Goal: Information Seeking & Learning: Check status

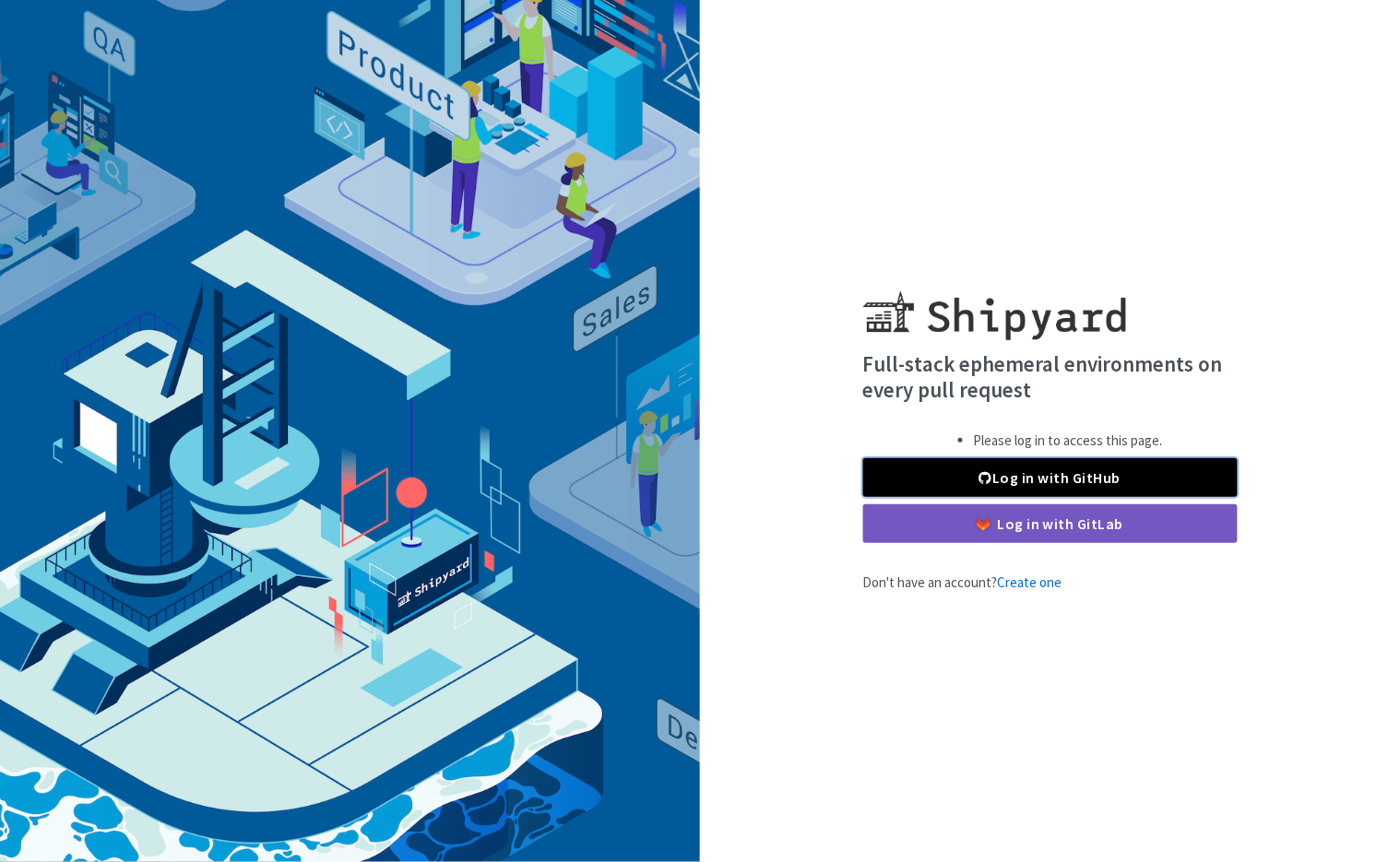
click at [980, 485] on span at bounding box center [986, 477] width 13 height 14
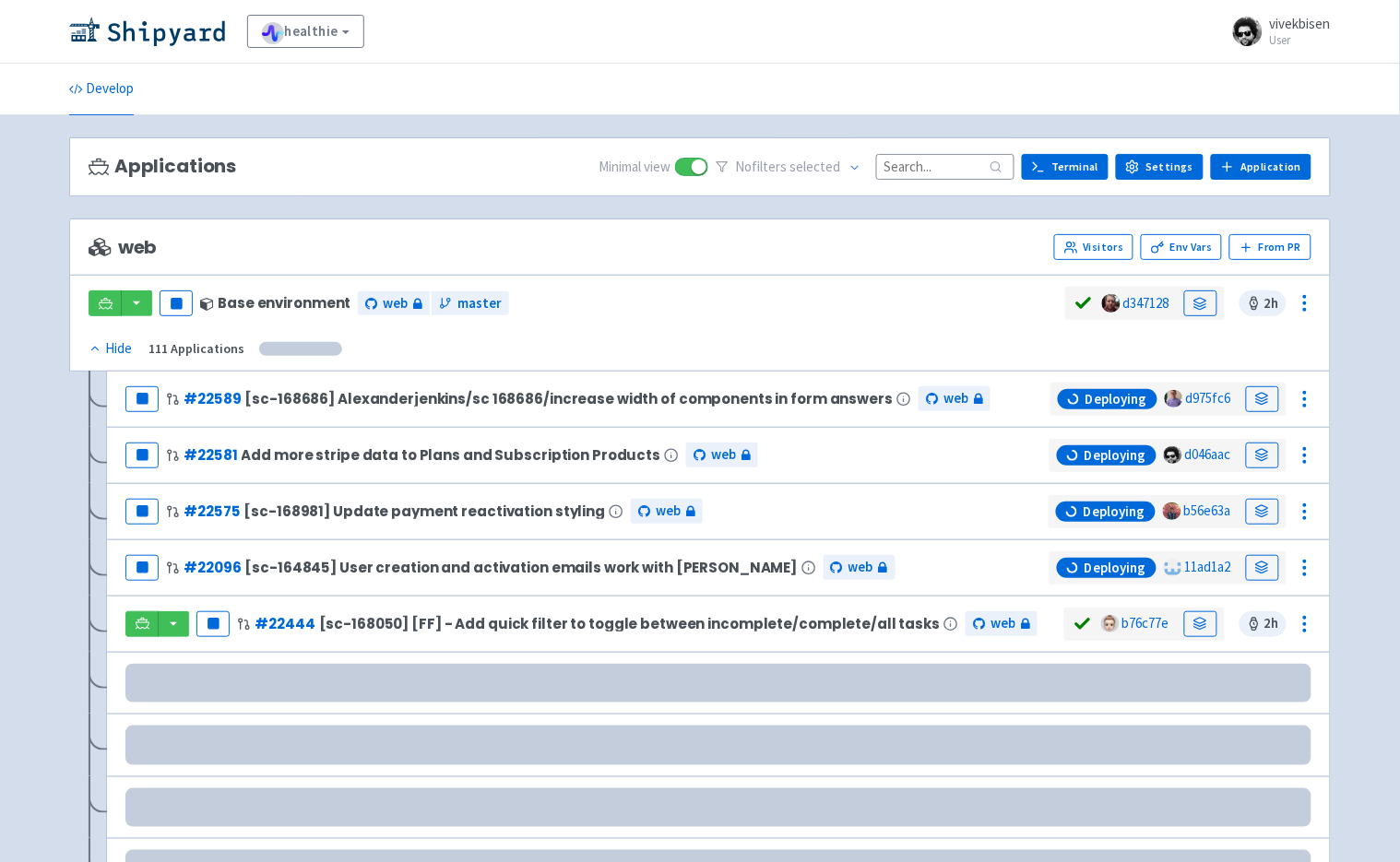
click at [537, 126] on div "healthie View Organizations vivekbisen User Profile Sign out Develop" at bounding box center [700, 639] width 1400 height 1279
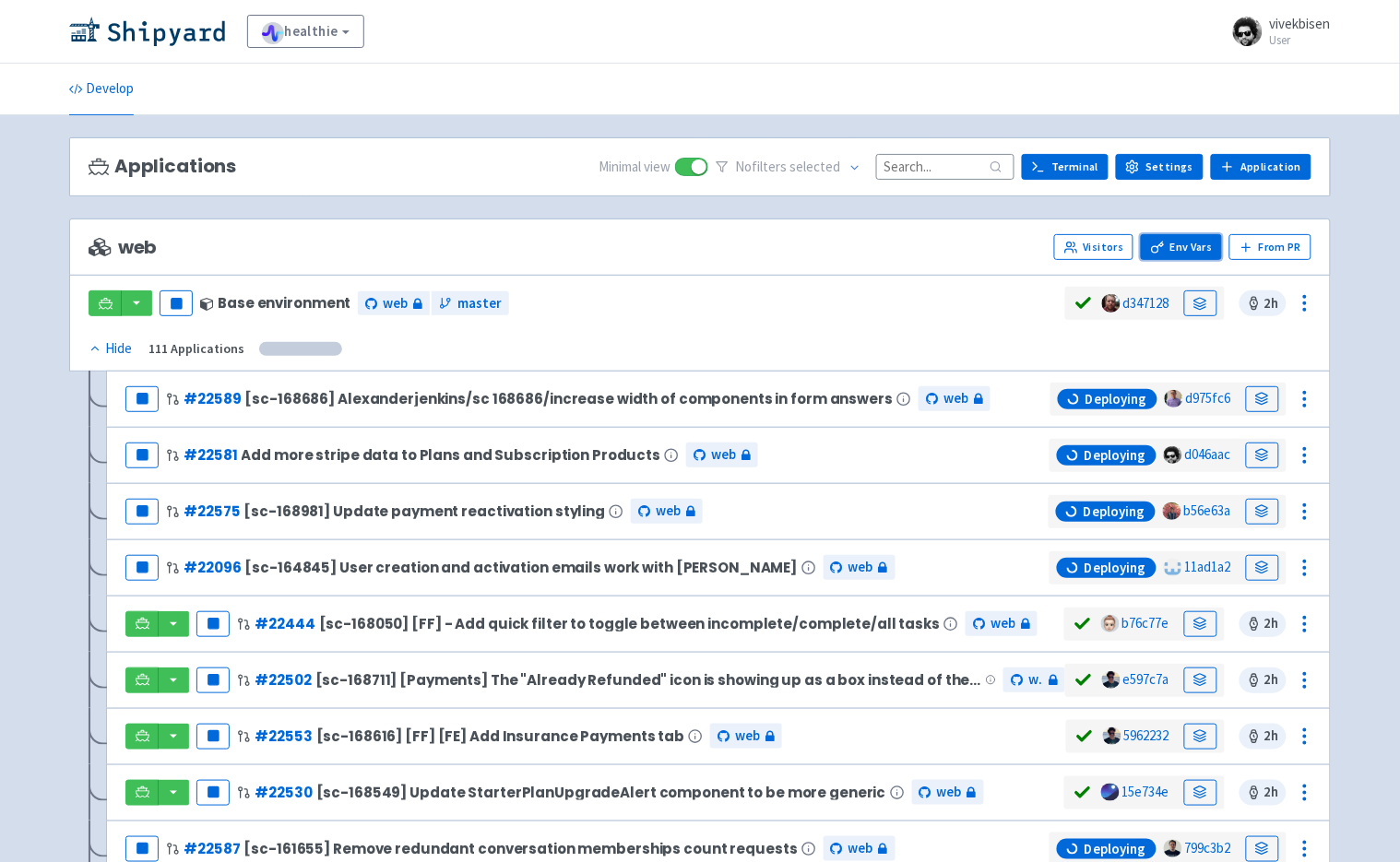
click at [1165, 247] on link "Env Vars" at bounding box center [1181, 247] width 81 height 26
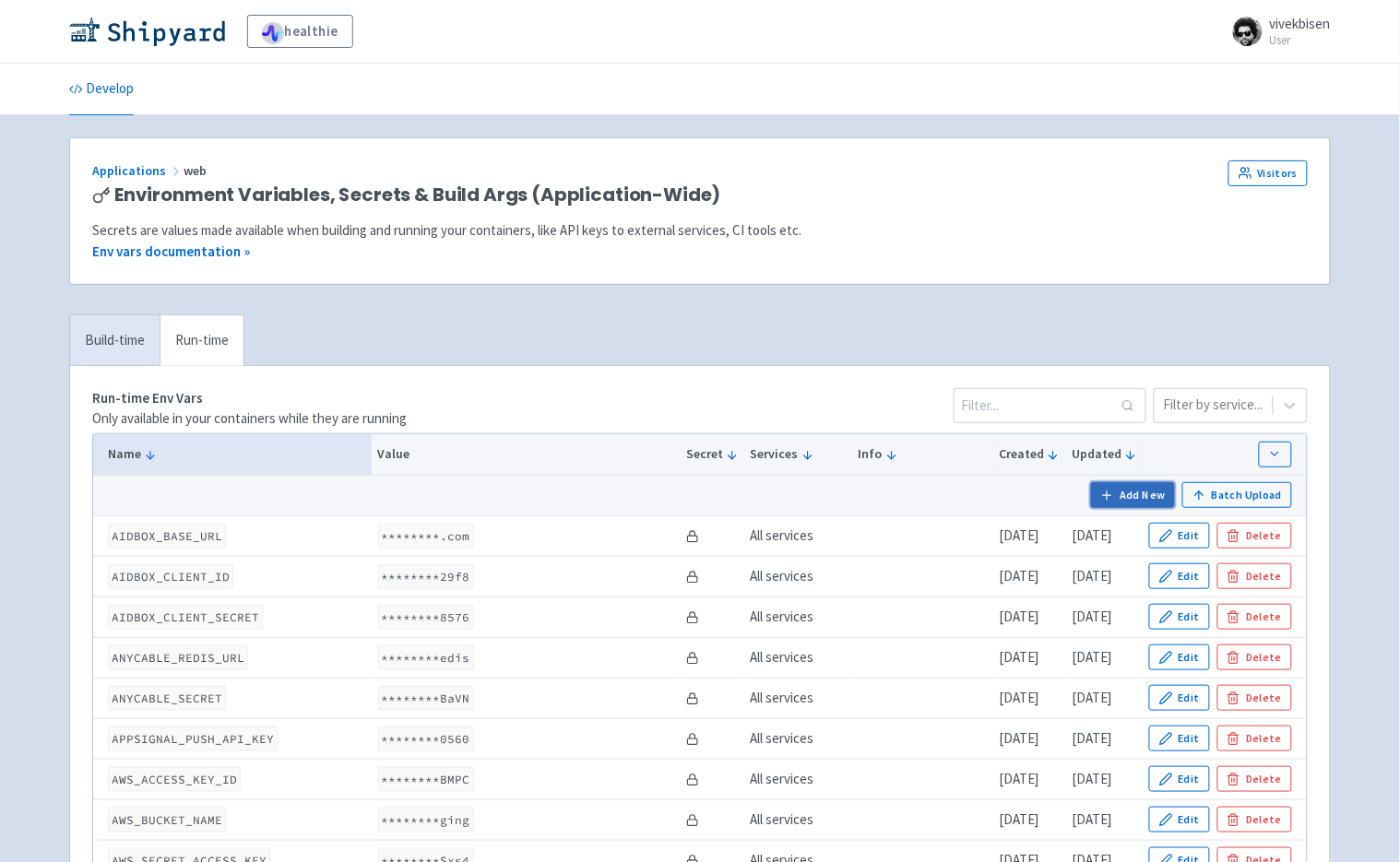
click at [1149, 499] on button "Add New" at bounding box center [1133, 495] width 85 height 26
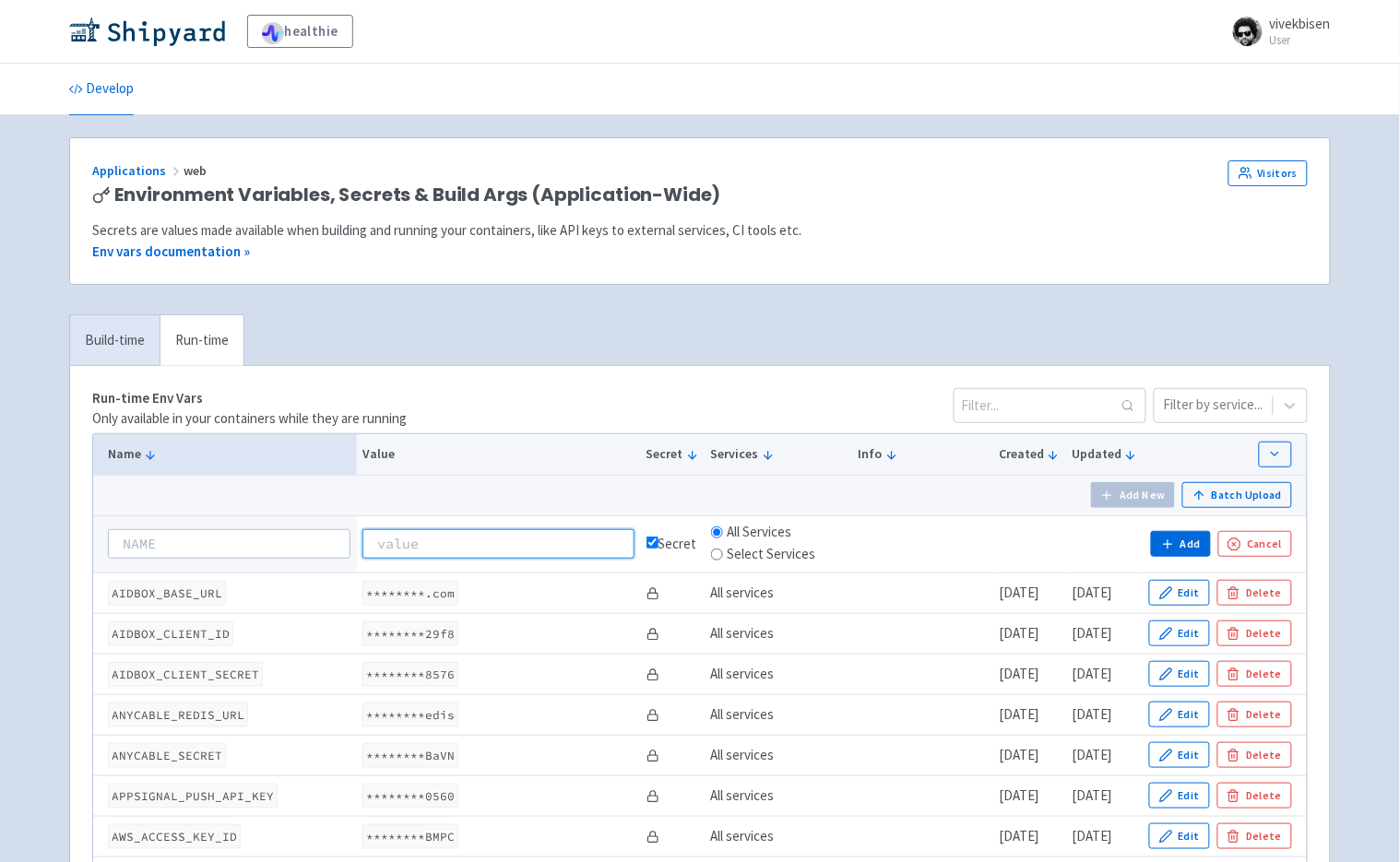
click at [487, 551] on input at bounding box center [498, 544] width 272 height 30
paste input "bpc_1OGmwEHic59o0fEwmAgJlKje"
type input "bpc_1OGmwEHic59o0fEwmAgJlKje"
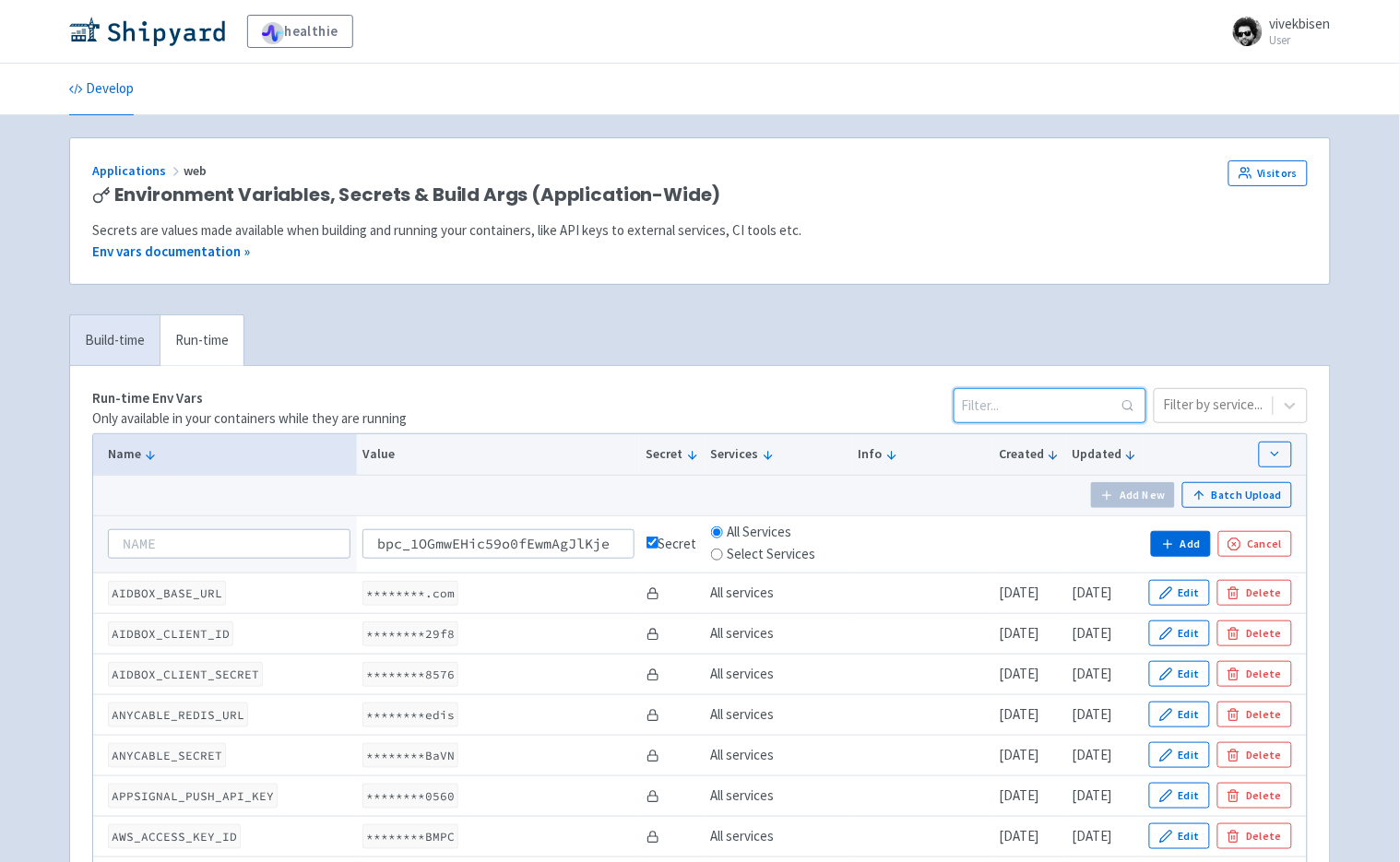
click at [1021, 405] on input at bounding box center [1050, 405] width 193 height 35
paste input "STRIPE_NO_STARTER_PAYMENT_HISTORY_CONFIG_ID"
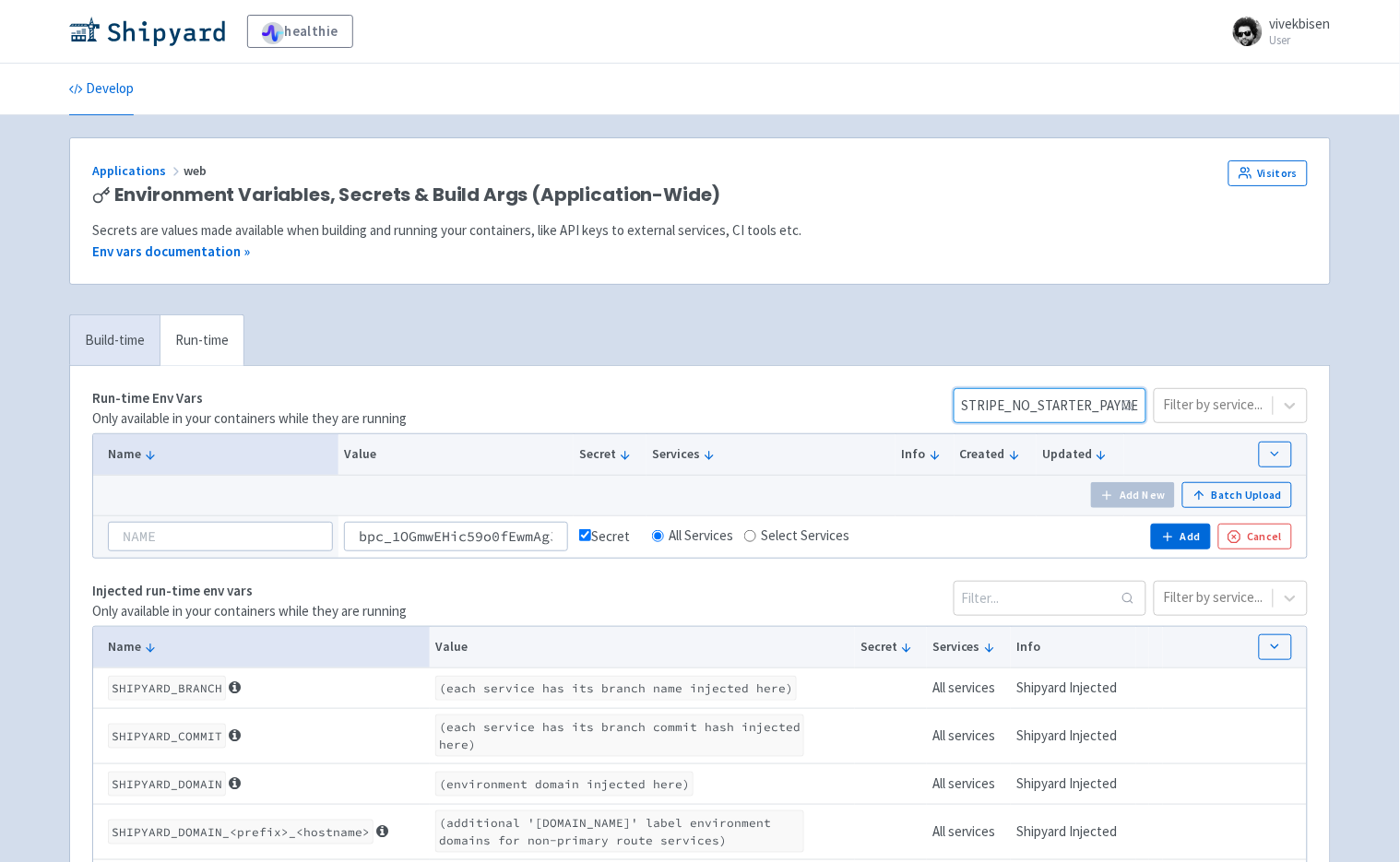
scroll to position [0, 183]
type input "STRIPE_NO_STARTER_PAYMENT_HISTORY_CONFIG_ID"
click at [245, 536] on input at bounding box center [221, 536] width 226 height 30
paste input "STRIPE_NO_STARTER_PAYMENT_HISTORY_CONFIG_ID"
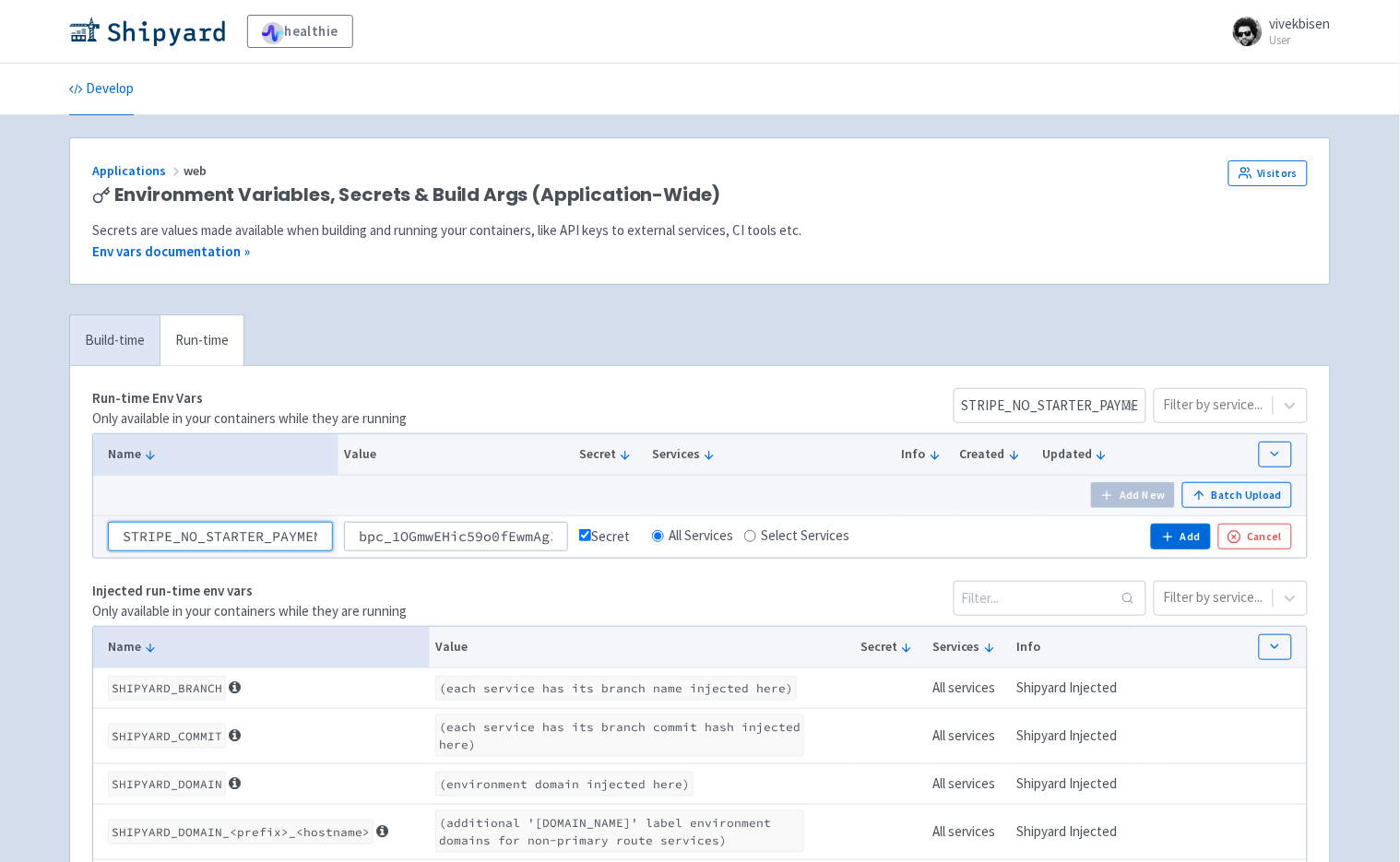
scroll to position [0, 157]
type input "STRIPE_NO_STARTER_PAYMENT_HISTORY_CONFIG_ID"
click at [543, 543] on input "bpc_1OGmwEHic59o0fEwmAgJlKje" at bounding box center [456, 536] width 224 height 30
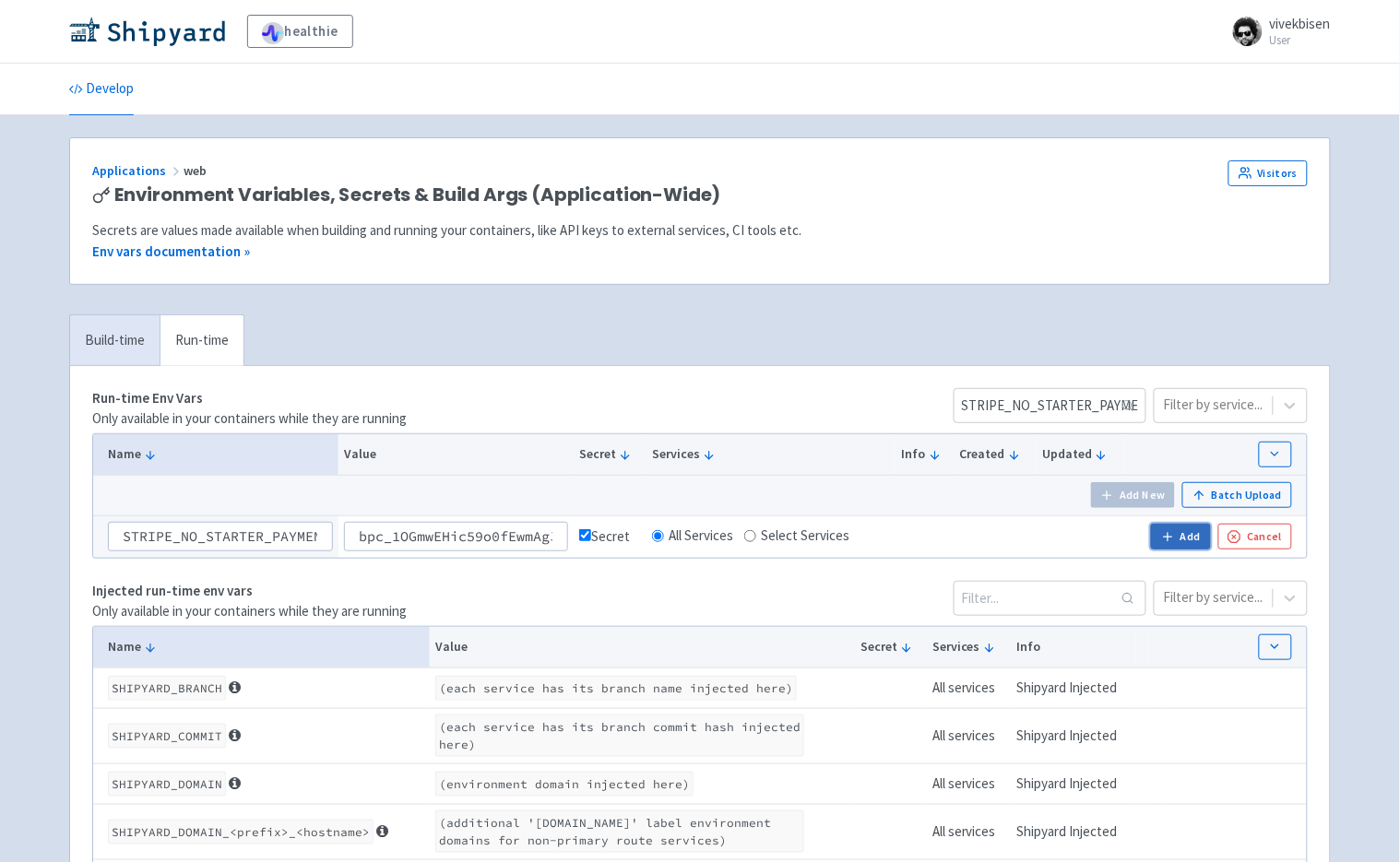
click at [1194, 545] on button "Add" at bounding box center [1181, 536] width 59 height 26
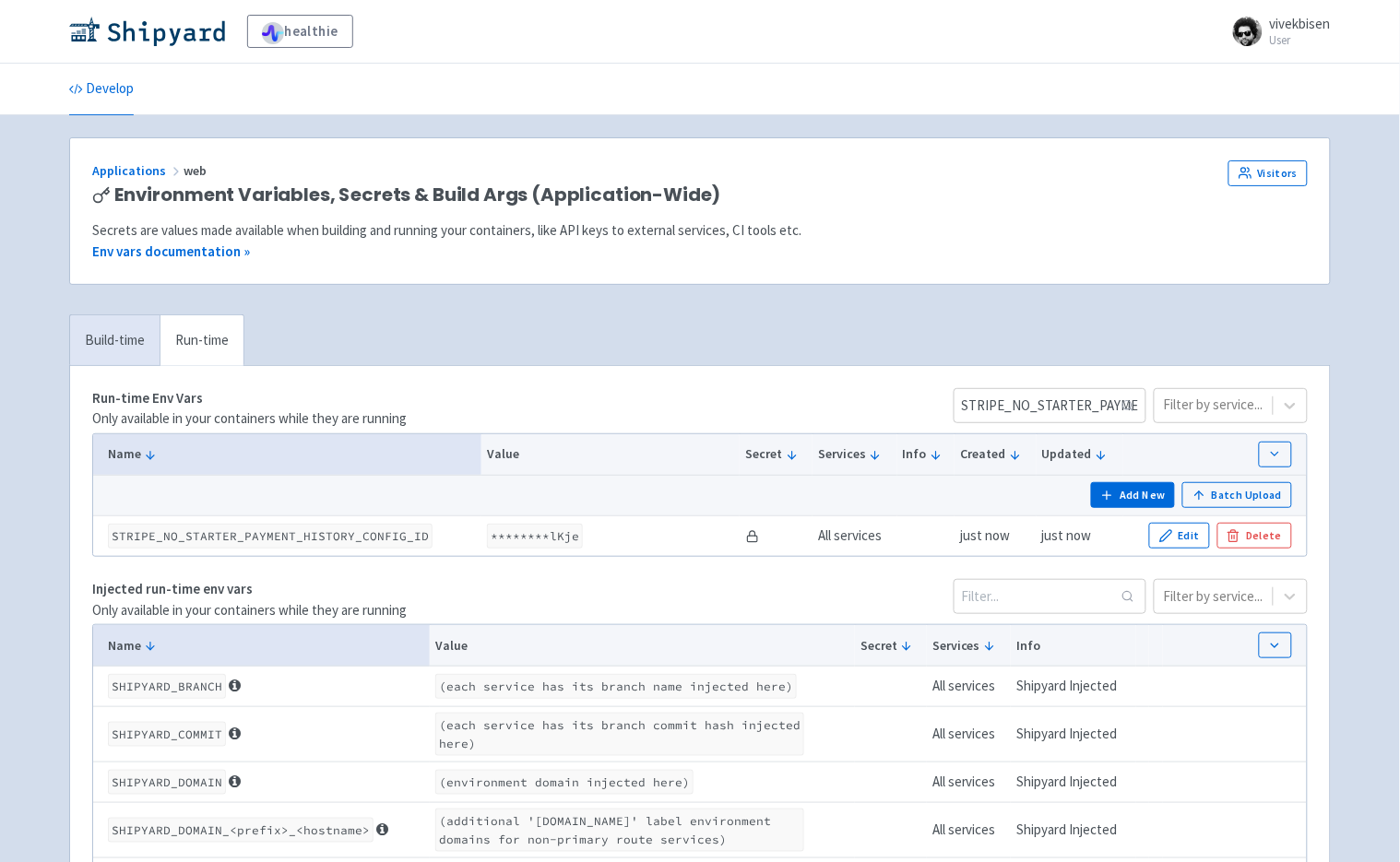
click at [851, 278] on div "Applications web Environment Variables, Secrets & Build Args (Application-Wide)…" at bounding box center [700, 211] width 1260 height 146
click at [1048, 413] on input "STRIPE_NO_STARTER_PAYMENT_HISTORY_CONFIG_ID" at bounding box center [1050, 405] width 193 height 35
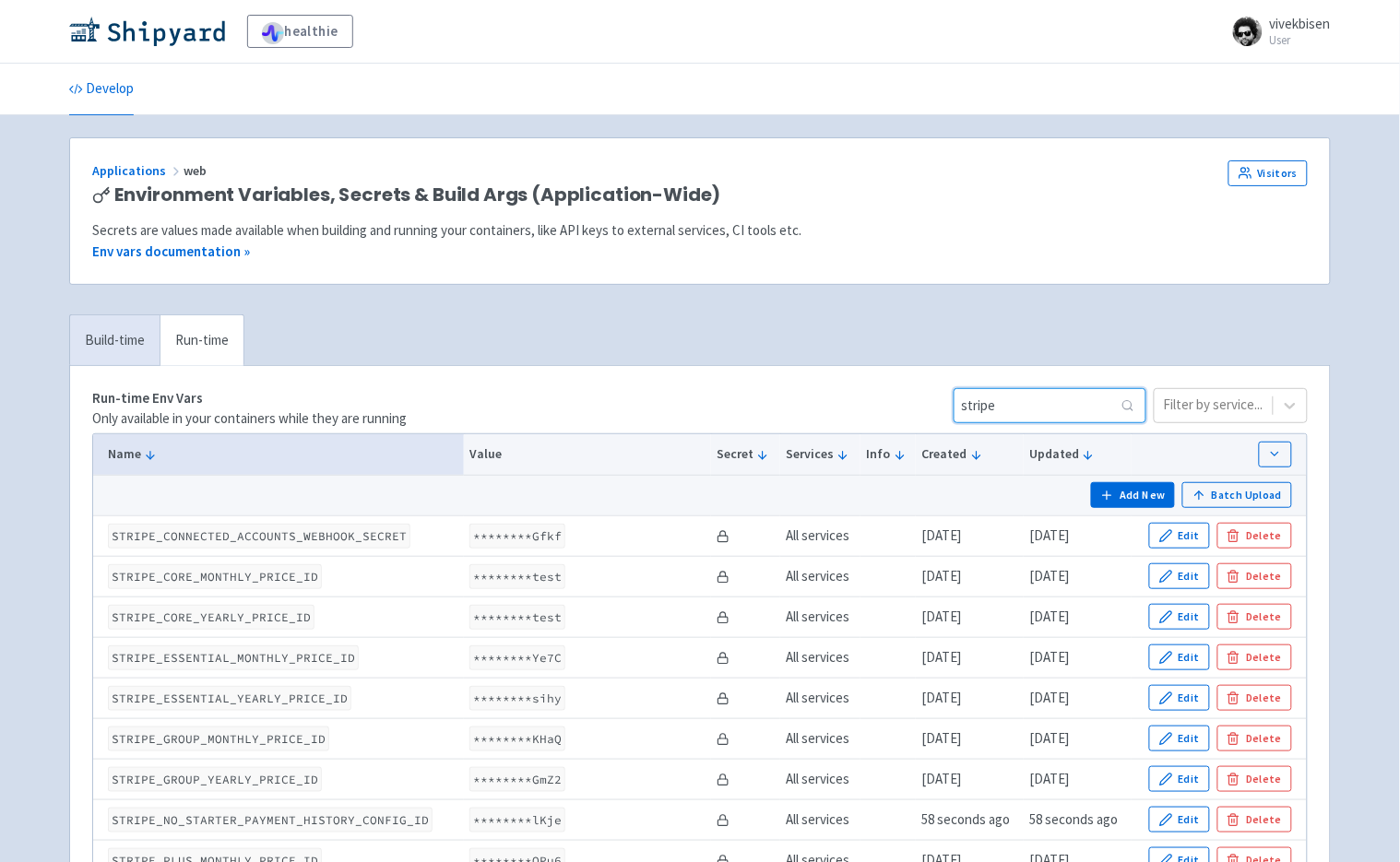
type input "stripe"
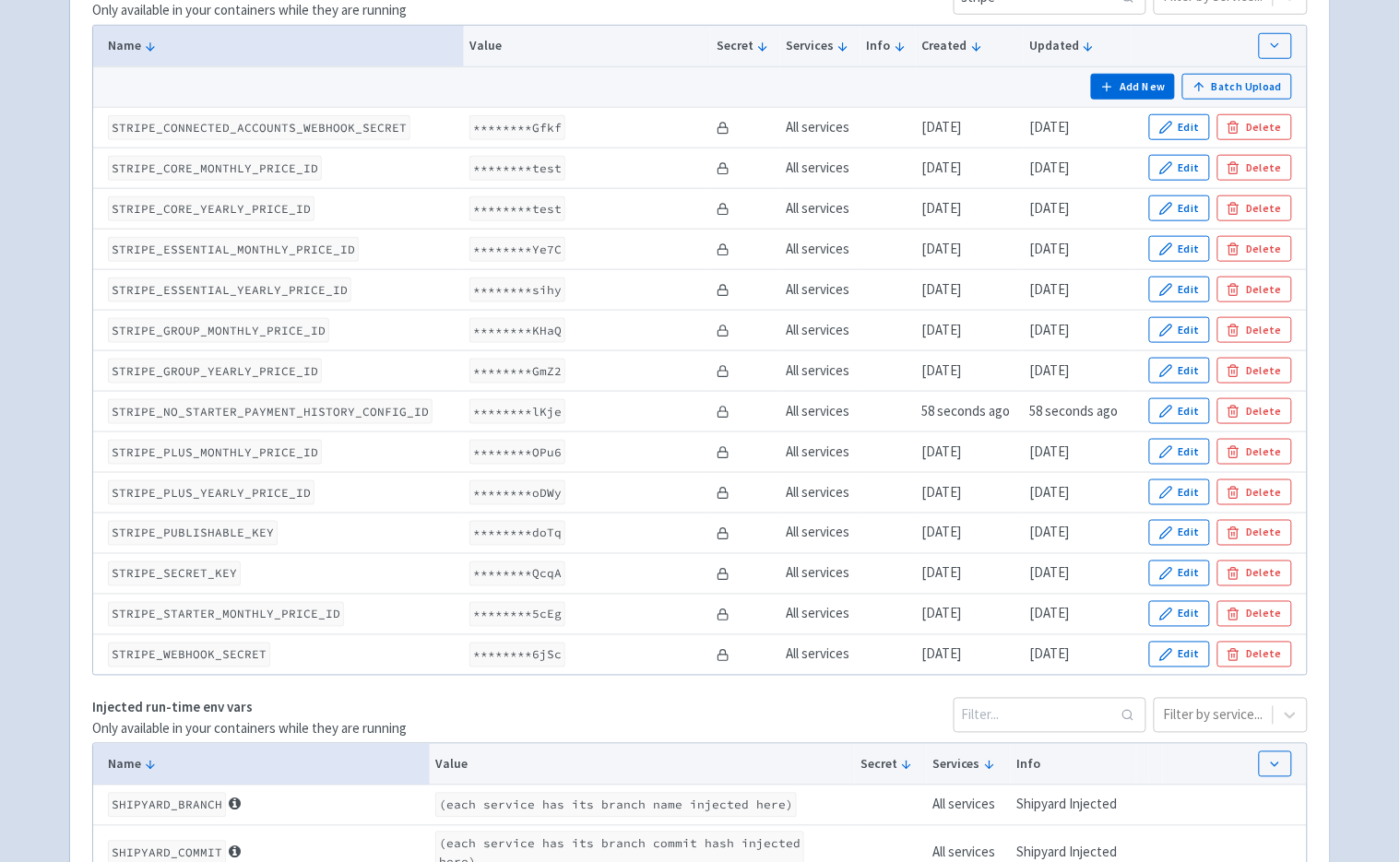
scroll to position [255, 0]
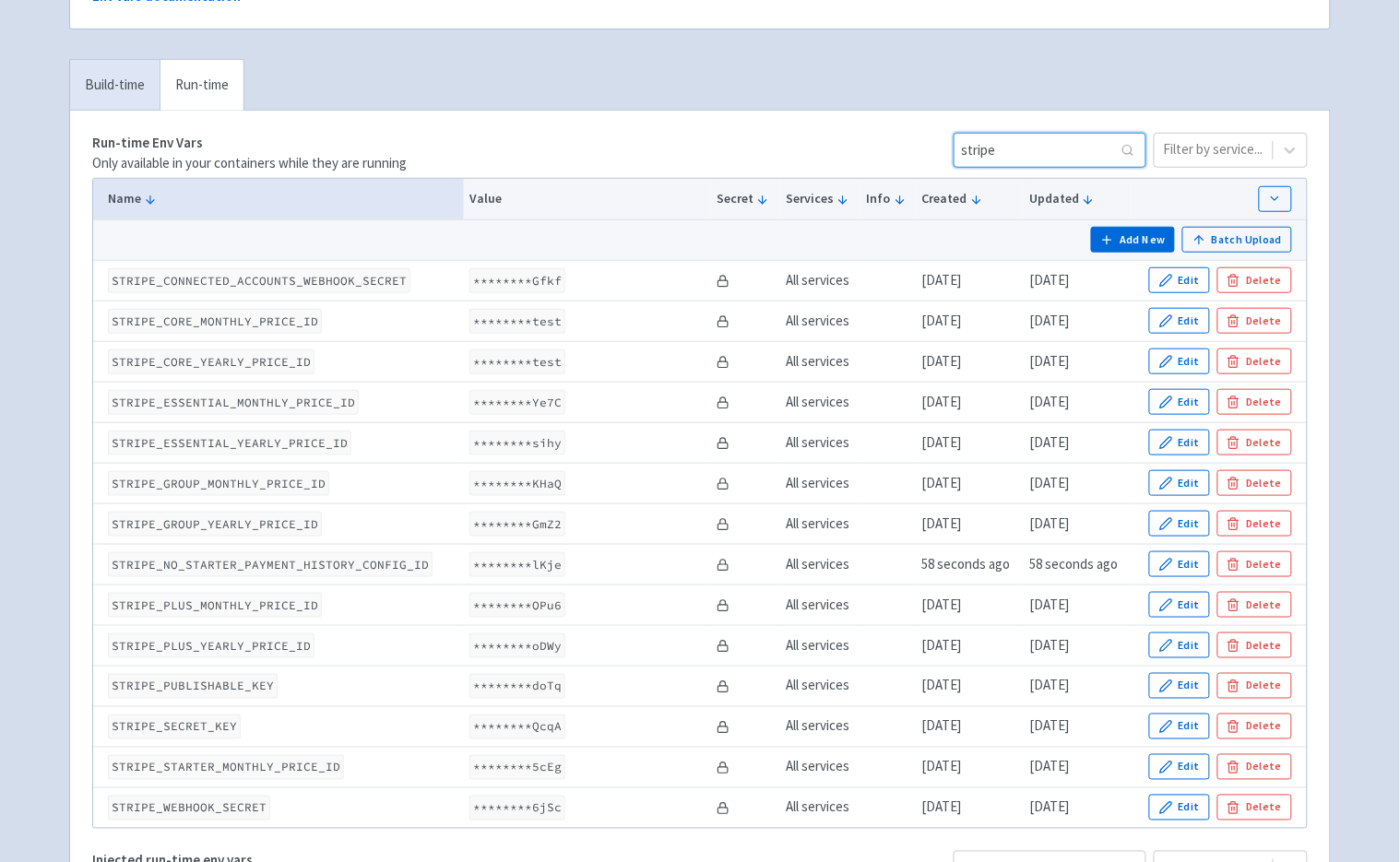
click at [1095, 148] on input "stripe" at bounding box center [1050, 150] width 193 height 35
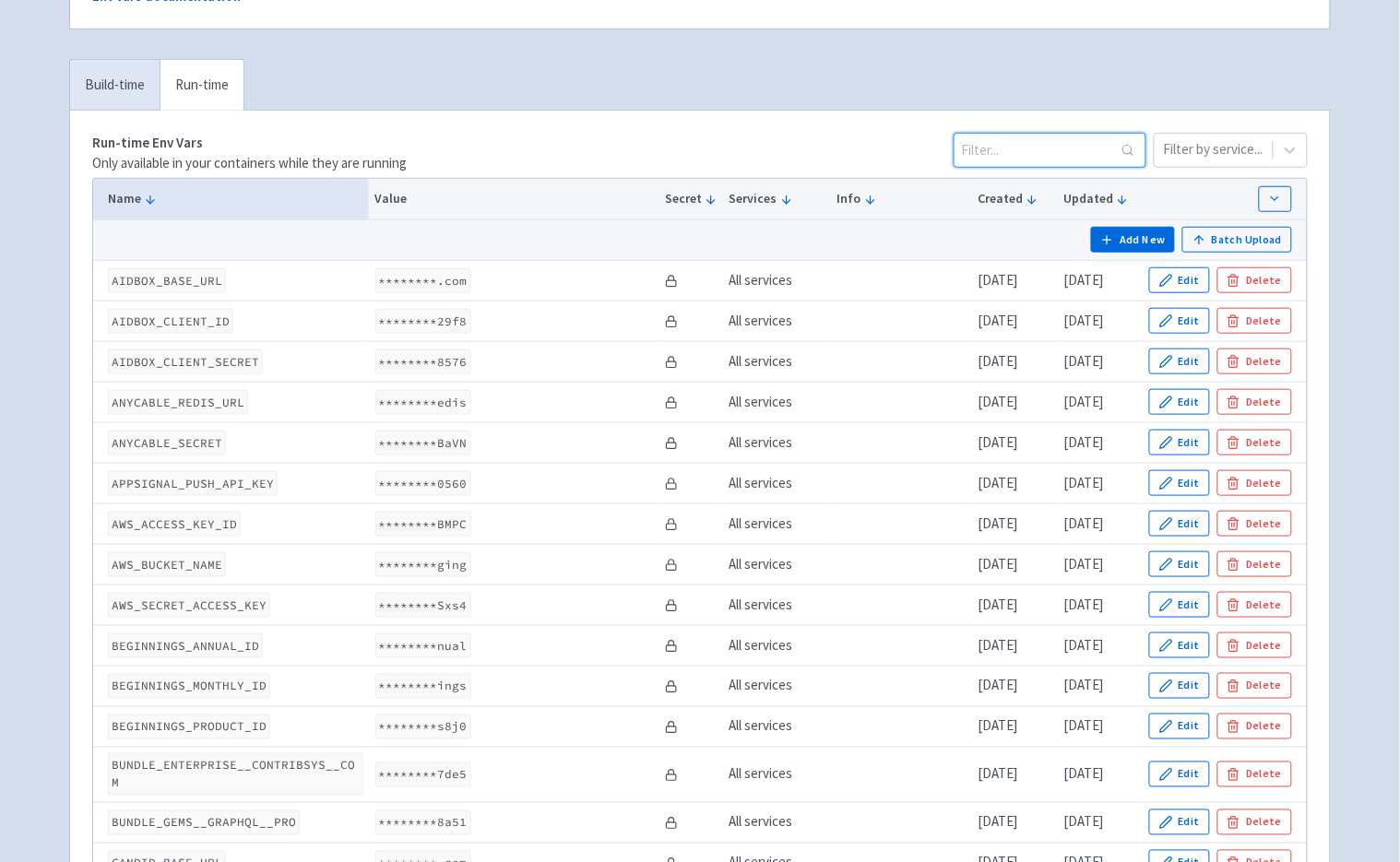
click at [1095, 148] on input at bounding box center [1050, 150] width 193 height 35
paste input "O3ji"
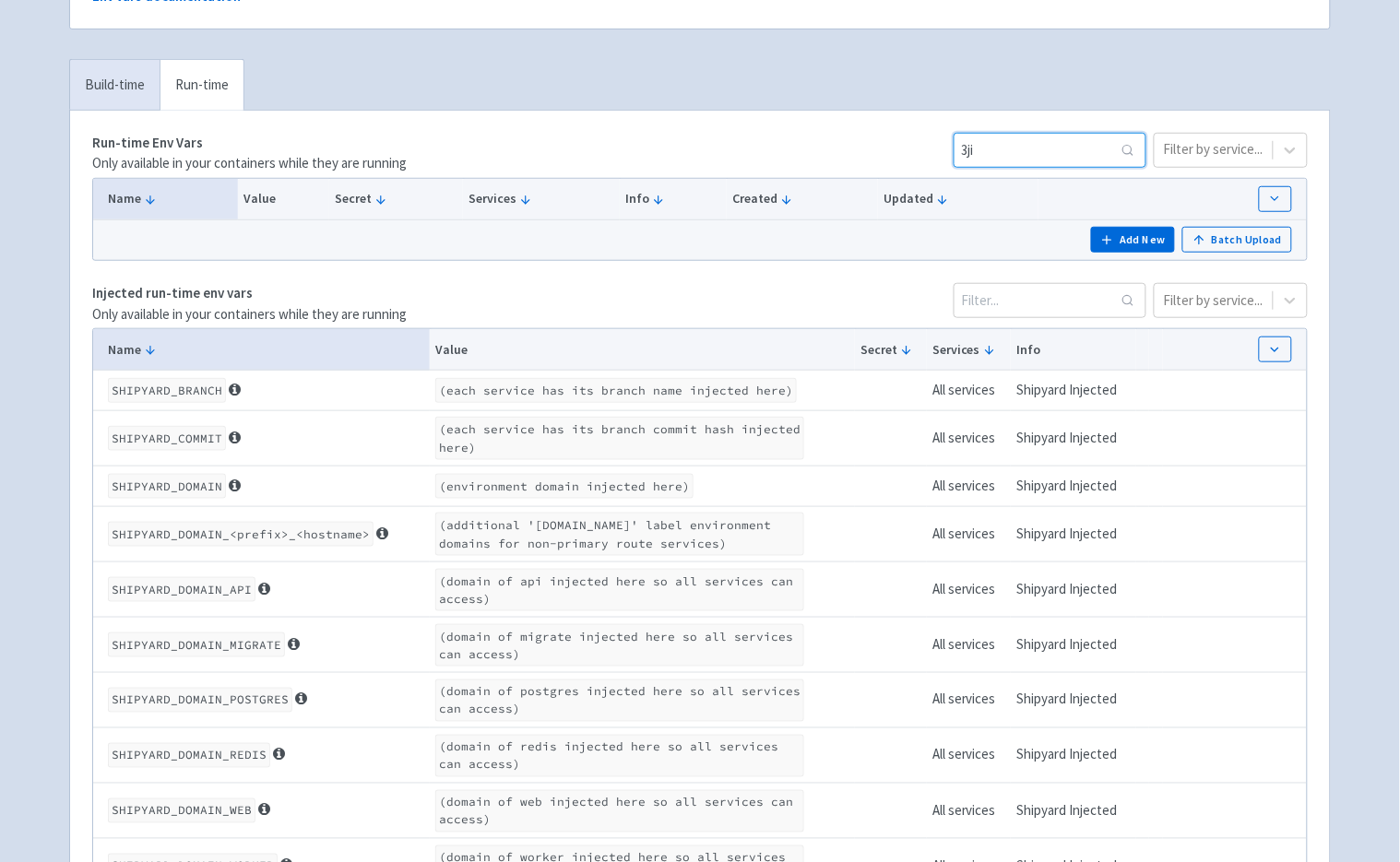
type input "ji"
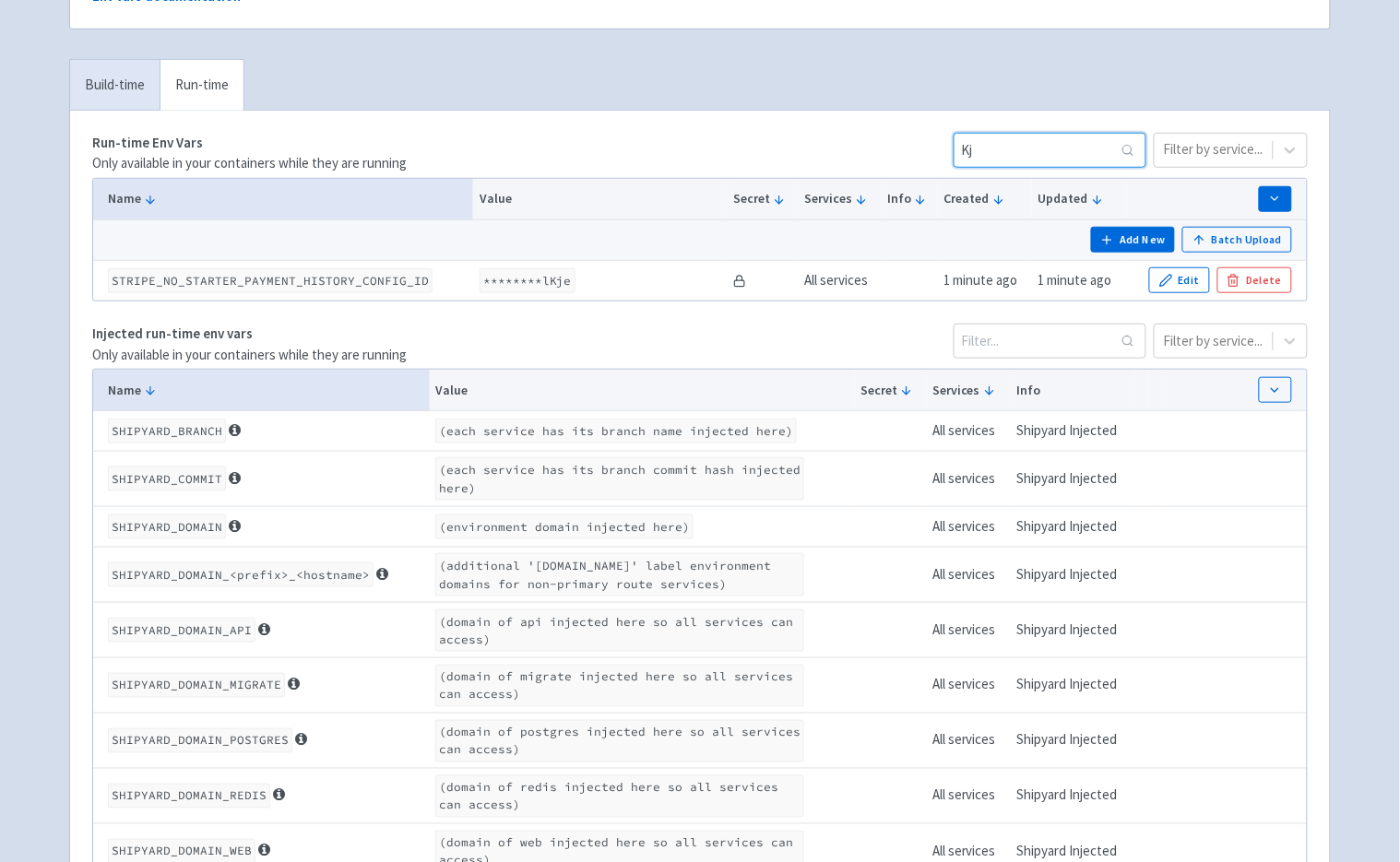
type input "Kje"
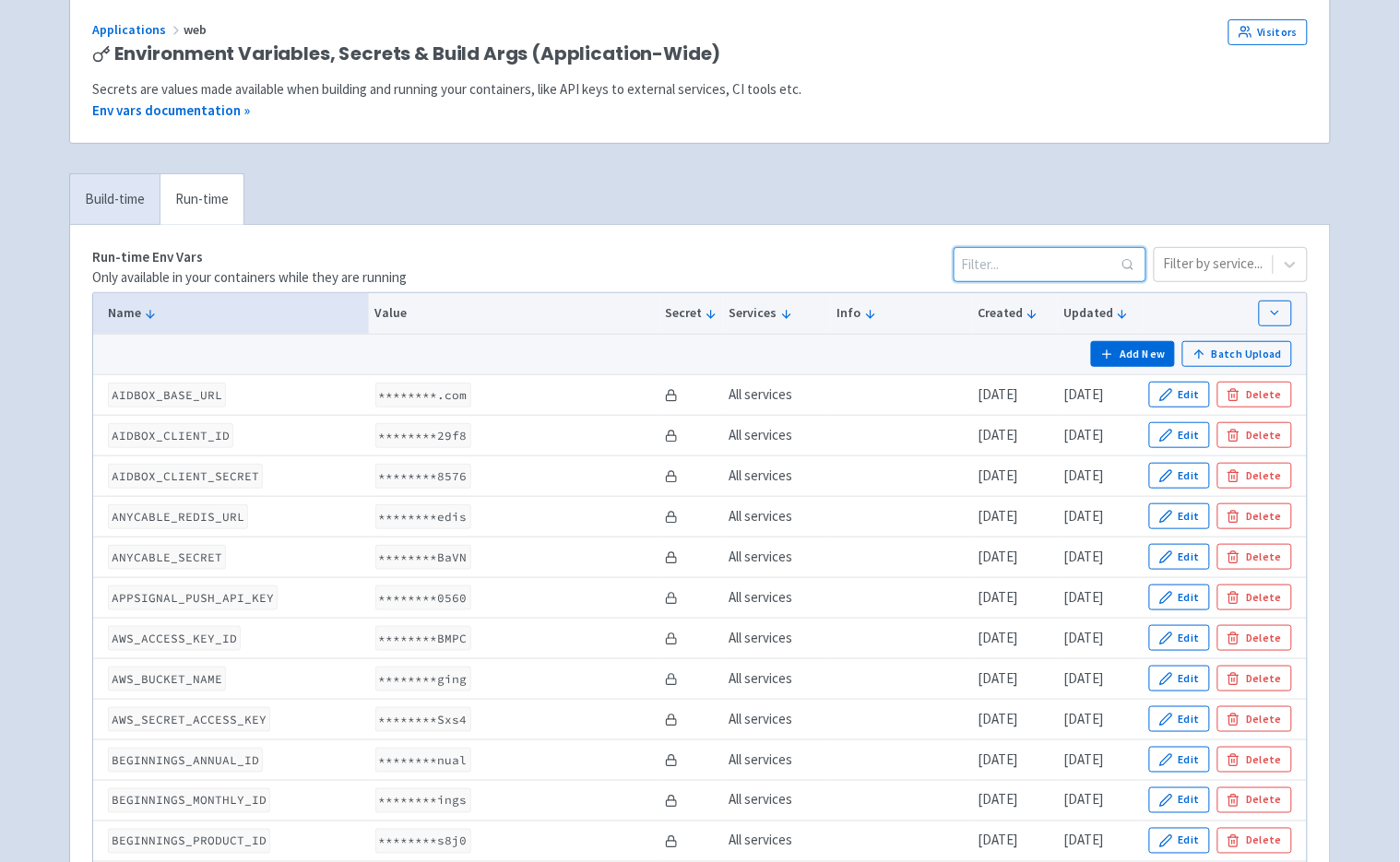
scroll to position [0, 0]
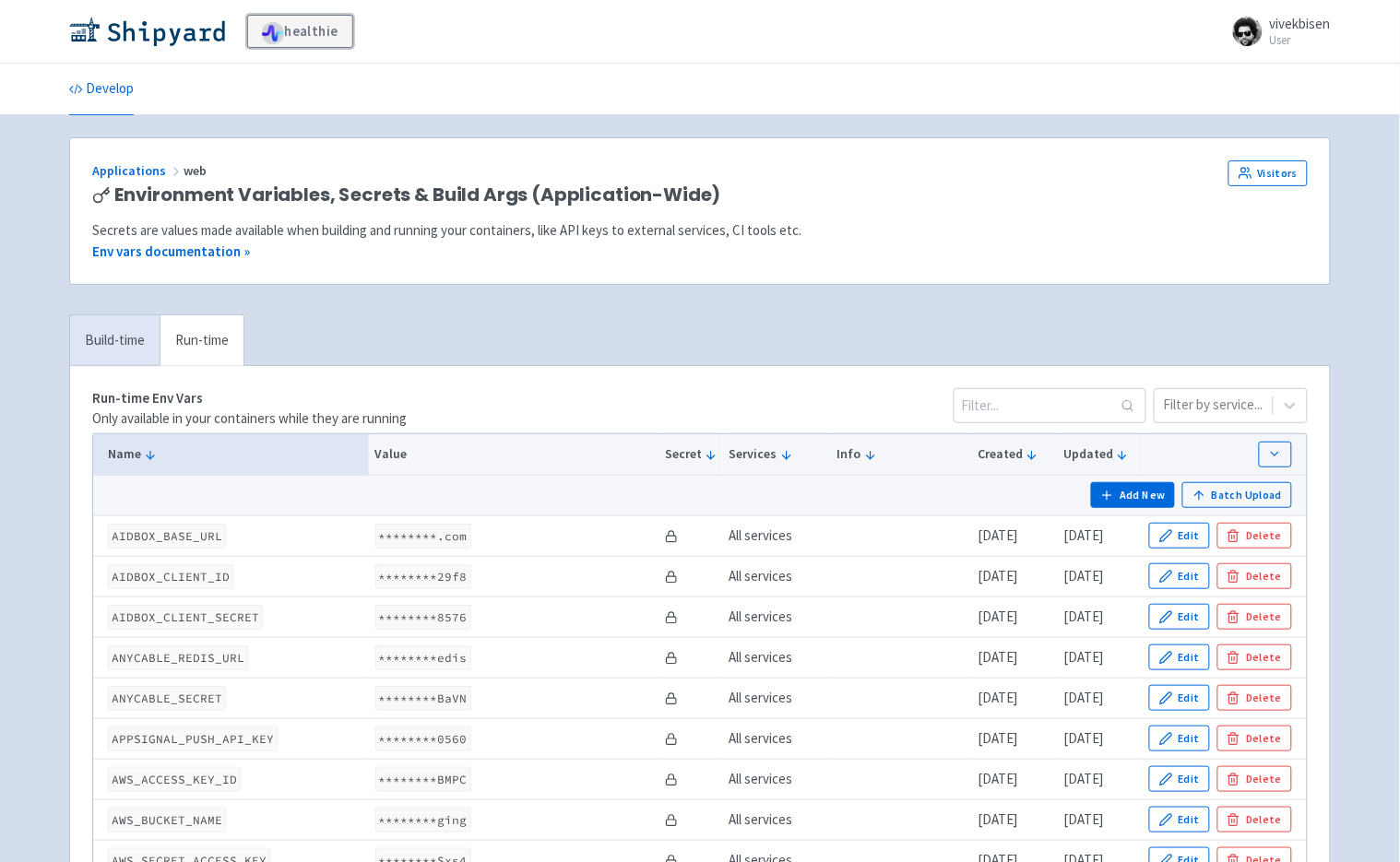
click at [298, 26] on link "healthie" at bounding box center [300, 31] width 106 height 33
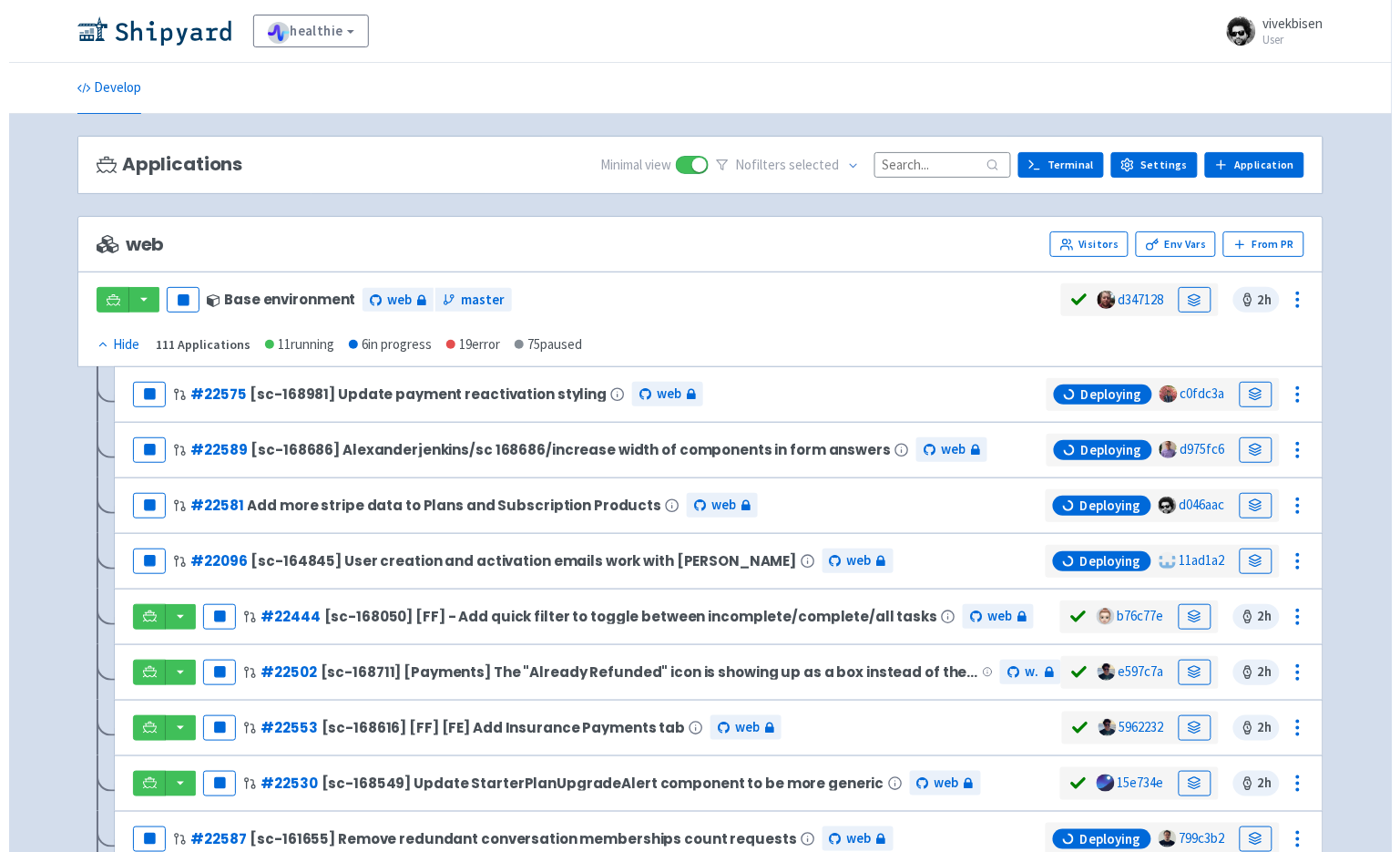
scroll to position [422, 0]
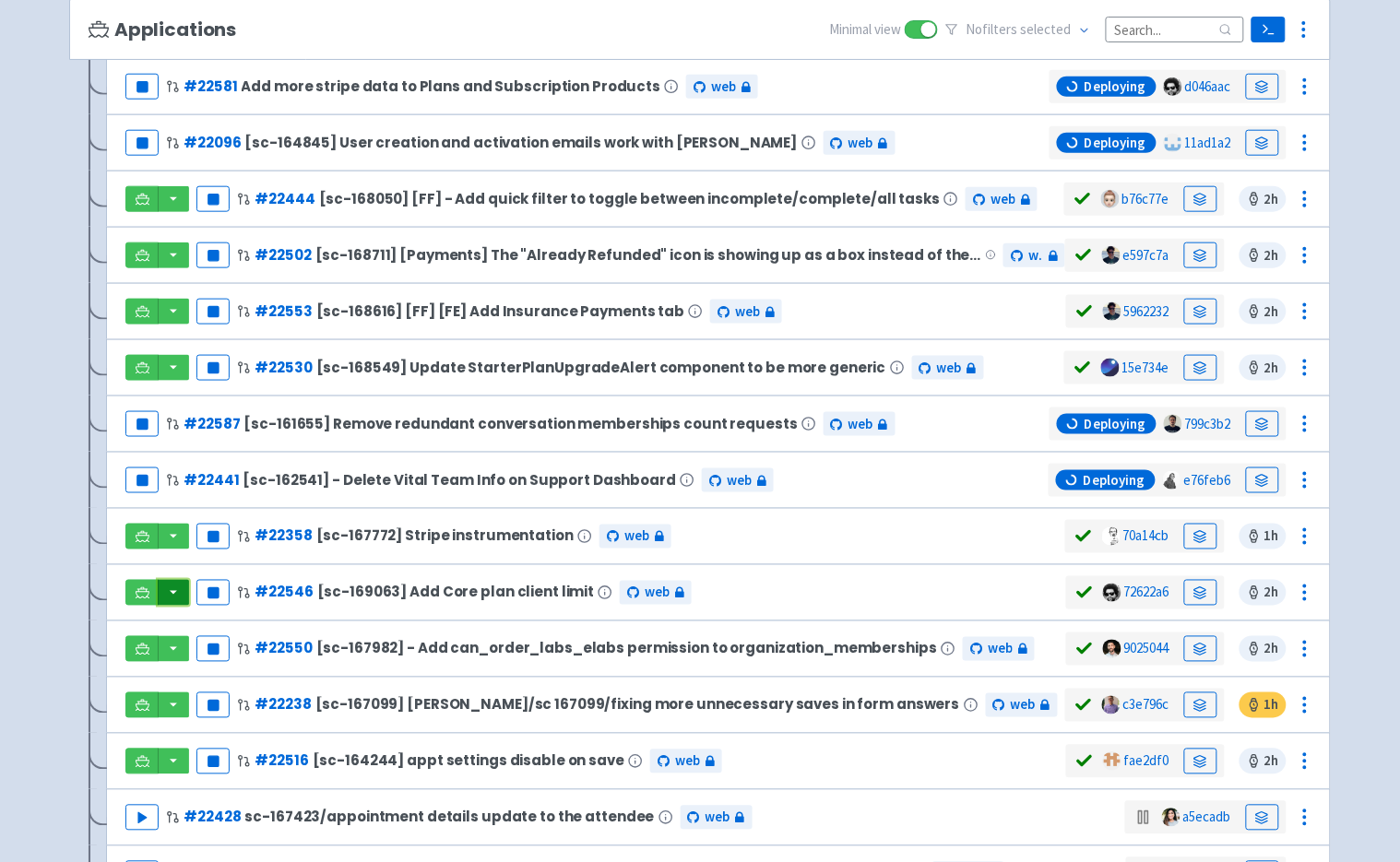
click at [177, 605] on button "button" at bounding box center [173, 593] width 32 height 26
click at [1303, 601] on icon at bounding box center [1304, 593] width 22 height 22
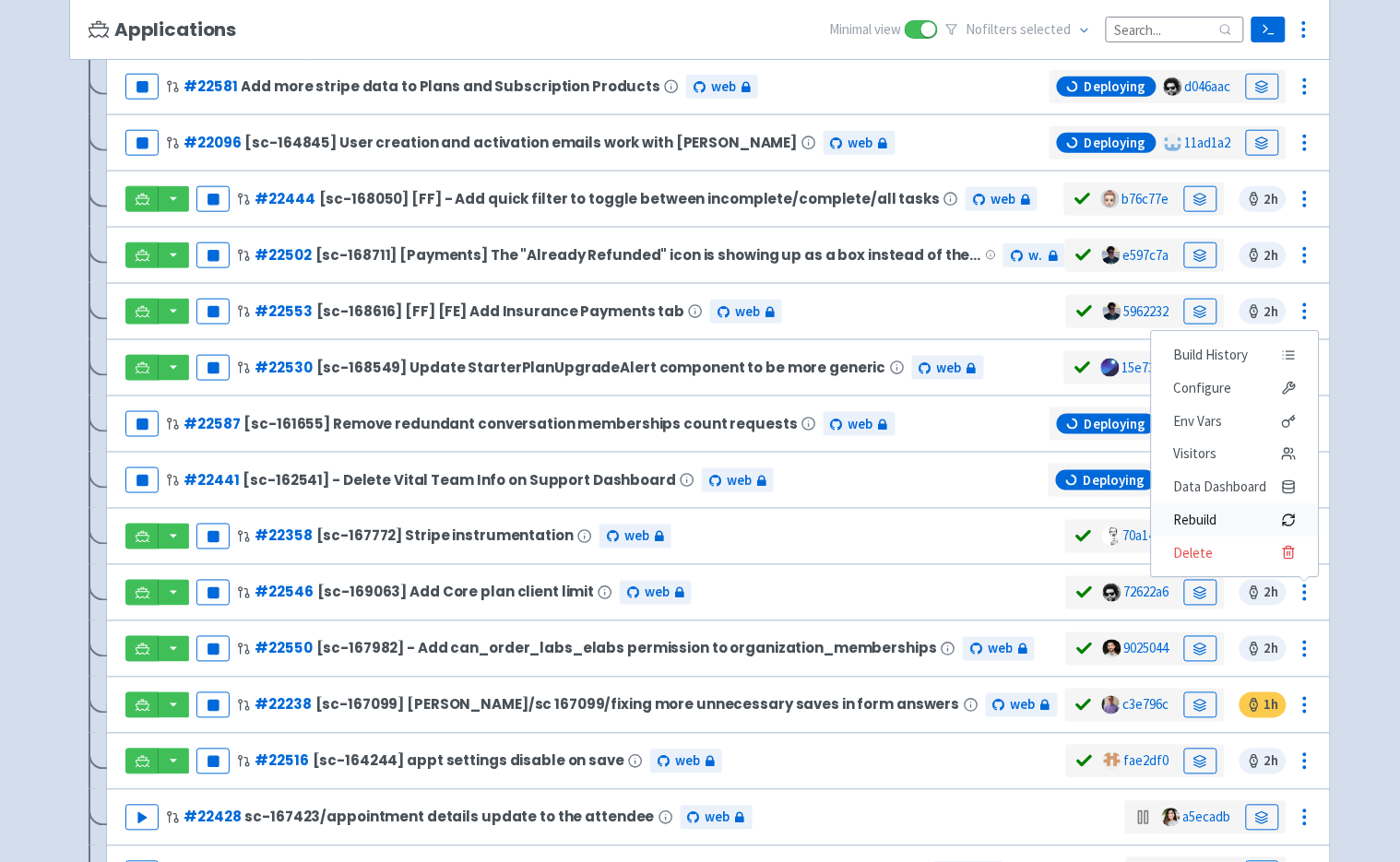
click at [1231, 531] on span "Rebuild" at bounding box center [1236, 520] width 122 height 26
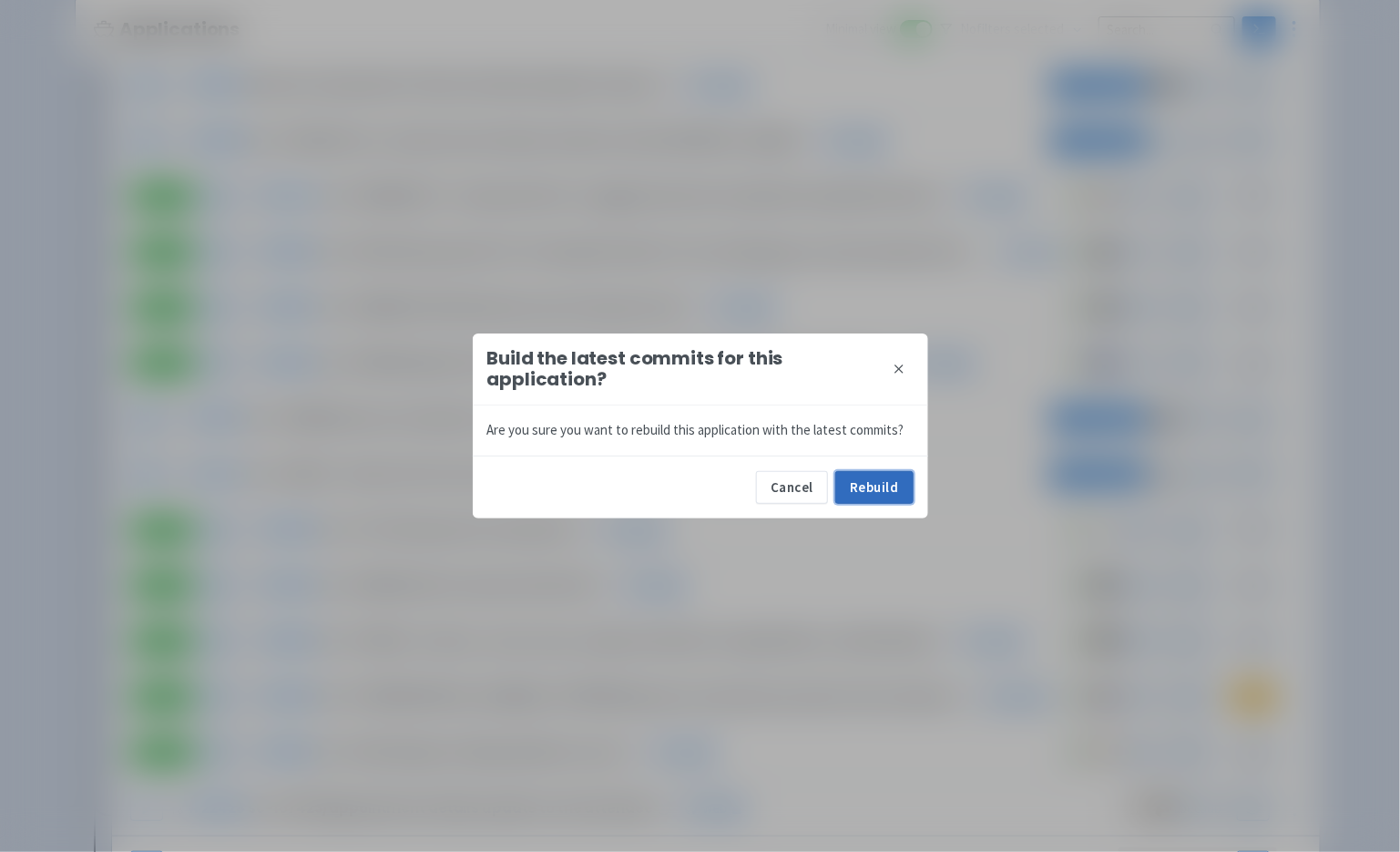
click at [875, 495] on button "Rebuild" at bounding box center [874, 487] width 78 height 33
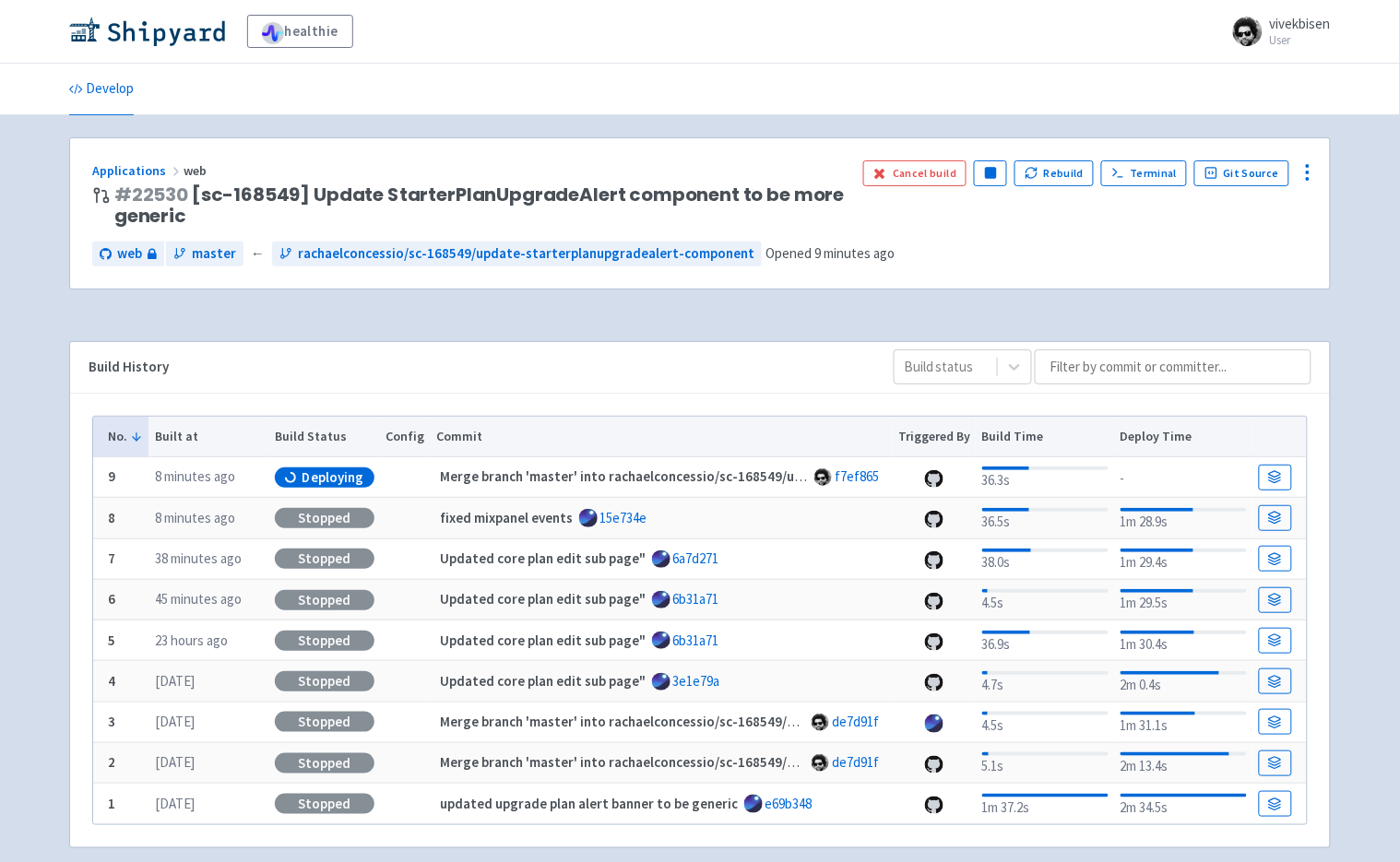
click at [1254, 480] on td at bounding box center [1280, 478] width 54 height 40
click at [1273, 484] on icon at bounding box center [1275, 477] width 13 height 13
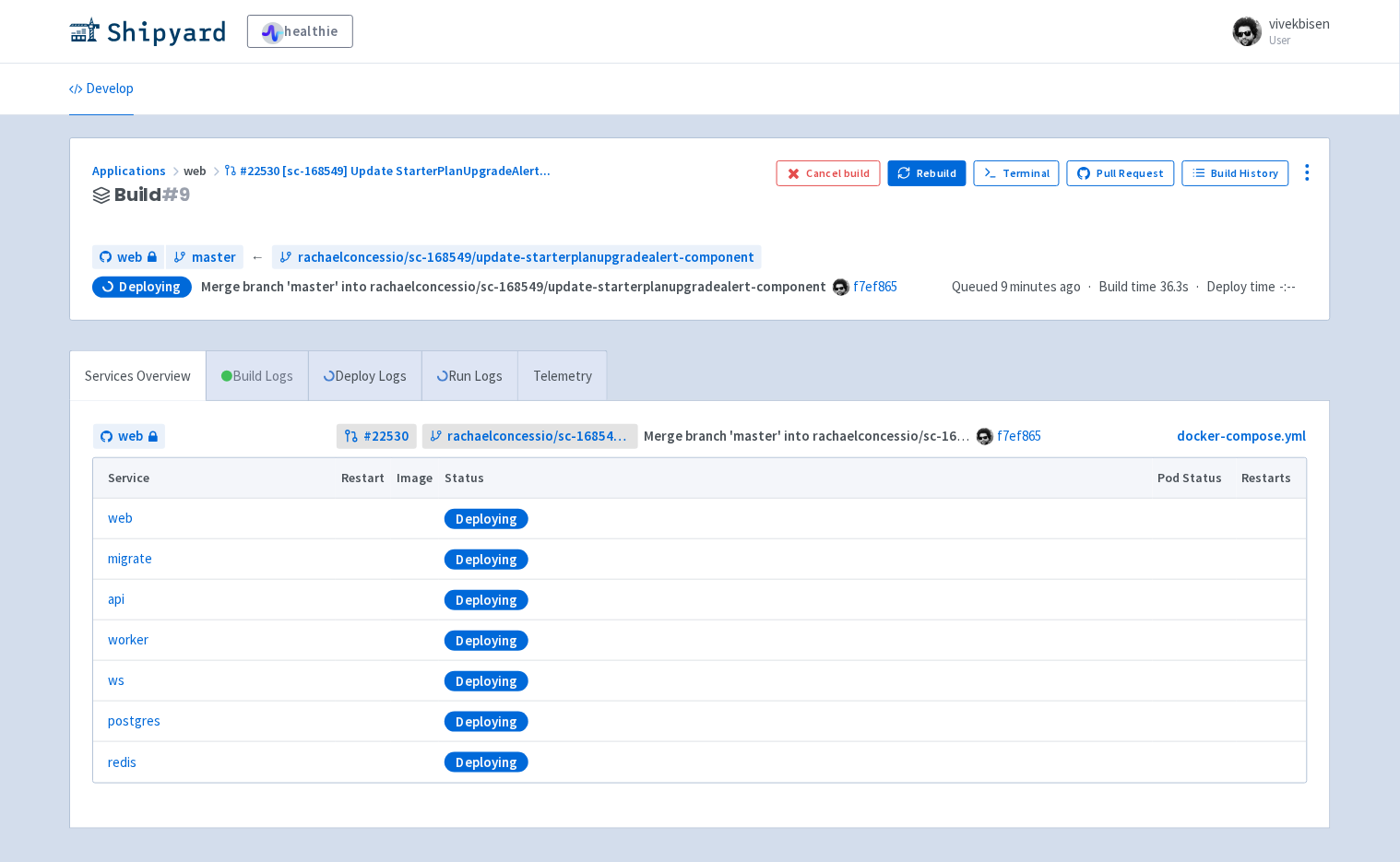
click at [280, 391] on link "Build Logs" at bounding box center [257, 377] width 101 height 51
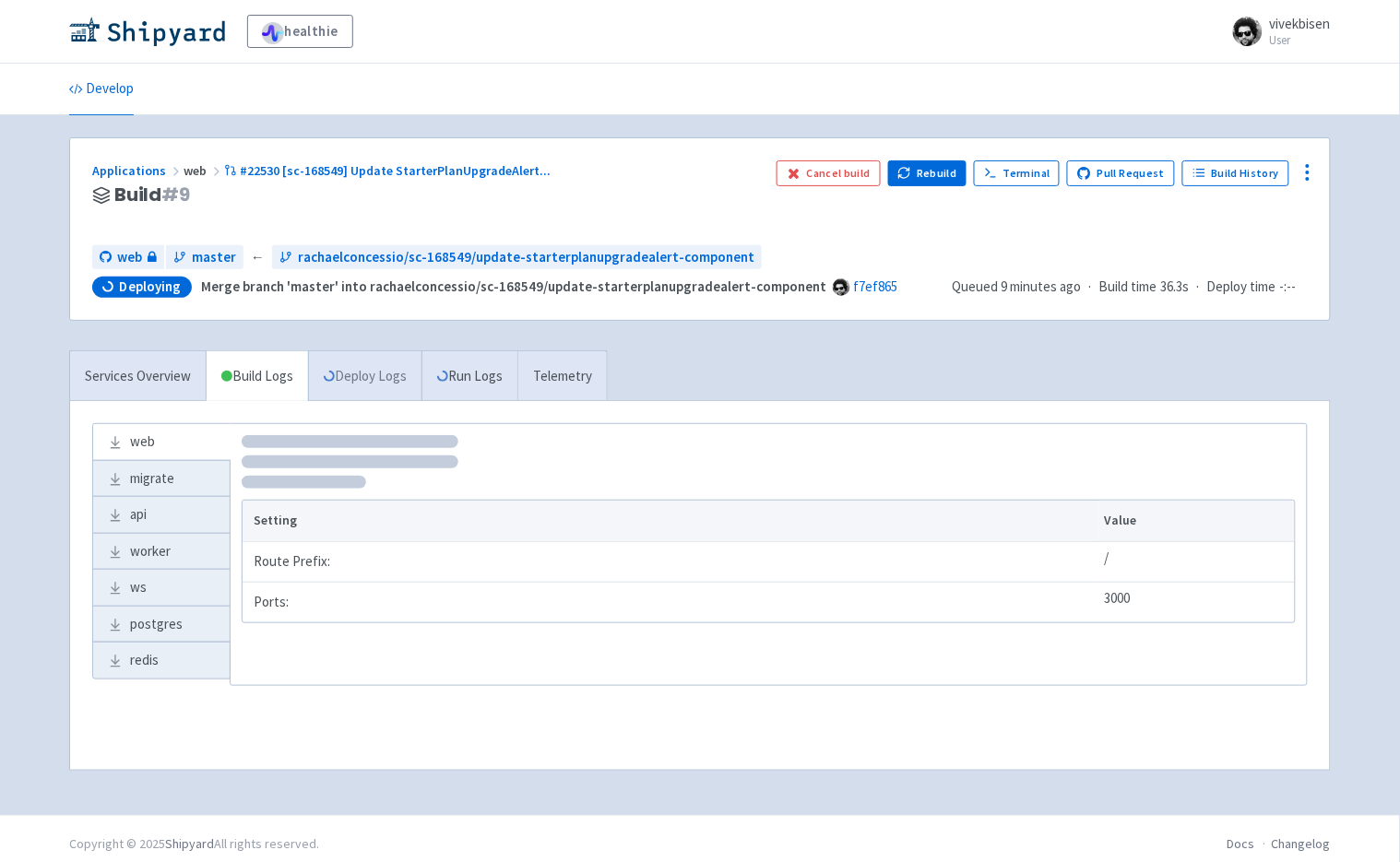
click at [369, 377] on link "Deploy Logs" at bounding box center [364, 377] width 114 height 51
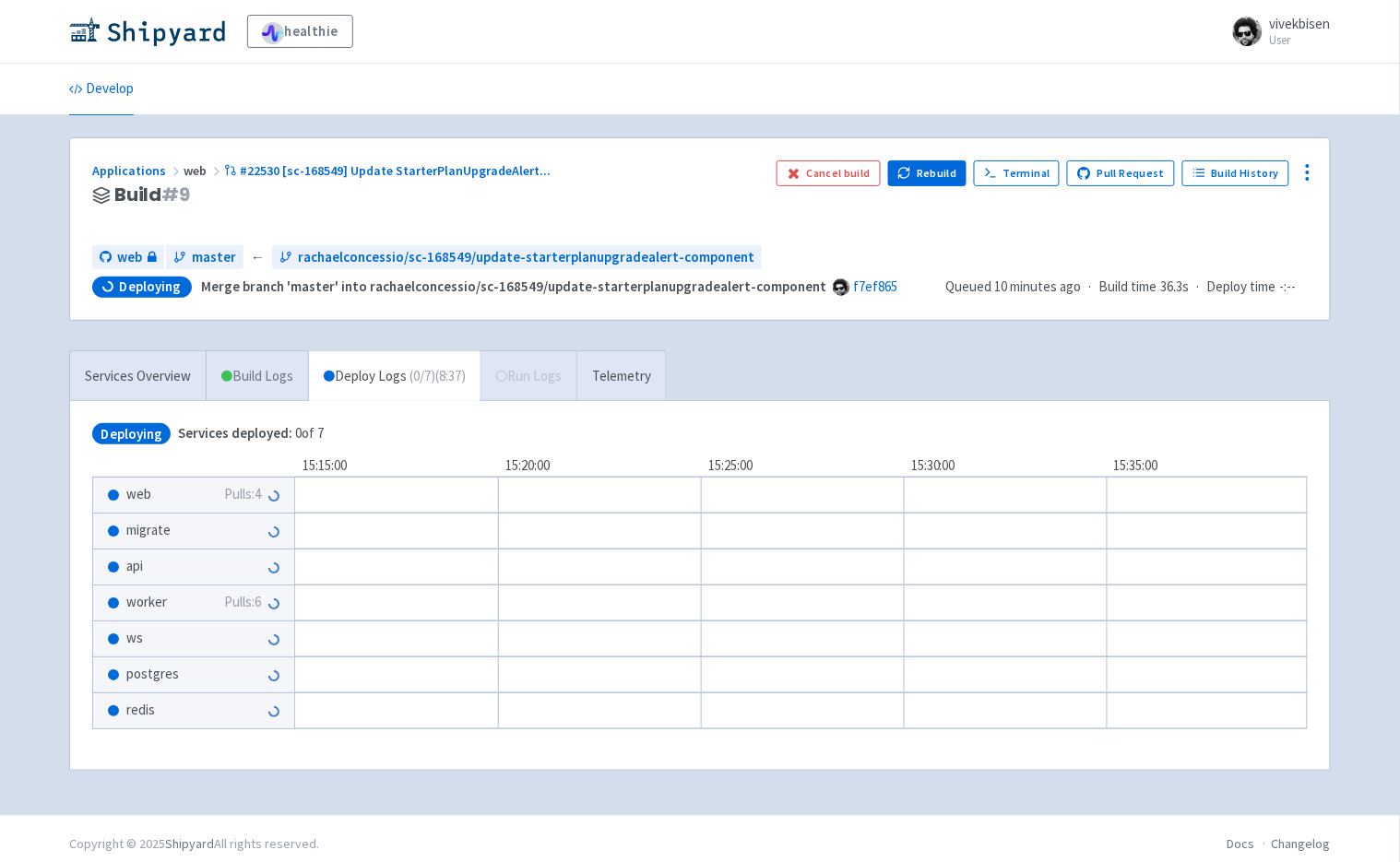
click at [275, 374] on link "Build Logs" at bounding box center [257, 377] width 101 height 51
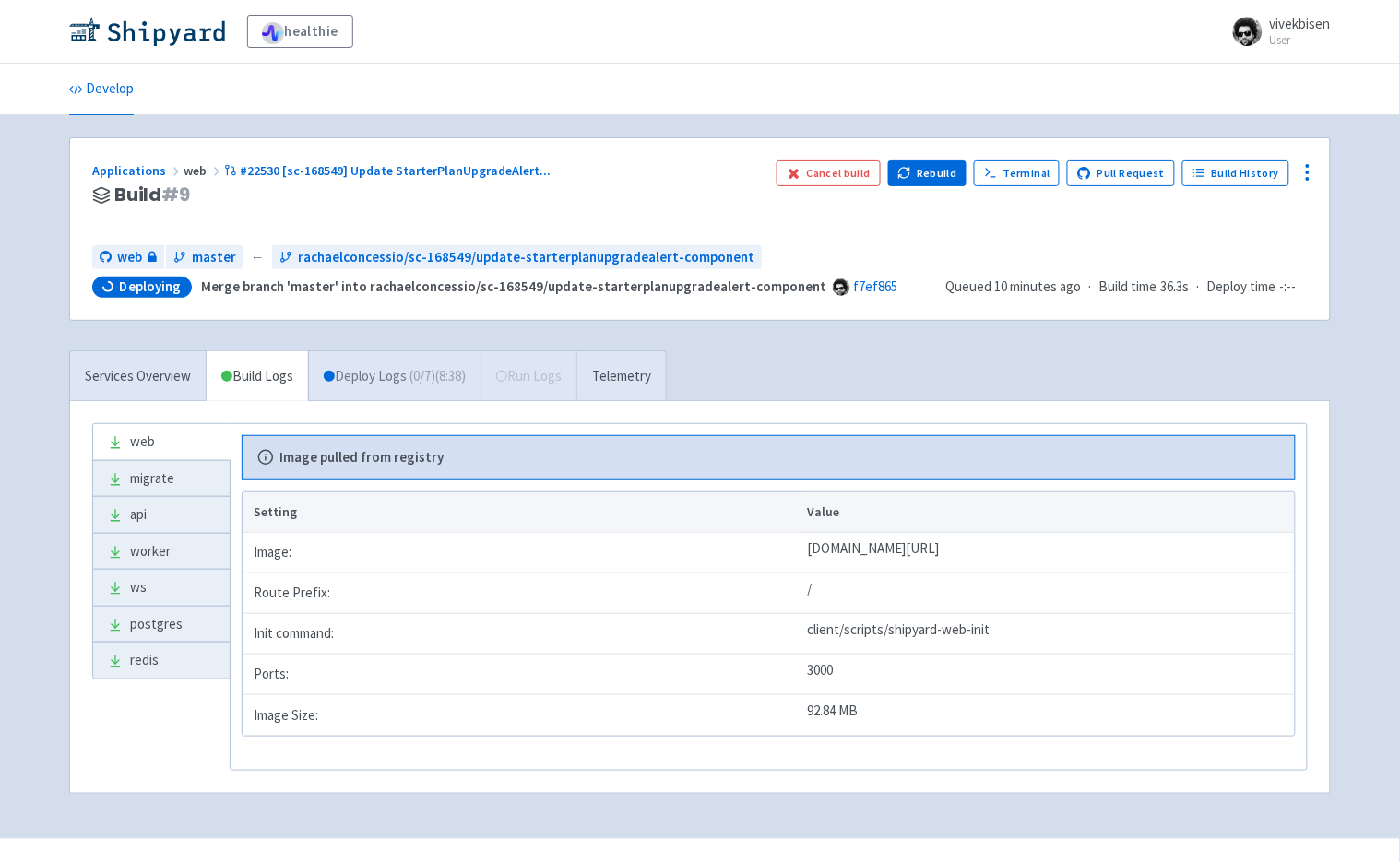
click at [369, 375] on link "Deploy Logs ( 0 / 7 ) (8:38)" at bounding box center [394, 377] width 172 height 51
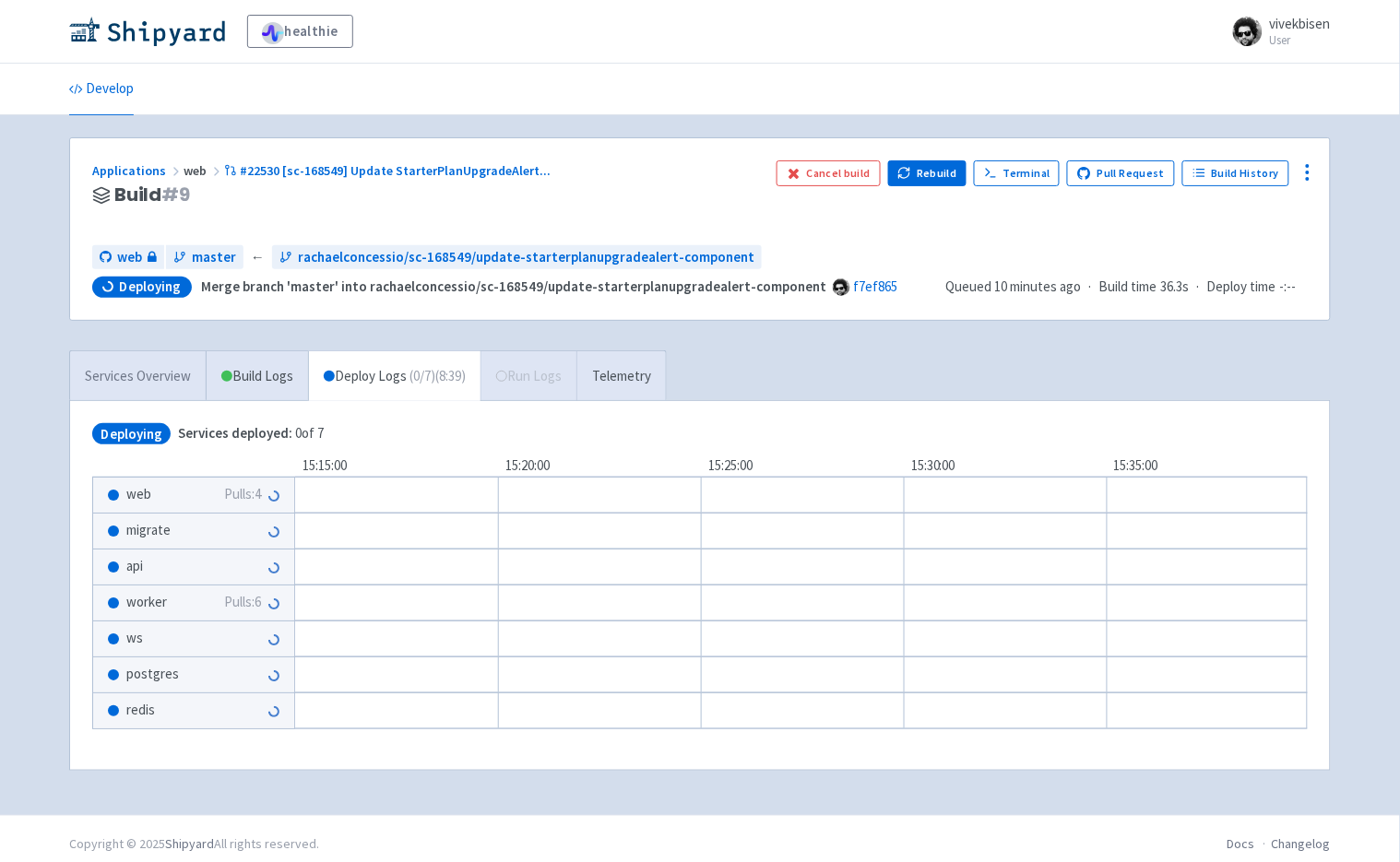
drag, startPoint x: 164, startPoint y: 391, endPoint x: 180, endPoint y: 385, distance: 17.1
click at [164, 390] on link "Services Overview" at bounding box center [138, 377] width 136 height 51
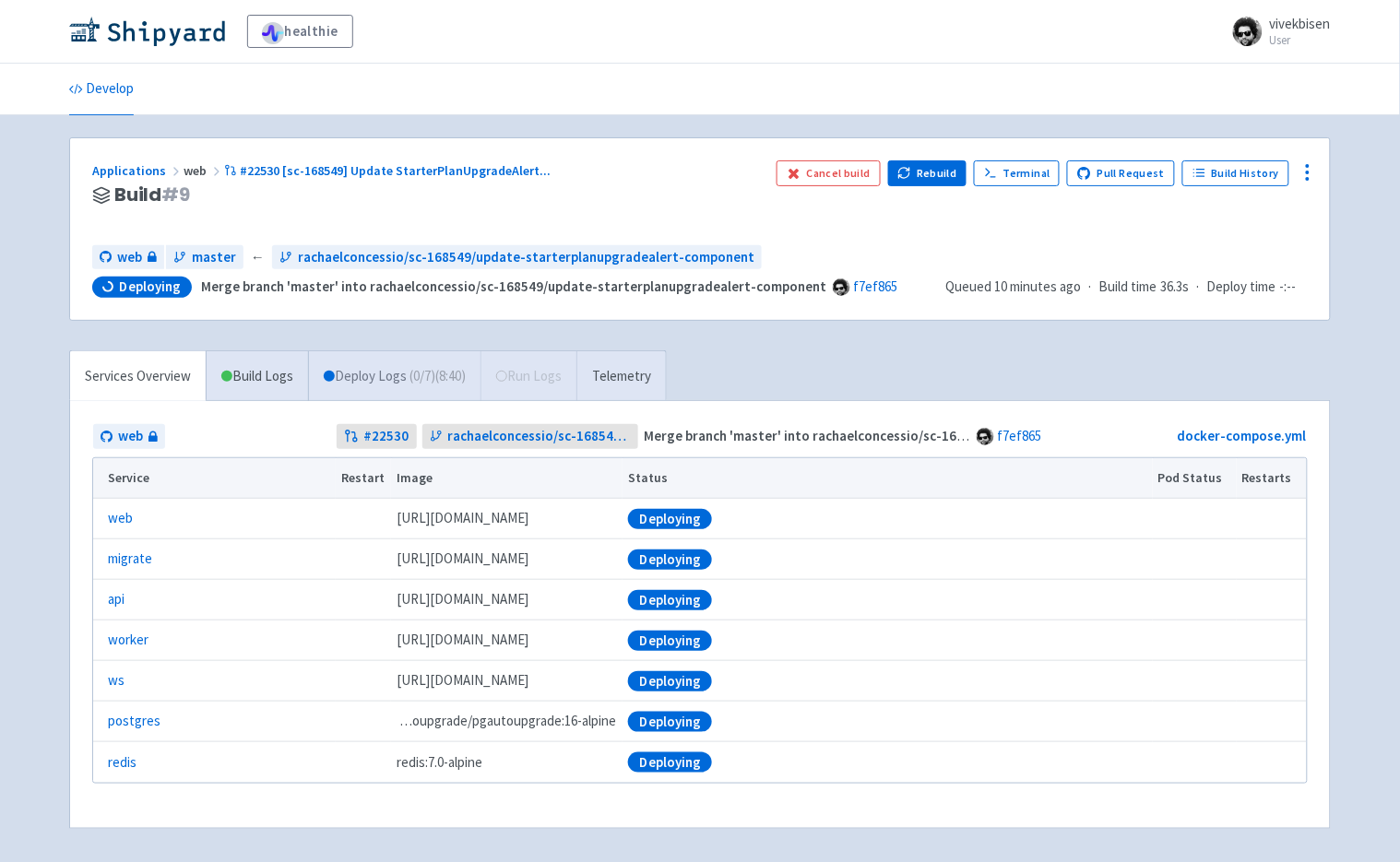
click at [354, 373] on link "Deploy Logs ( 0 / 7 ) (8:40)" at bounding box center [394, 377] width 172 height 51
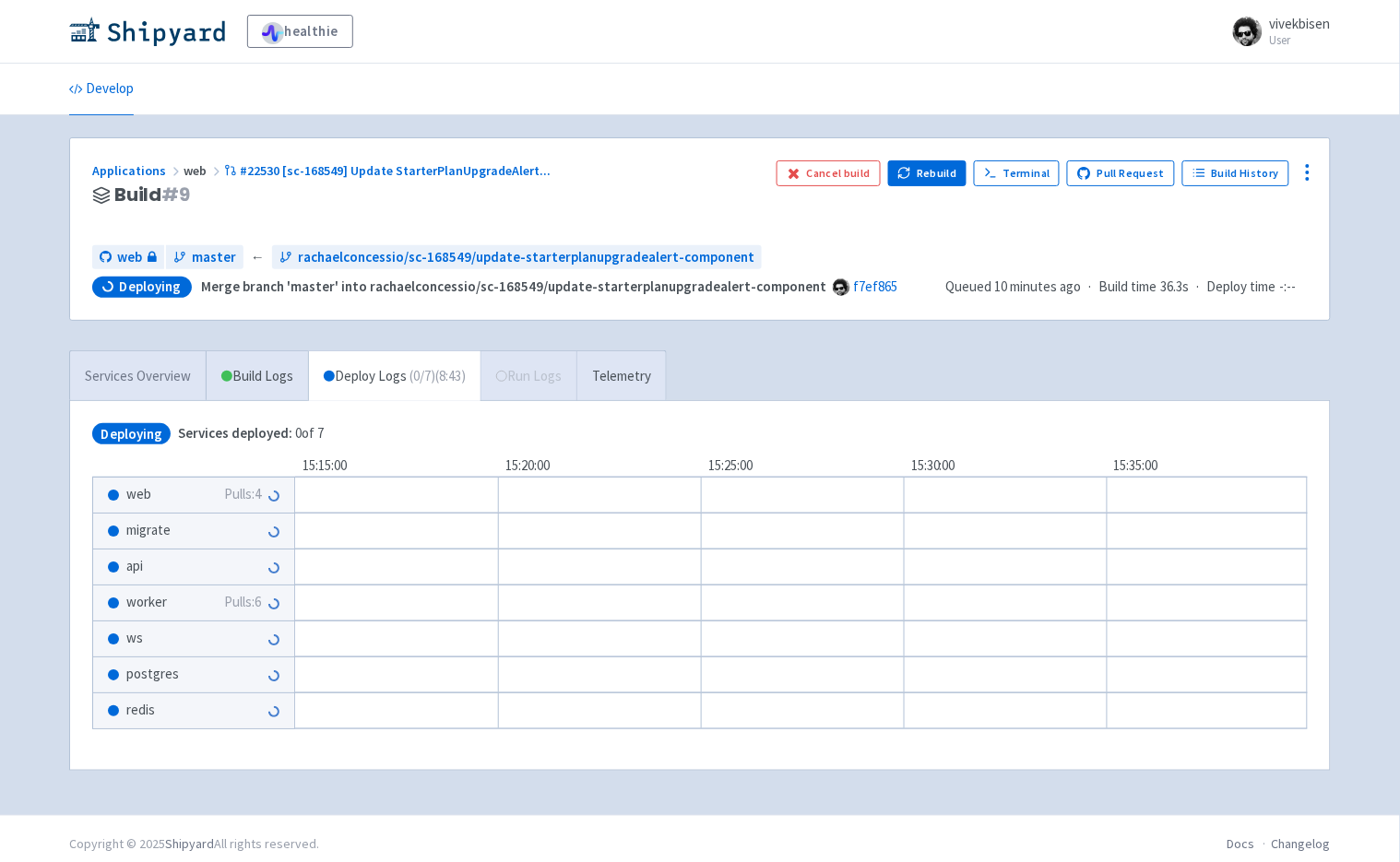
click at [160, 387] on link "Services Overview" at bounding box center [138, 377] width 136 height 51
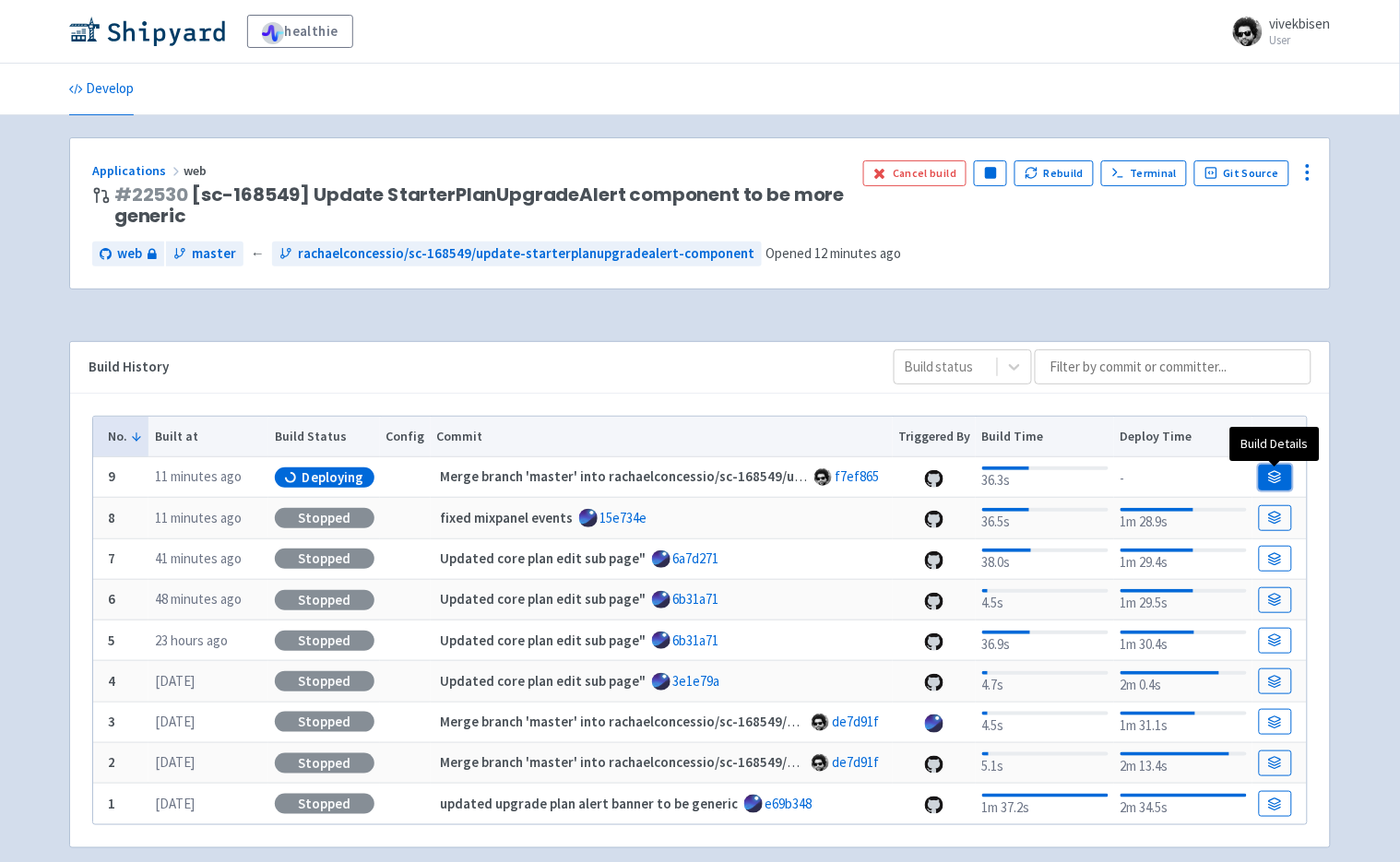
click at [1284, 476] on link at bounding box center [1275, 477] width 33 height 26
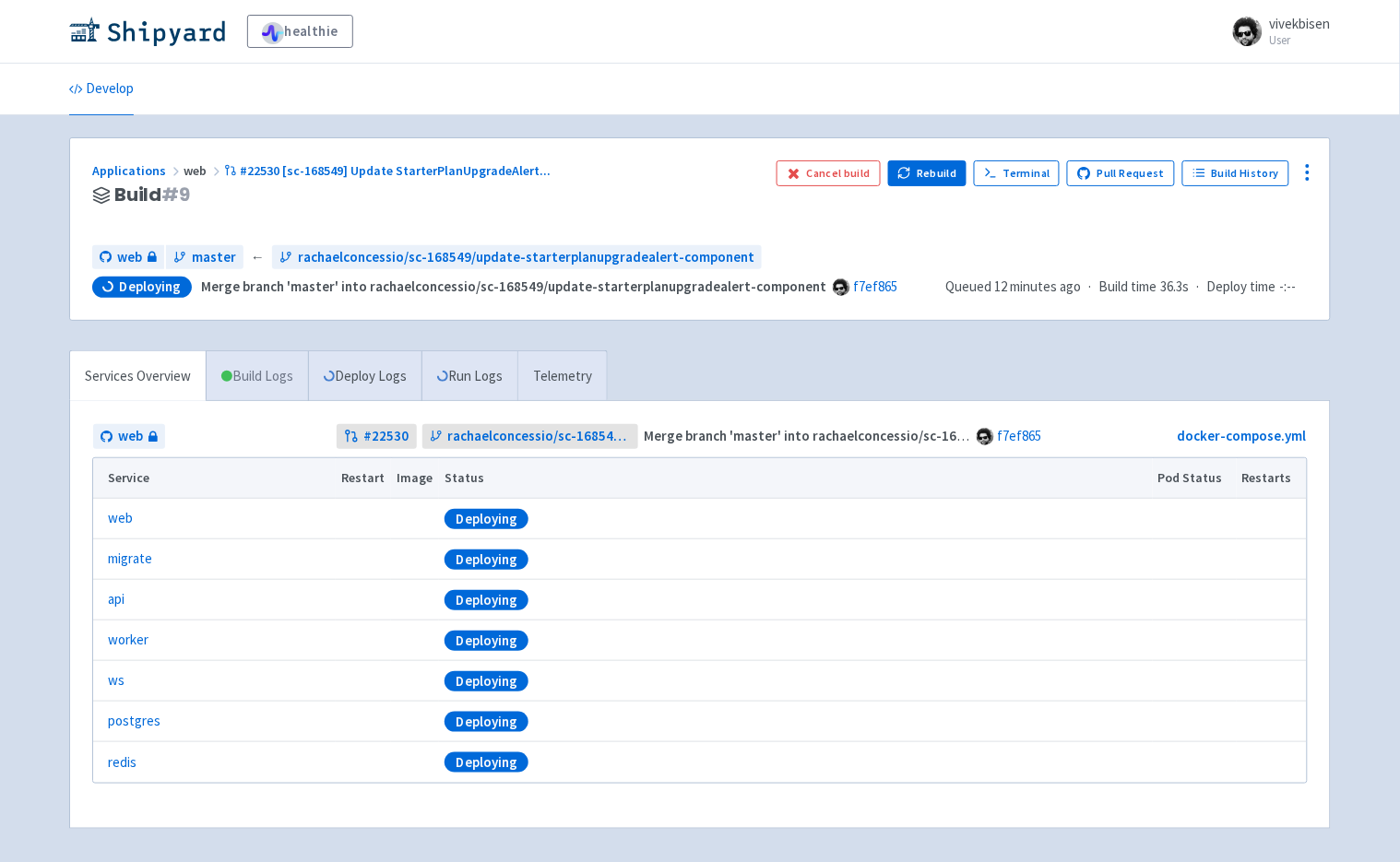
click at [273, 388] on link "Build Logs" at bounding box center [257, 377] width 101 height 51
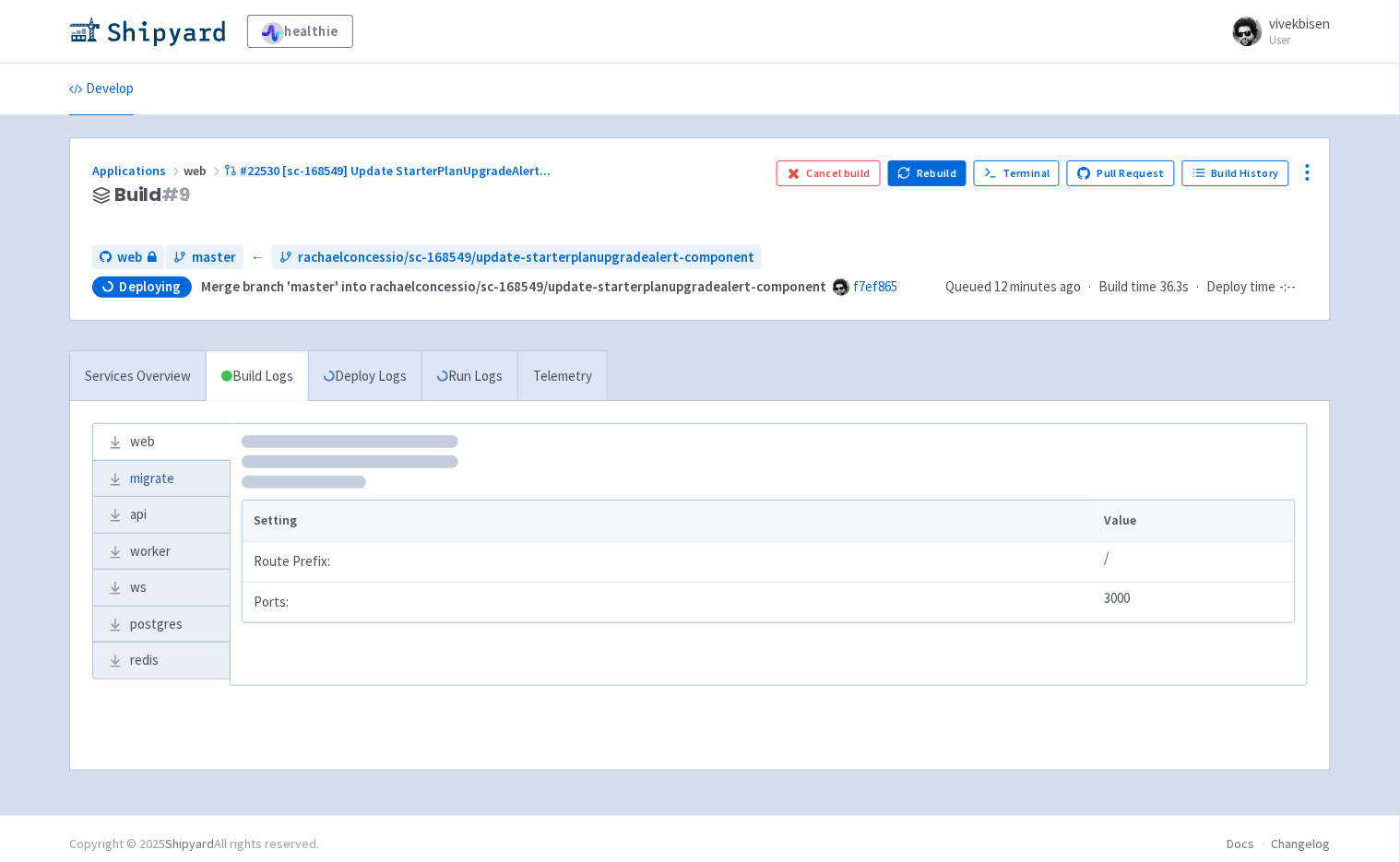
click at [210, 475] on link "migrate" at bounding box center [161, 480] width 137 height 36
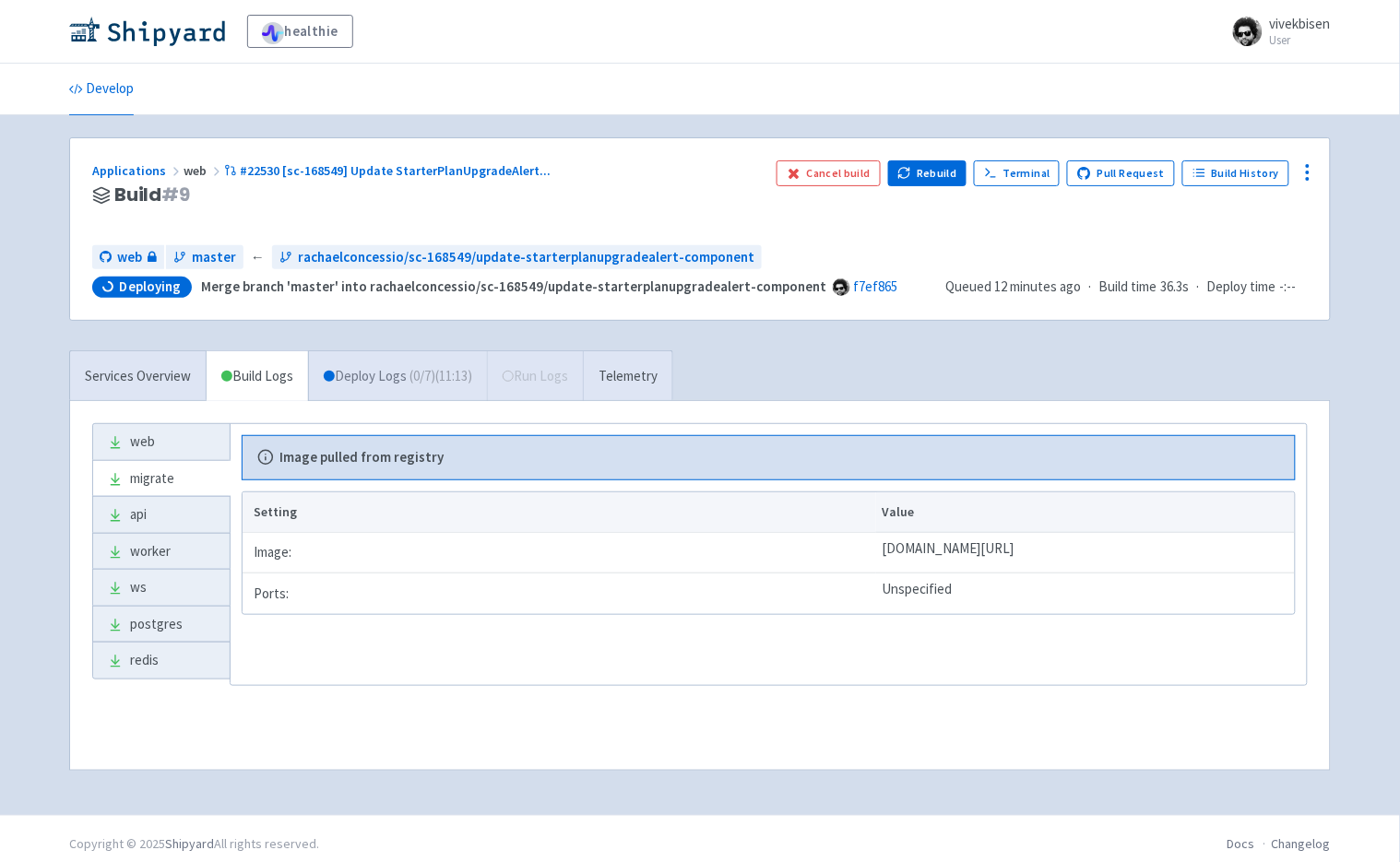
click at [356, 389] on link "Deploy Logs ( 0 / 7 ) (11:13)" at bounding box center [397, 377] width 179 height 51
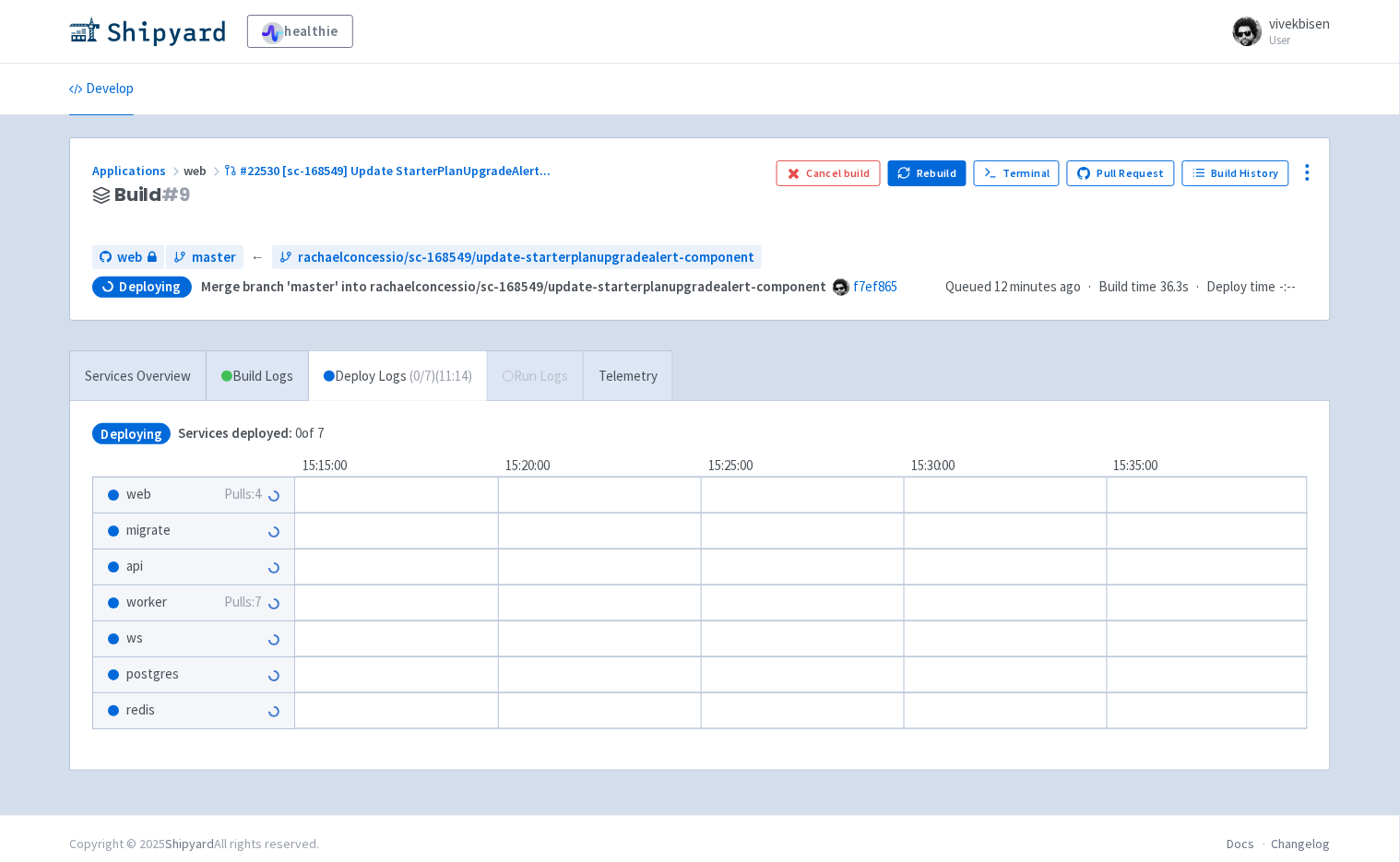
click at [223, 527] on div "migrate" at bounding box center [193, 531] width 201 height 35
click at [248, 499] on span "Pulls: 4" at bounding box center [243, 495] width 37 height 21
click at [249, 597] on span "Pulls: 7" at bounding box center [243, 603] width 37 height 21
click at [540, 378] on div "Services Overview Build Logs Deploy Logs ( 0 / 7 ) (11:22) Run Logs Telemetry" at bounding box center [371, 376] width 604 height 51
click at [673, 381] on link "Telemetry" at bounding box center [628, 377] width 90 height 51
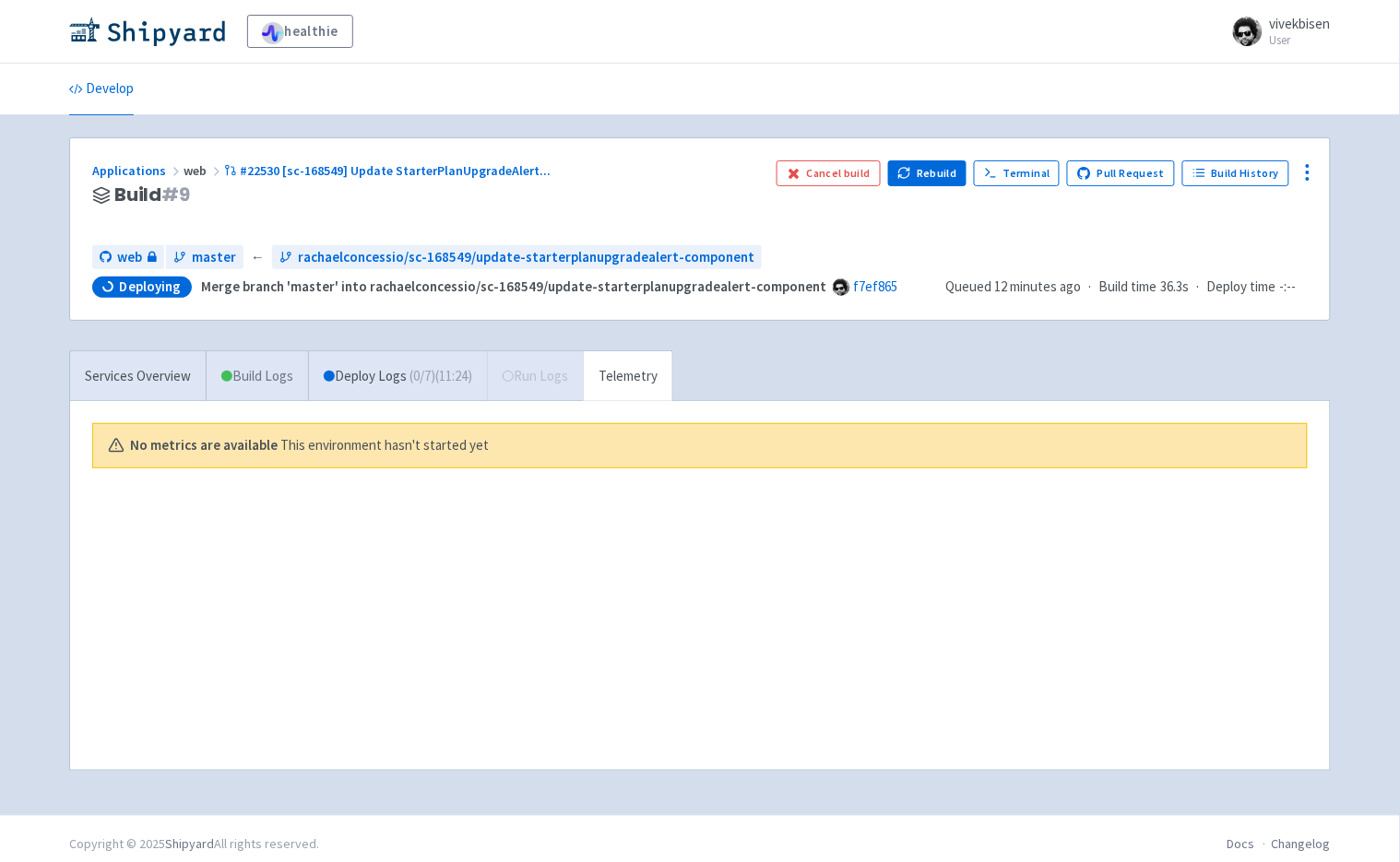
click at [293, 373] on link "Build Logs" at bounding box center [257, 377] width 101 height 51
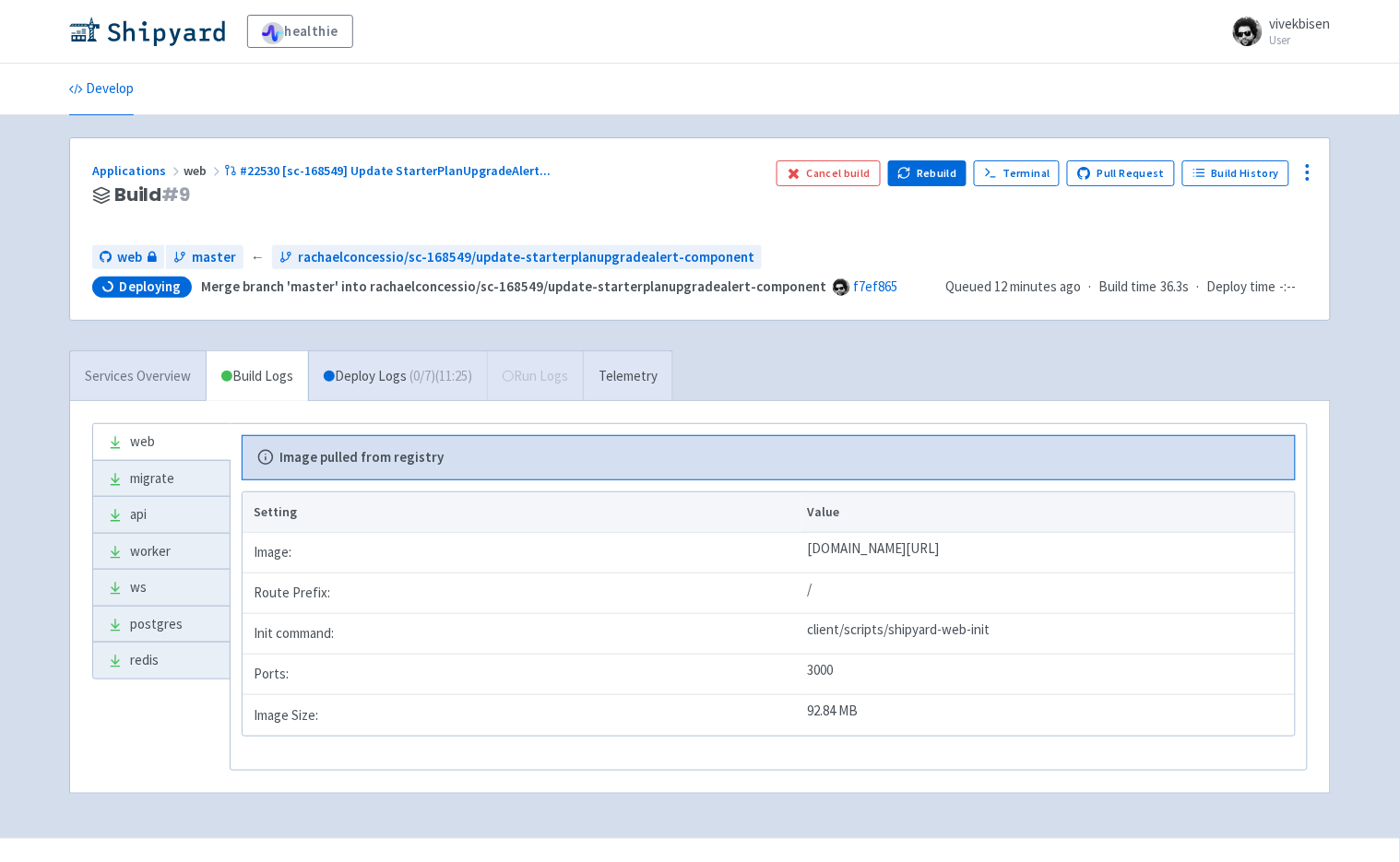
click at [167, 380] on link "Services Overview" at bounding box center [138, 377] width 136 height 51
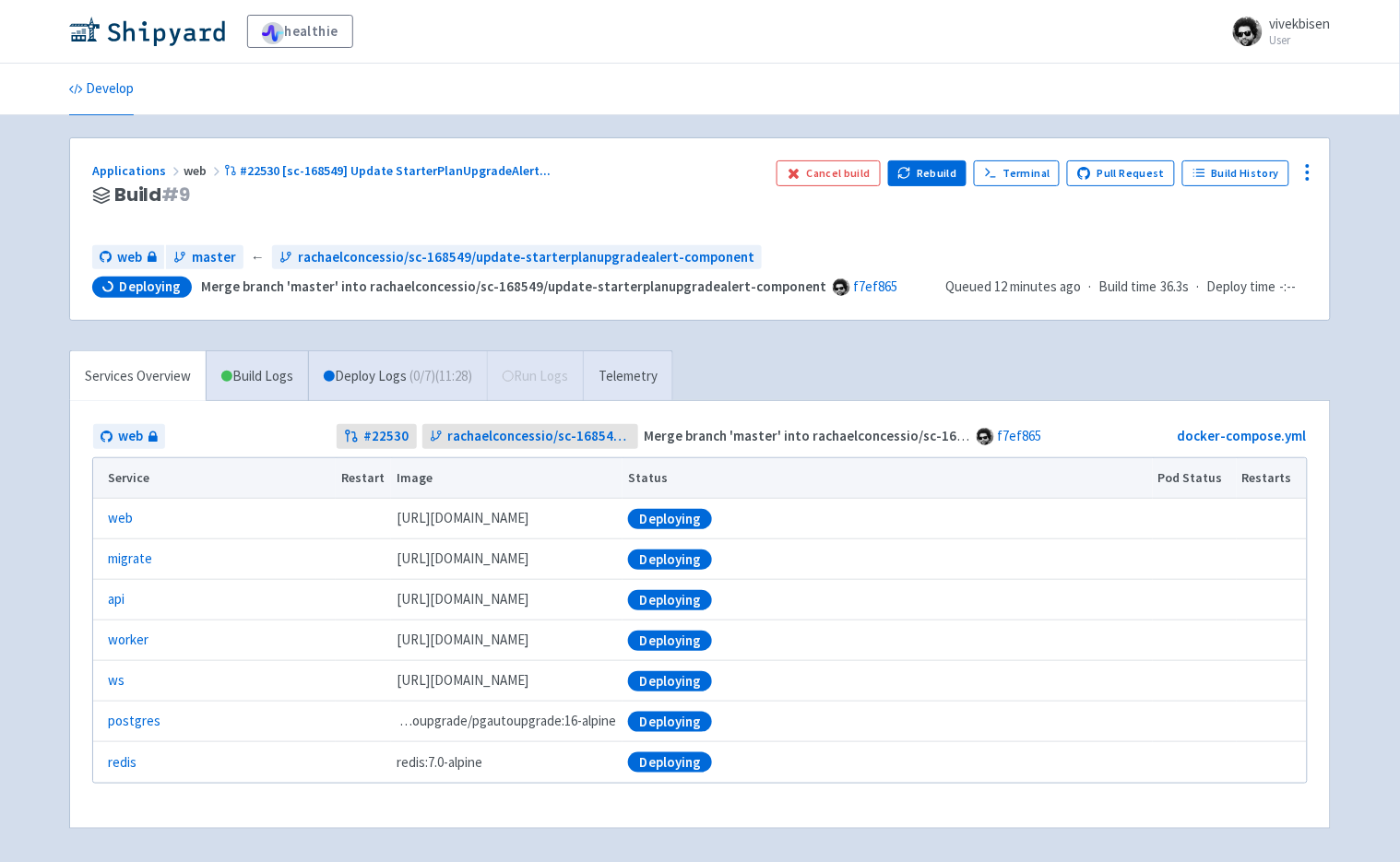
click at [420, 182] on div "Applications web #22530 [sc-168549] Update StarterPlanUpgradeAlert ..." at bounding box center [427, 171] width 670 height 21
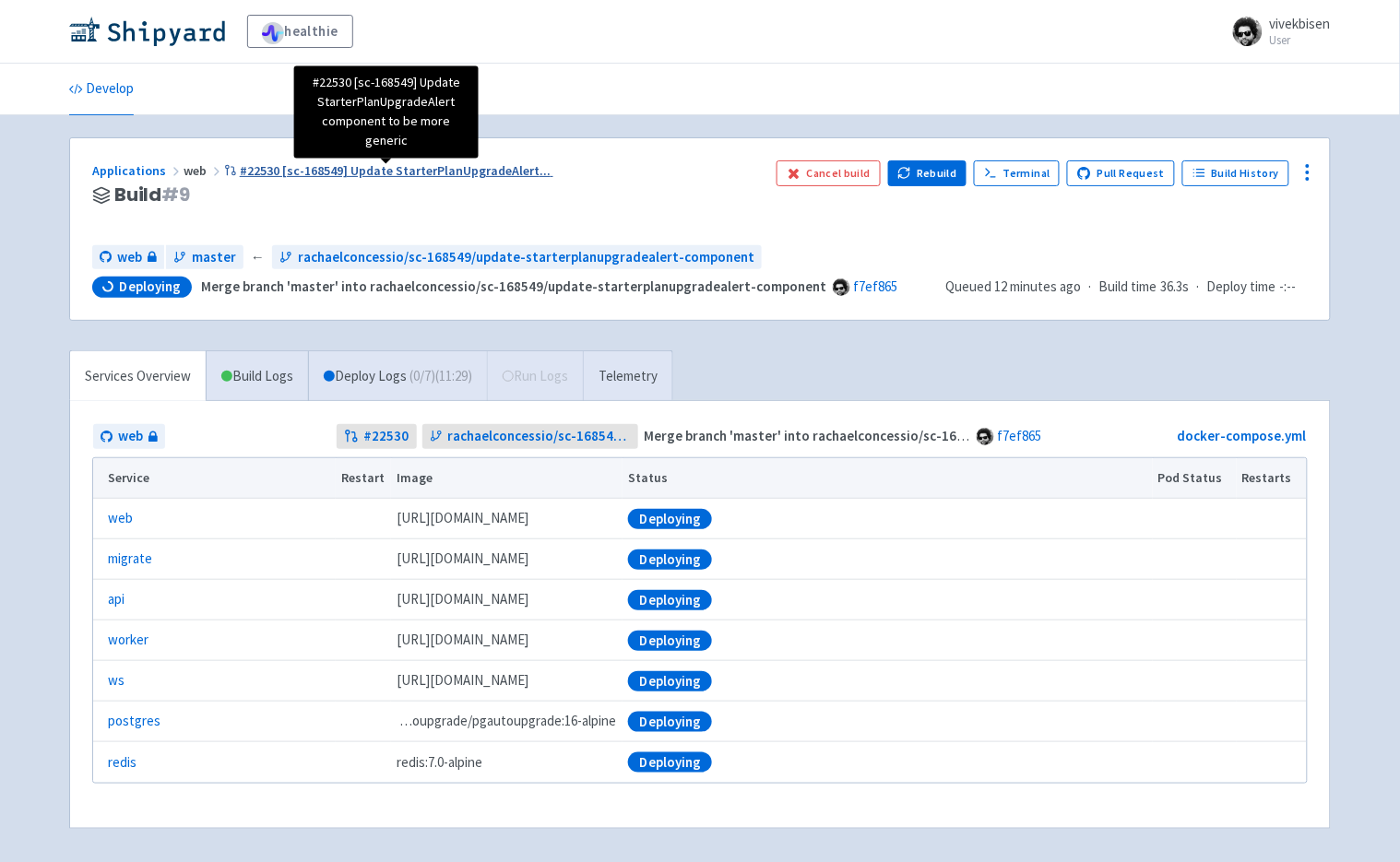
click at [427, 174] on span "#22530 [sc-168549] Update StarterPlanUpgradeAlert ..." at bounding box center [395, 170] width 311 height 16
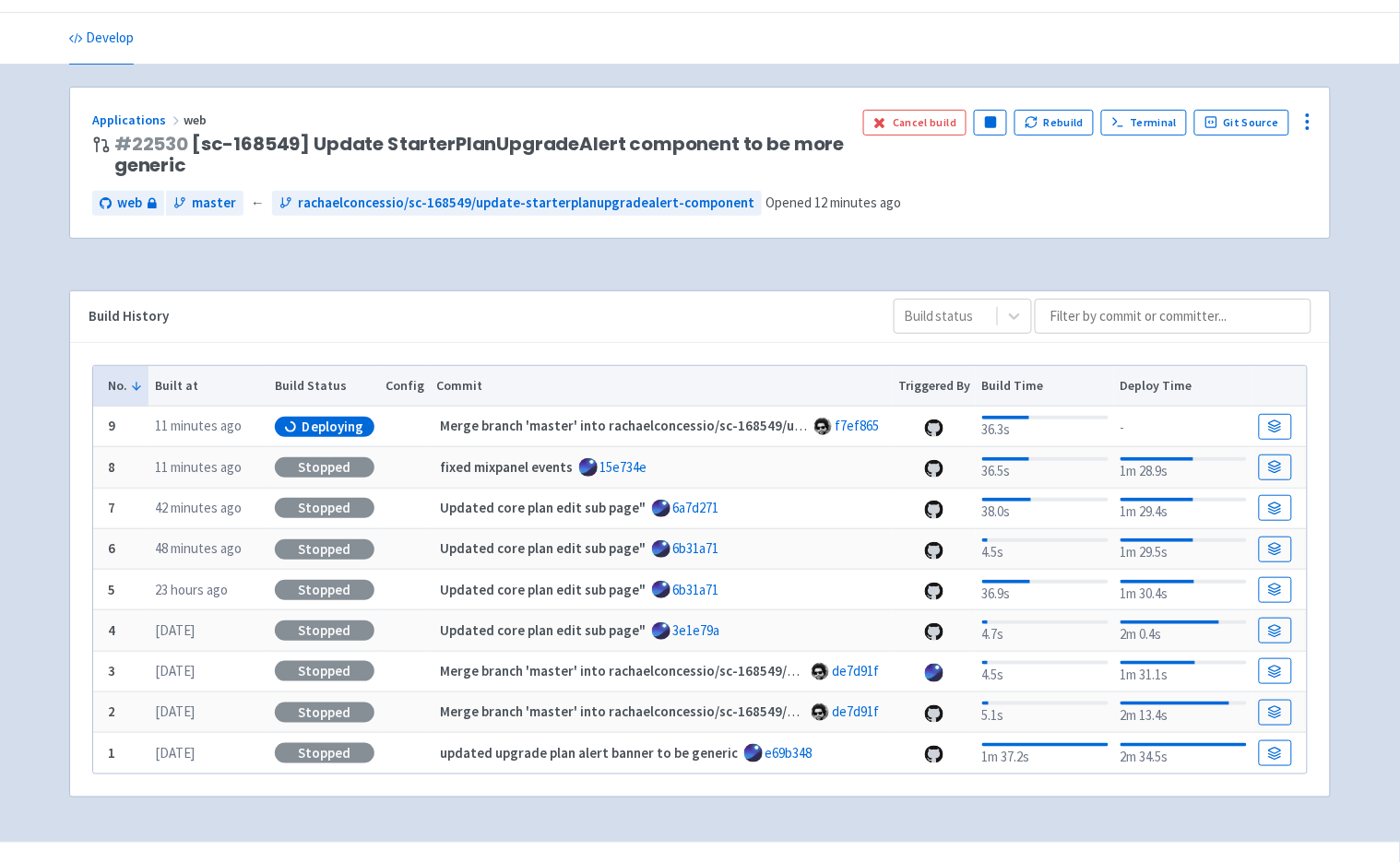
scroll to position [91, 0]
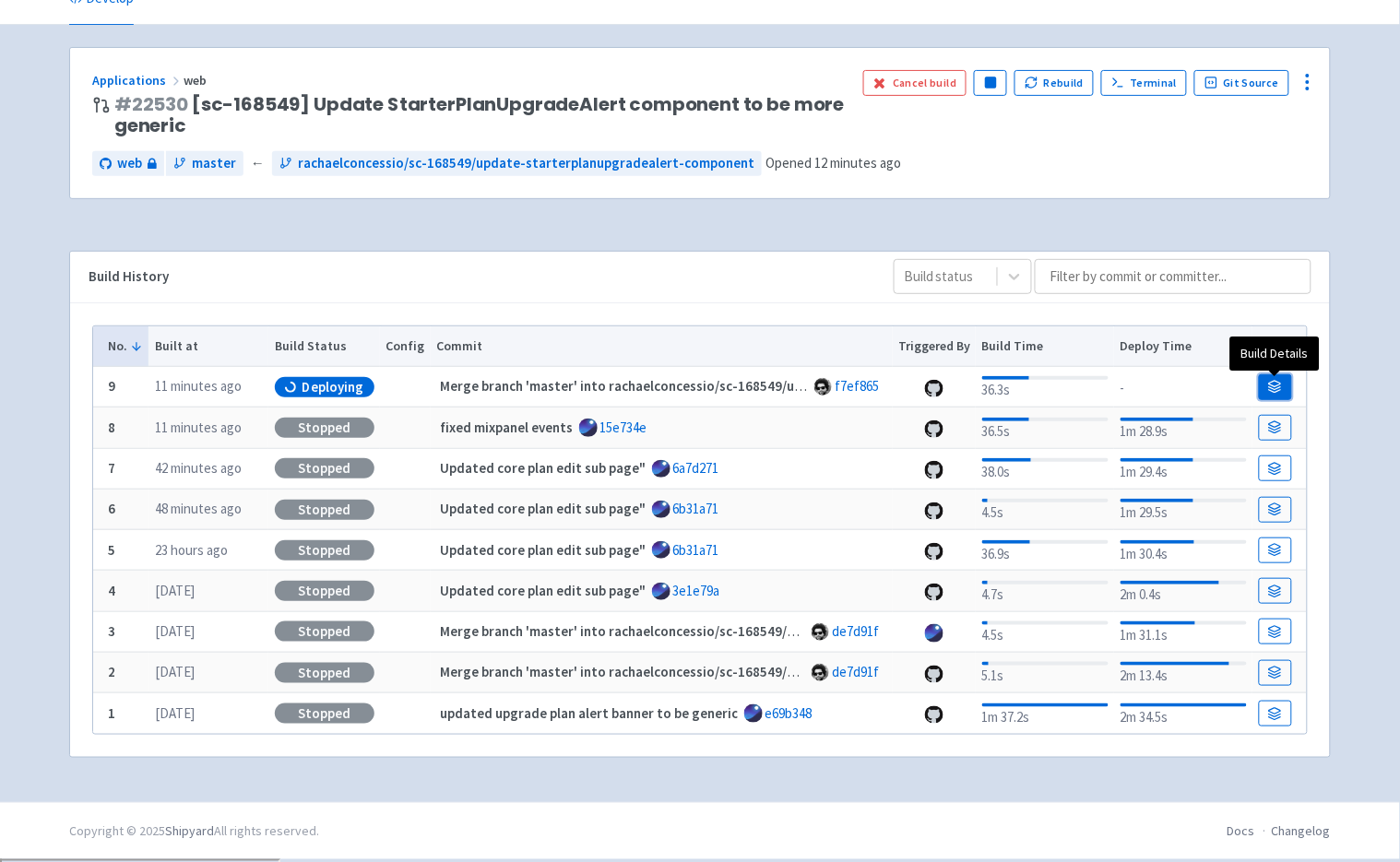
click at [1273, 395] on link at bounding box center [1275, 387] width 33 height 26
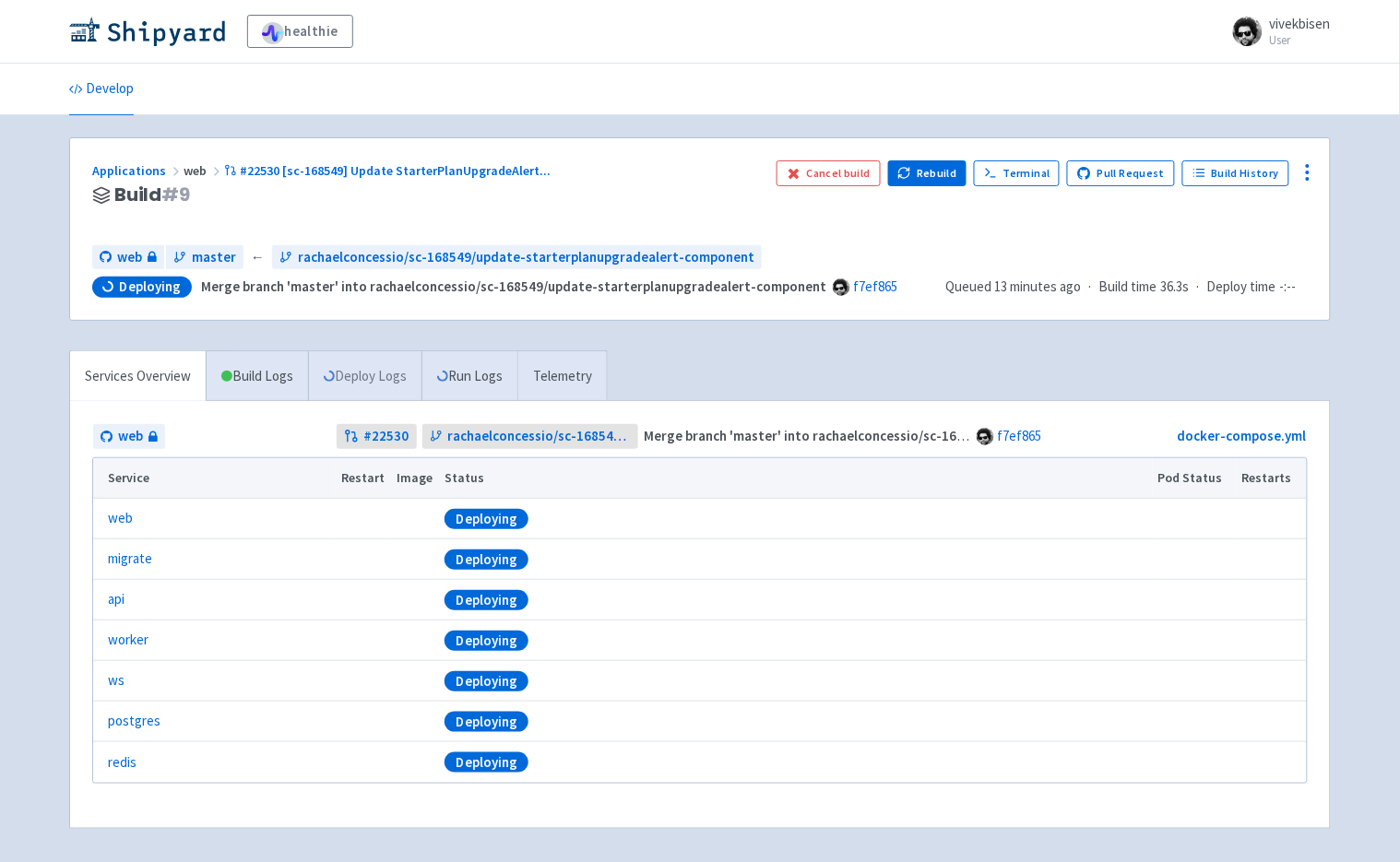
click at [400, 373] on link "Deploy Logs" at bounding box center [364, 377] width 114 height 51
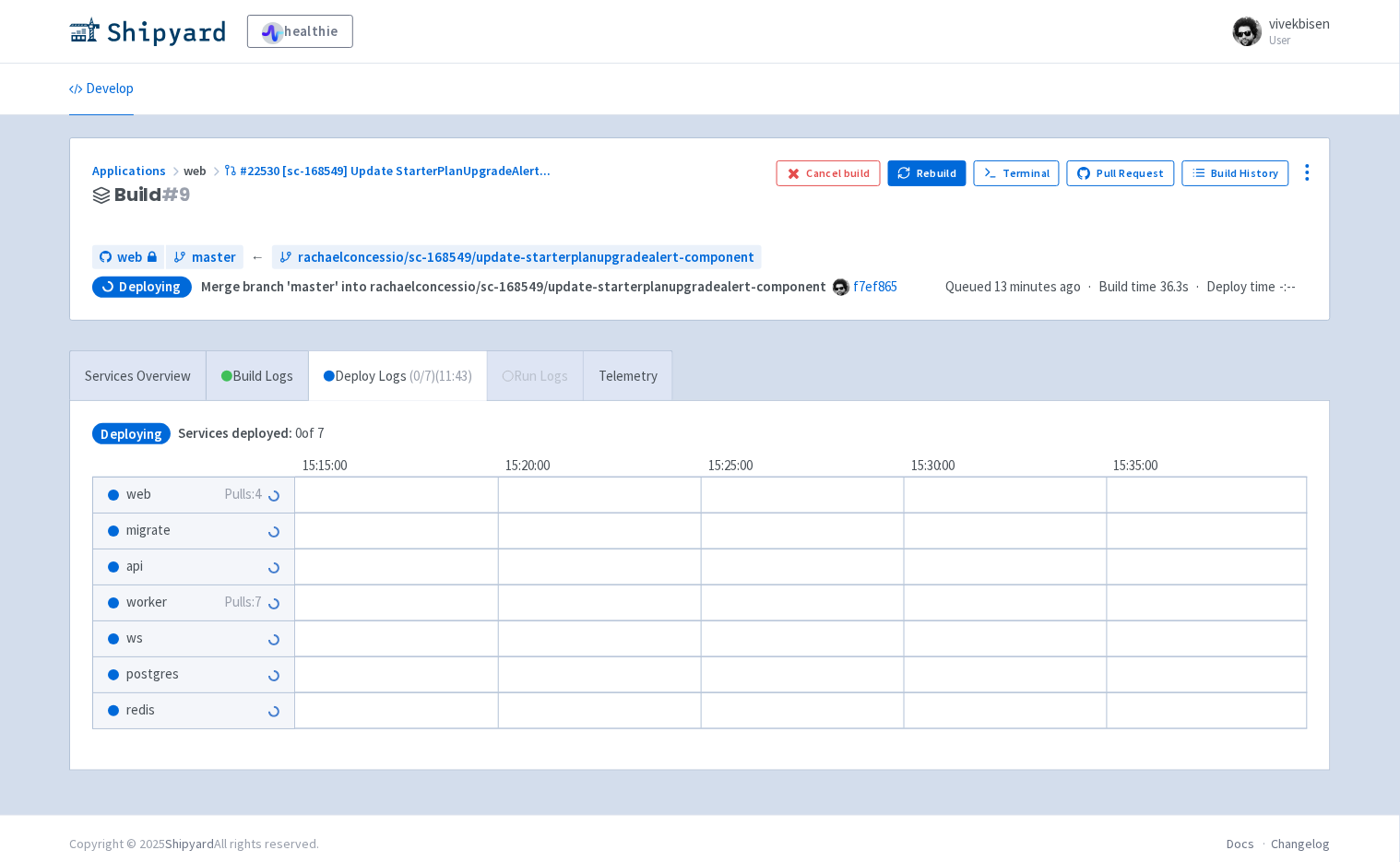
click at [152, 490] on div "web Pulls: 4" at bounding box center [193, 495] width 201 height 35
click at [540, 392] on div "Services Overview Build Logs Deploy Logs ( 0 / 7 ) (11:48) Run Logs Telemetry" at bounding box center [371, 376] width 604 height 51
click at [633, 370] on link "Telemetry" at bounding box center [628, 377] width 90 height 51
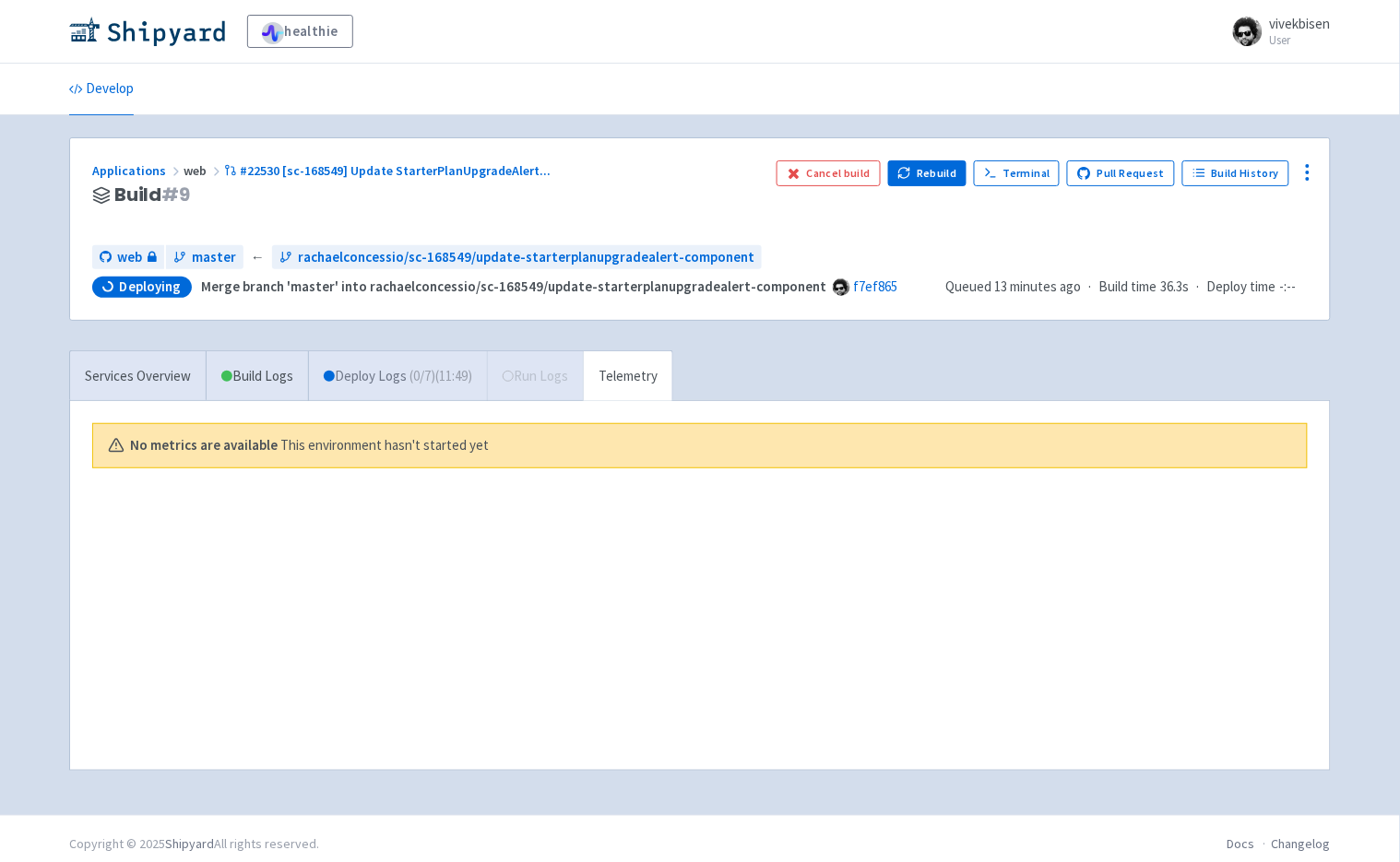
click at [458, 388] on link "Deploy Logs ( 0 / 7 ) (11:49)" at bounding box center [397, 377] width 179 height 51
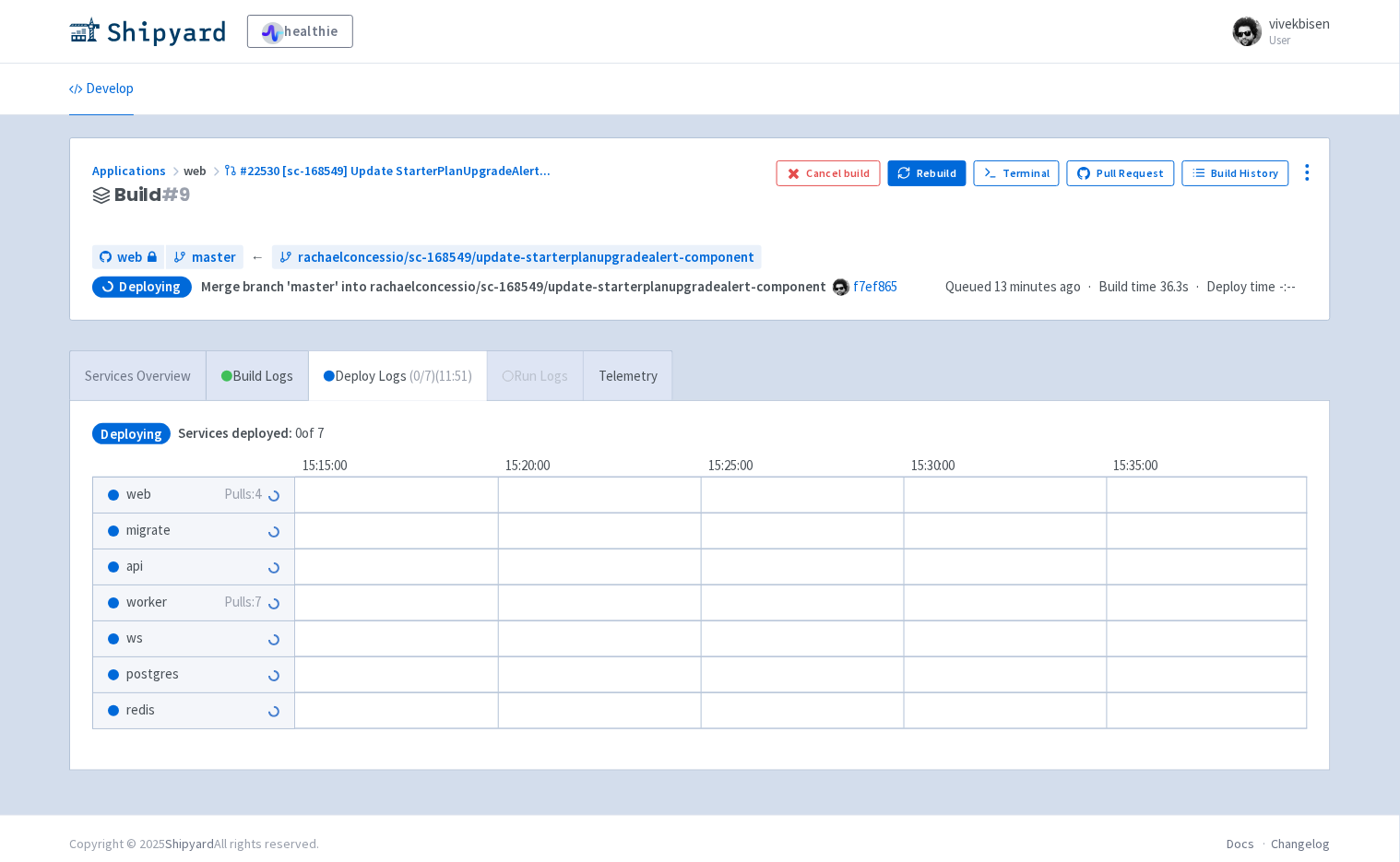
click at [161, 384] on link "Services Overview" at bounding box center [138, 377] width 136 height 51
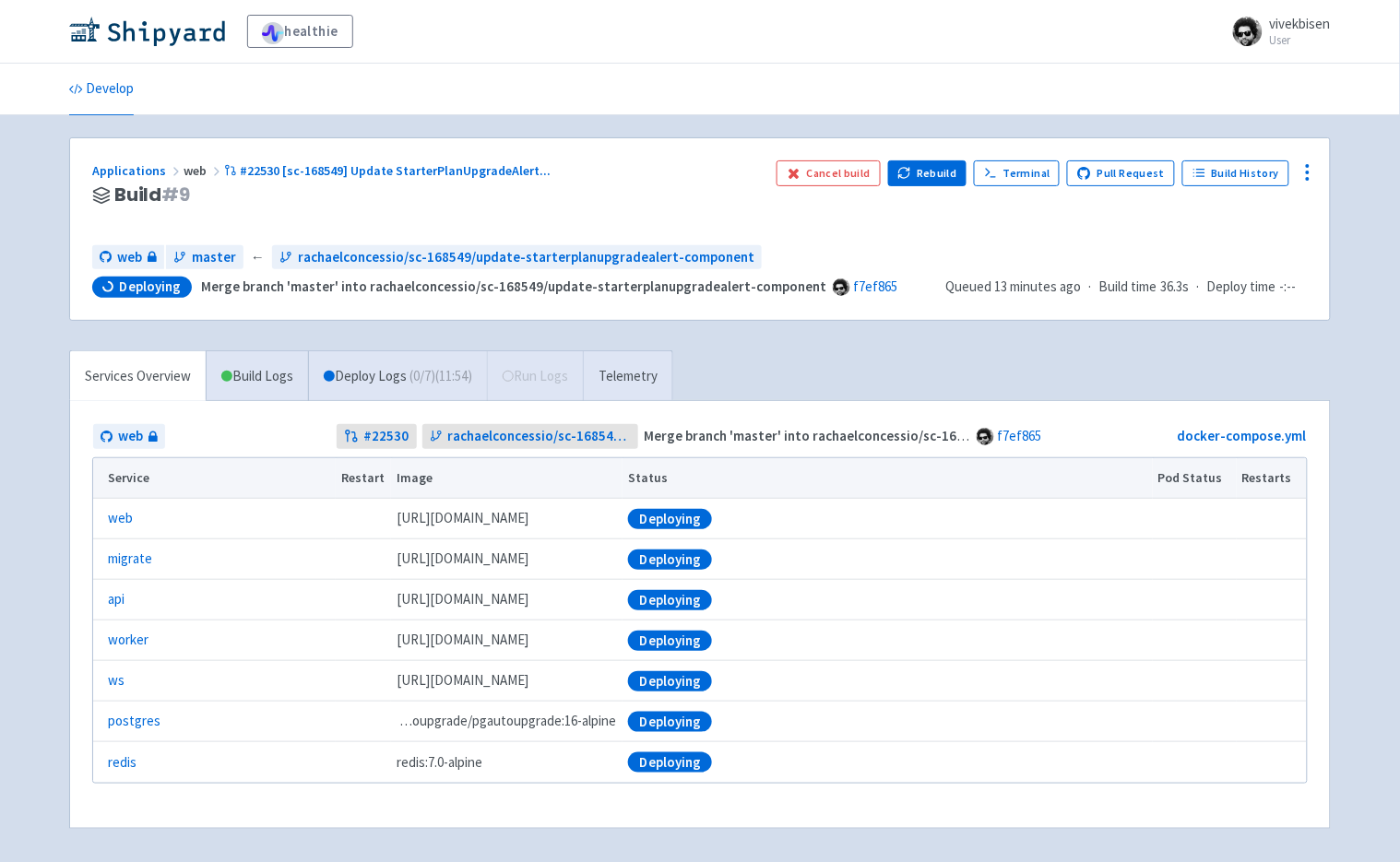
click at [312, 162] on div "Applications web #22530 [sc-168549] Update StarterPlanUpgradeAlert ..." at bounding box center [427, 171] width 670 height 21
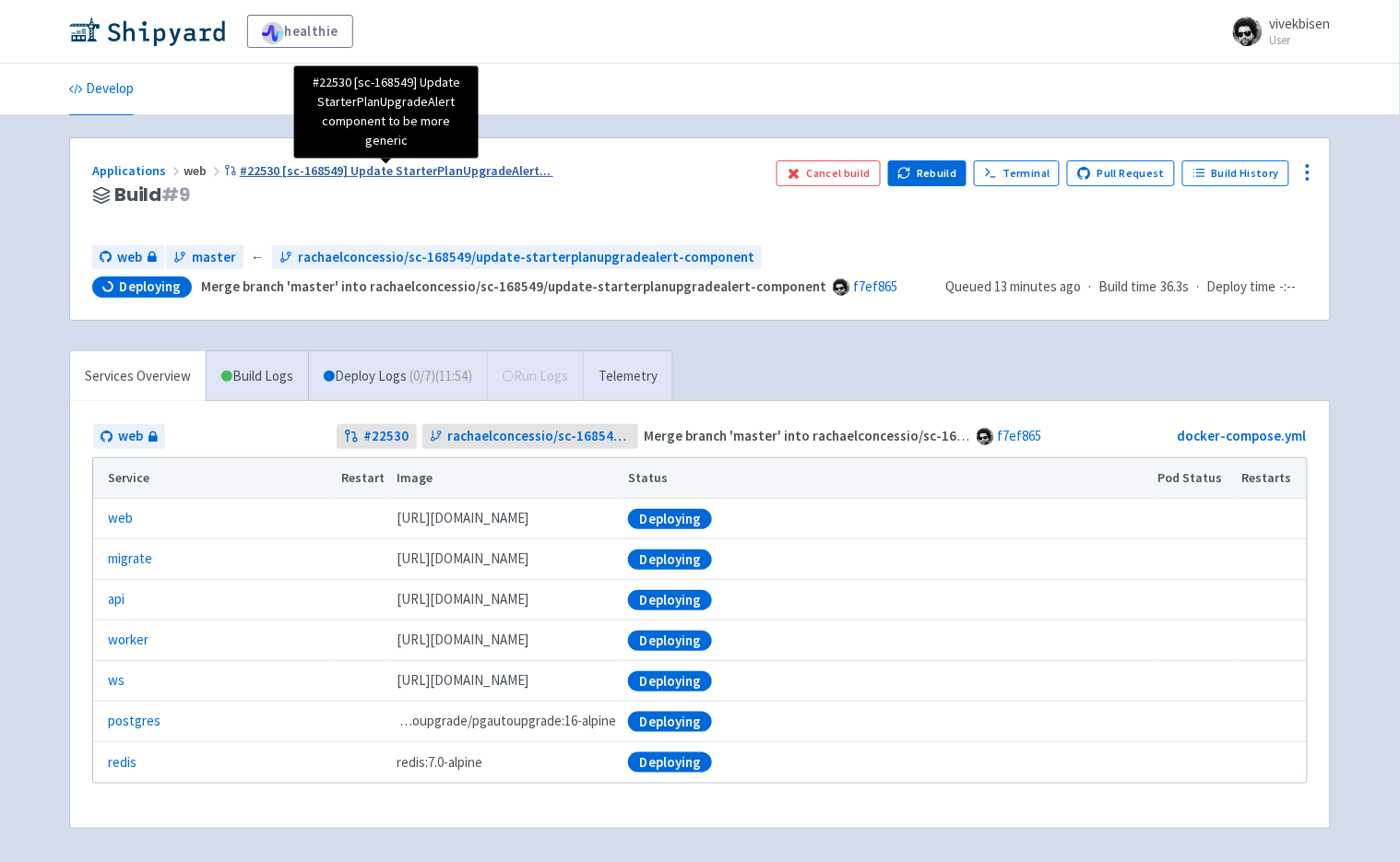
click at [313, 168] on span "#22530 [sc-168549] Update StarterPlanUpgradeAlert ..." at bounding box center [395, 170] width 311 height 16
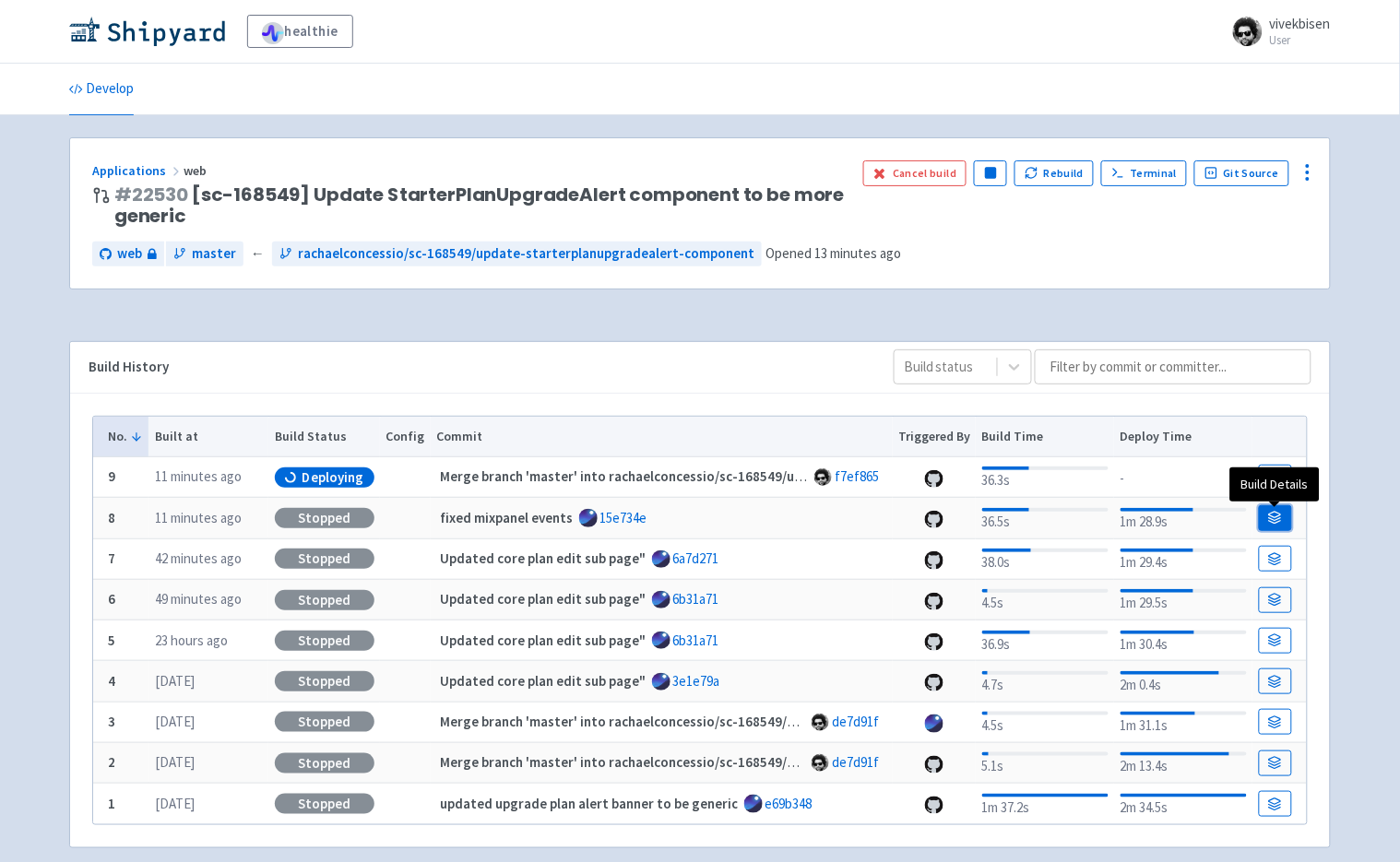
click at [1278, 517] on icon at bounding box center [1275, 518] width 13 height 13
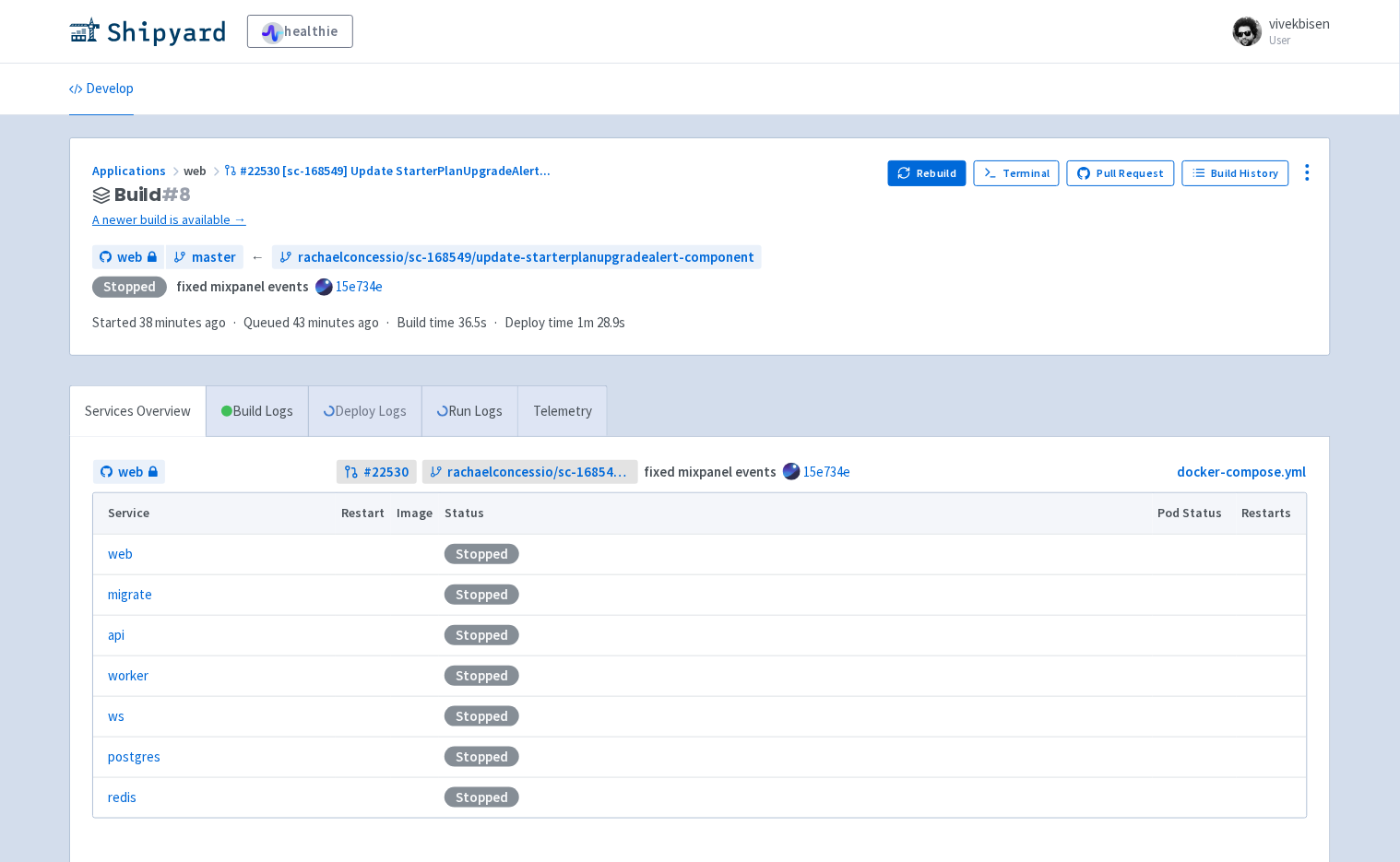
click at [390, 386] on link "Deploy Logs" at bounding box center [364, 411] width 114 height 51
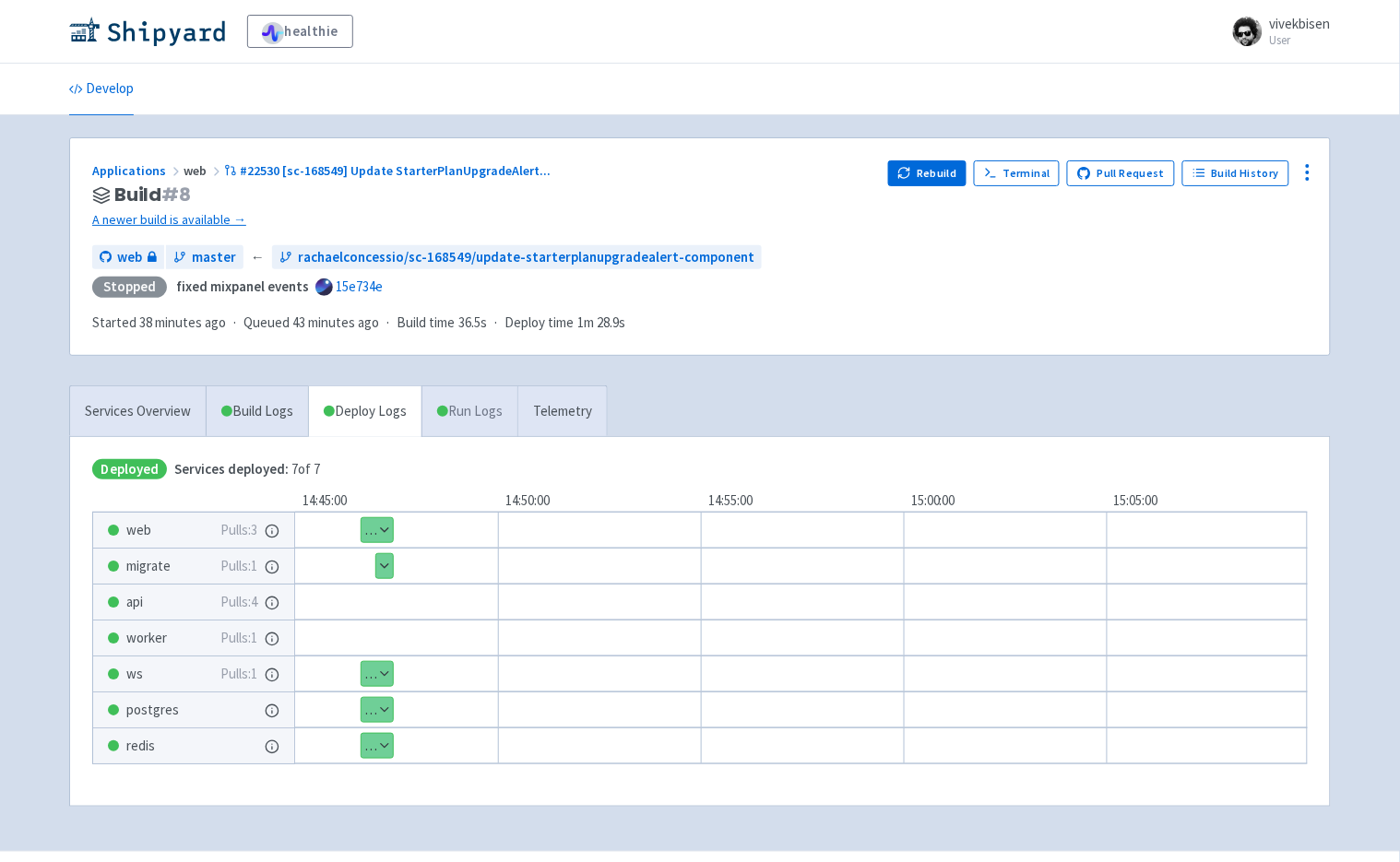
click at [491, 386] on link "Run Logs" at bounding box center [469, 411] width 96 height 51
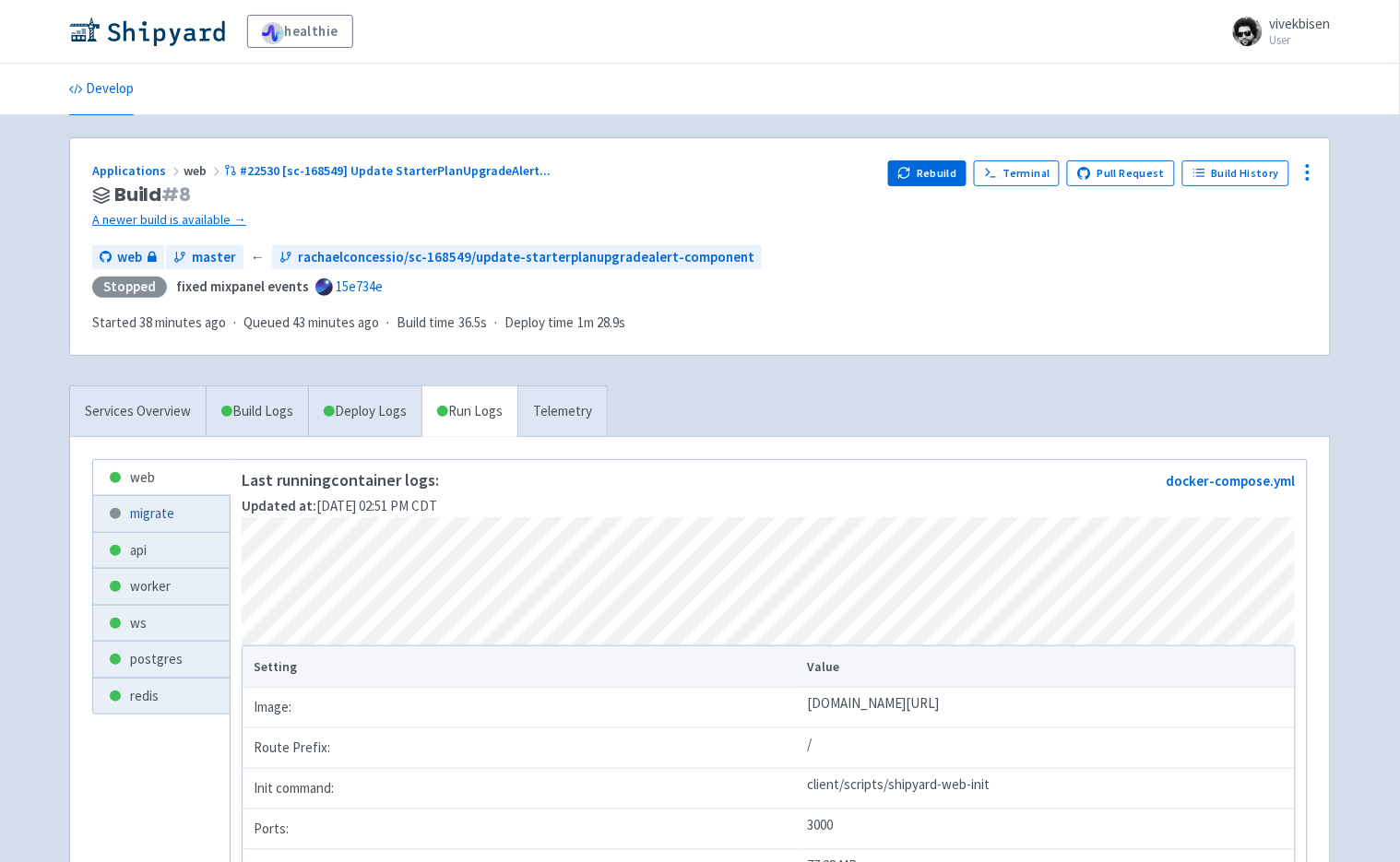
click at [199, 496] on link "migrate" at bounding box center [161, 514] width 137 height 36
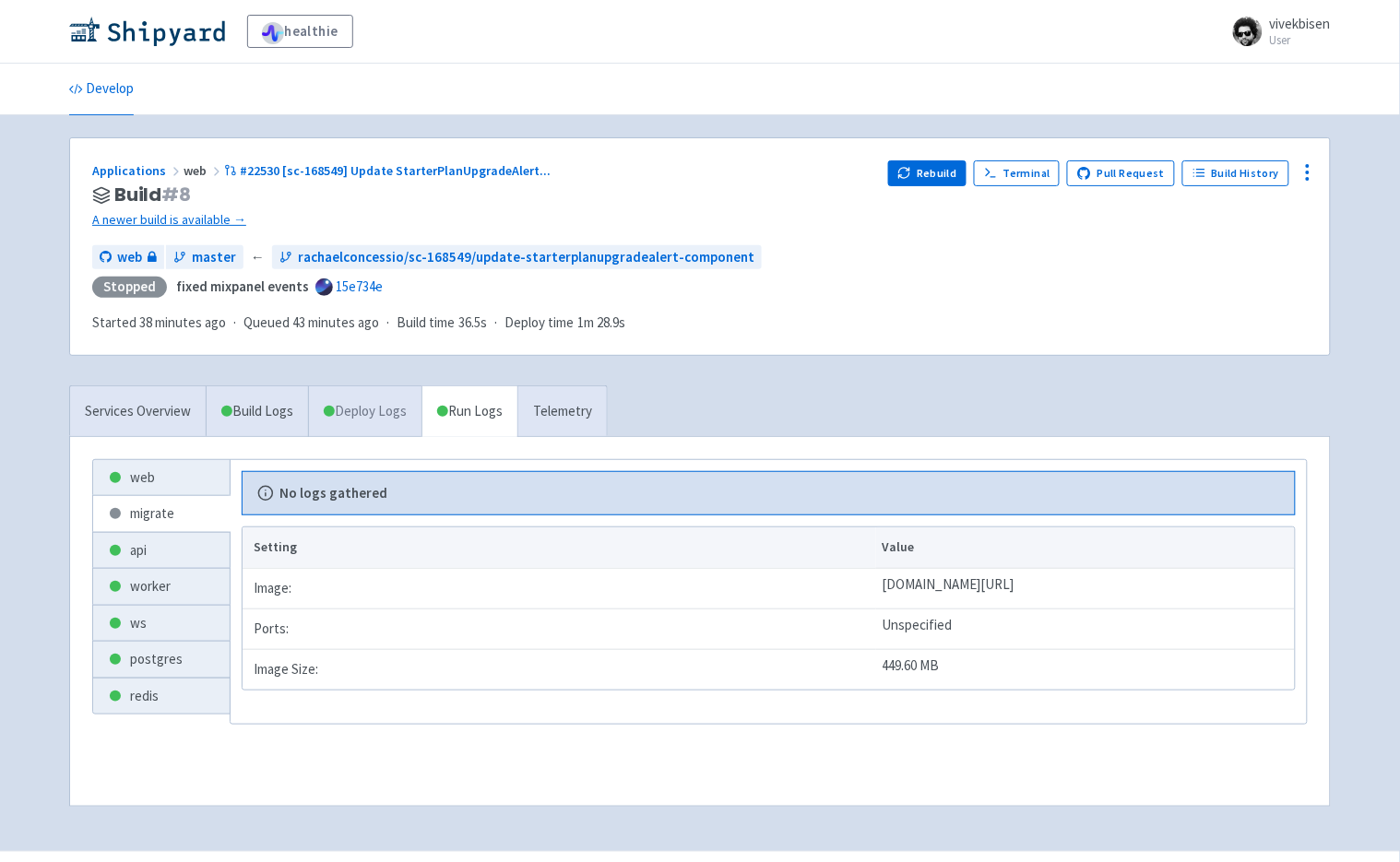
click at [345, 386] on link "Deploy Logs" at bounding box center [364, 411] width 114 height 51
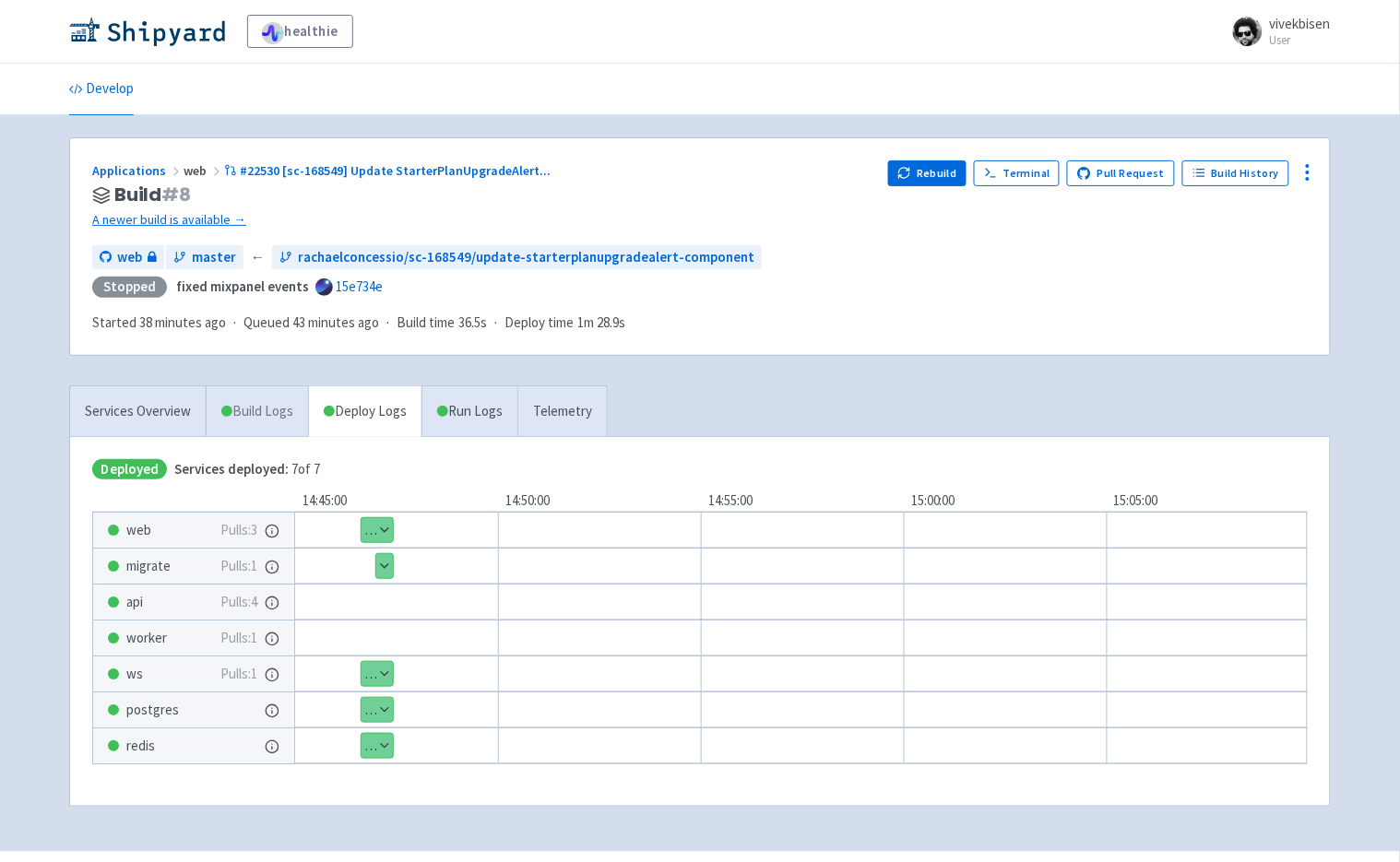
click at [282, 386] on link "Build Logs" at bounding box center [257, 411] width 101 height 51
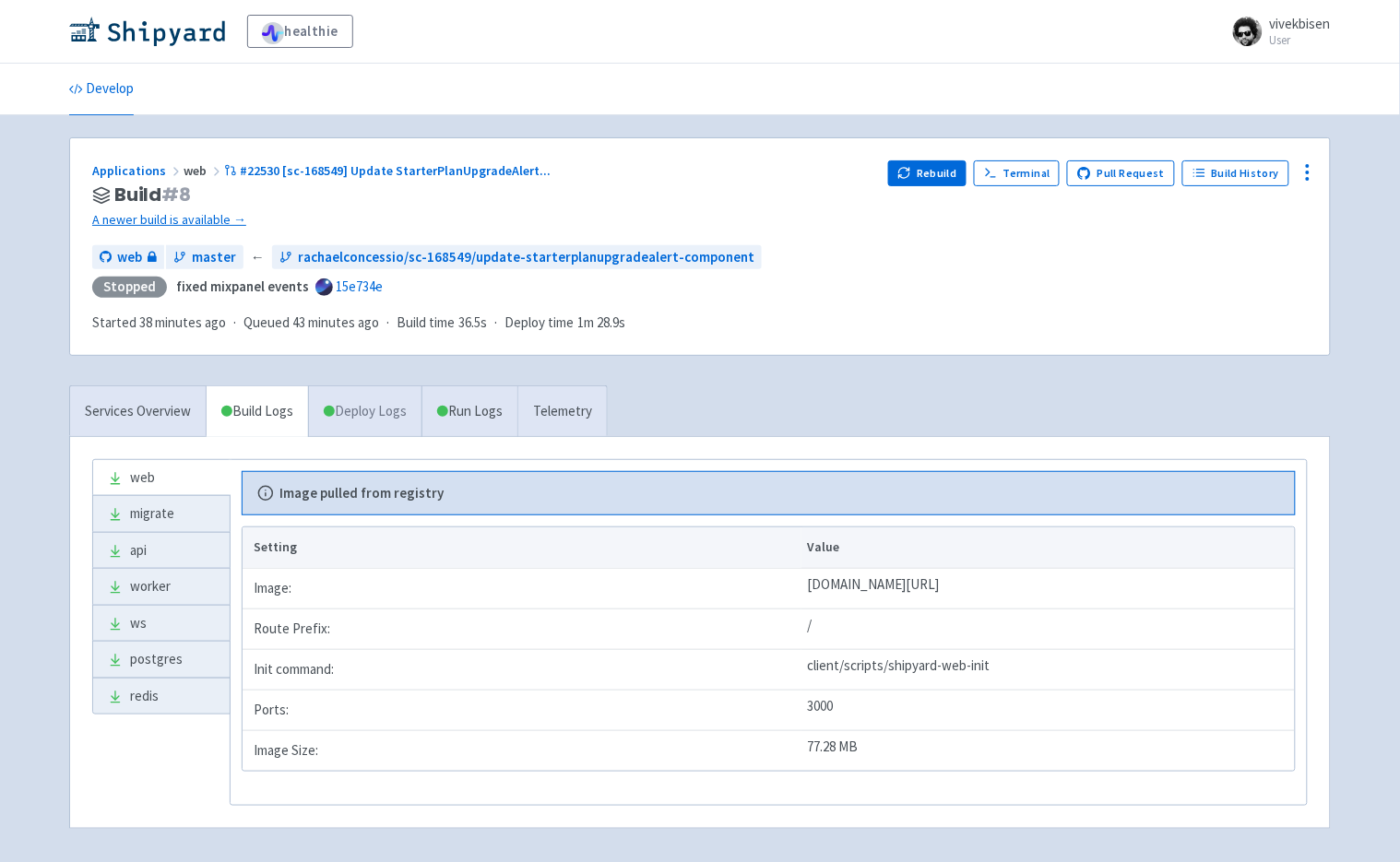
click at [374, 386] on link "Deploy Logs" at bounding box center [364, 411] width 114 height 51
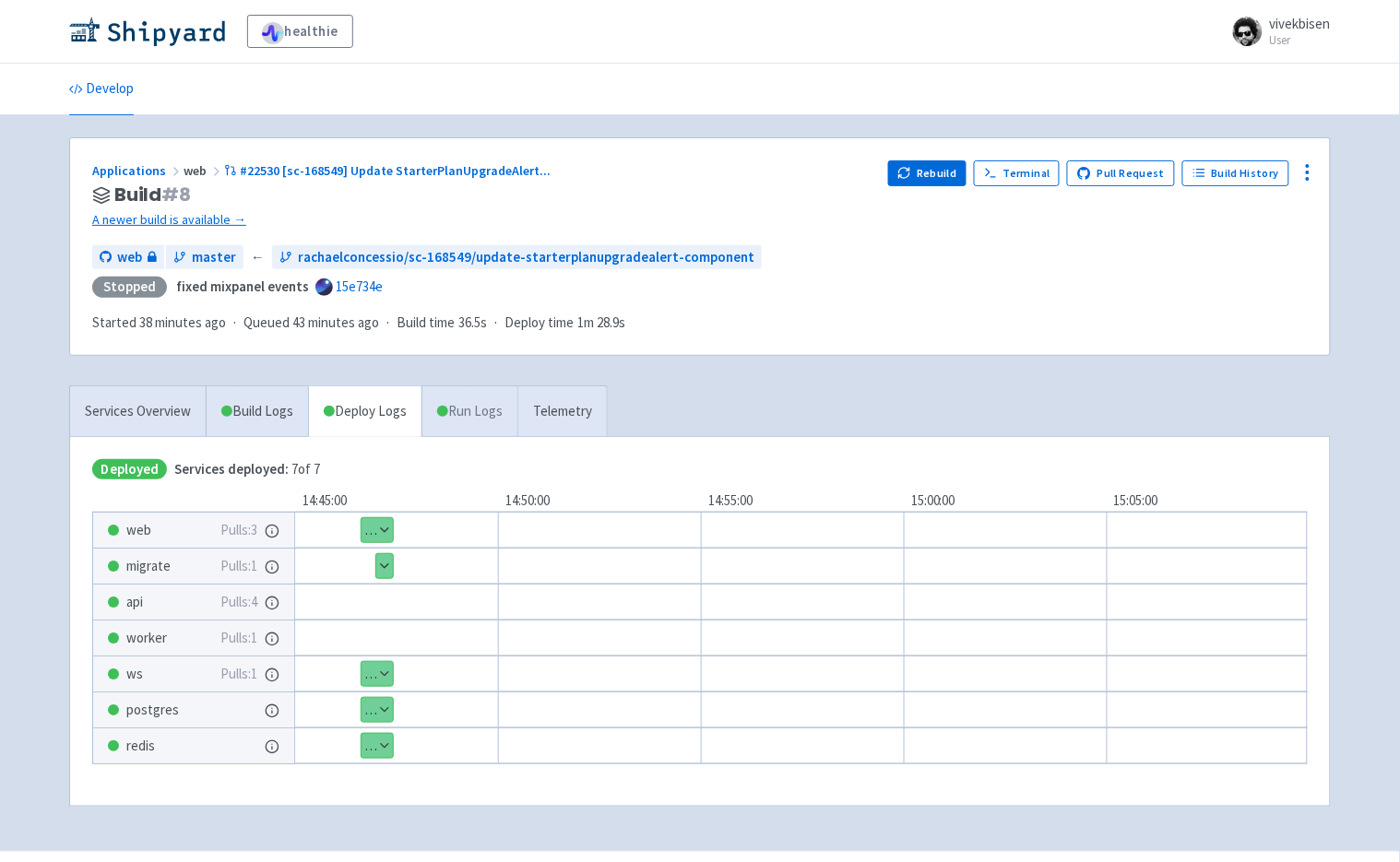
click at [466, 386] on link "Run Logs" at bounding box center [469, 411] width 96 height 51
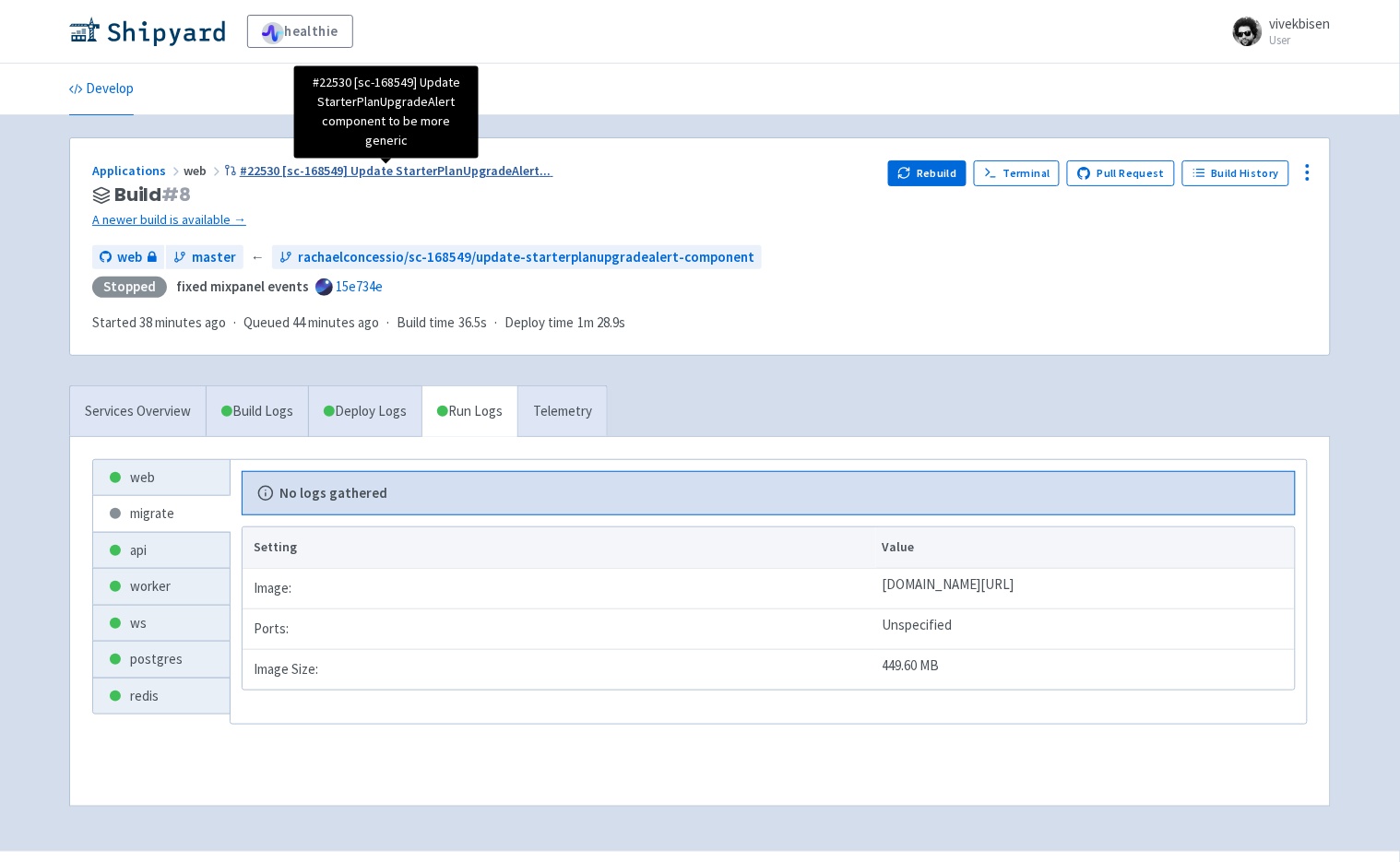
click at [432, 177] on span "#22530 [sc-168549] Update StarterPlanUpgradeAlert ..." at bounding box center [395, 170] width 311 height 16
click at [506, 178] on span "#22530 [sc-168549] Update StarterPlanUpgradeAlert ..." at bounding box center [395, 170] width 311 height 16
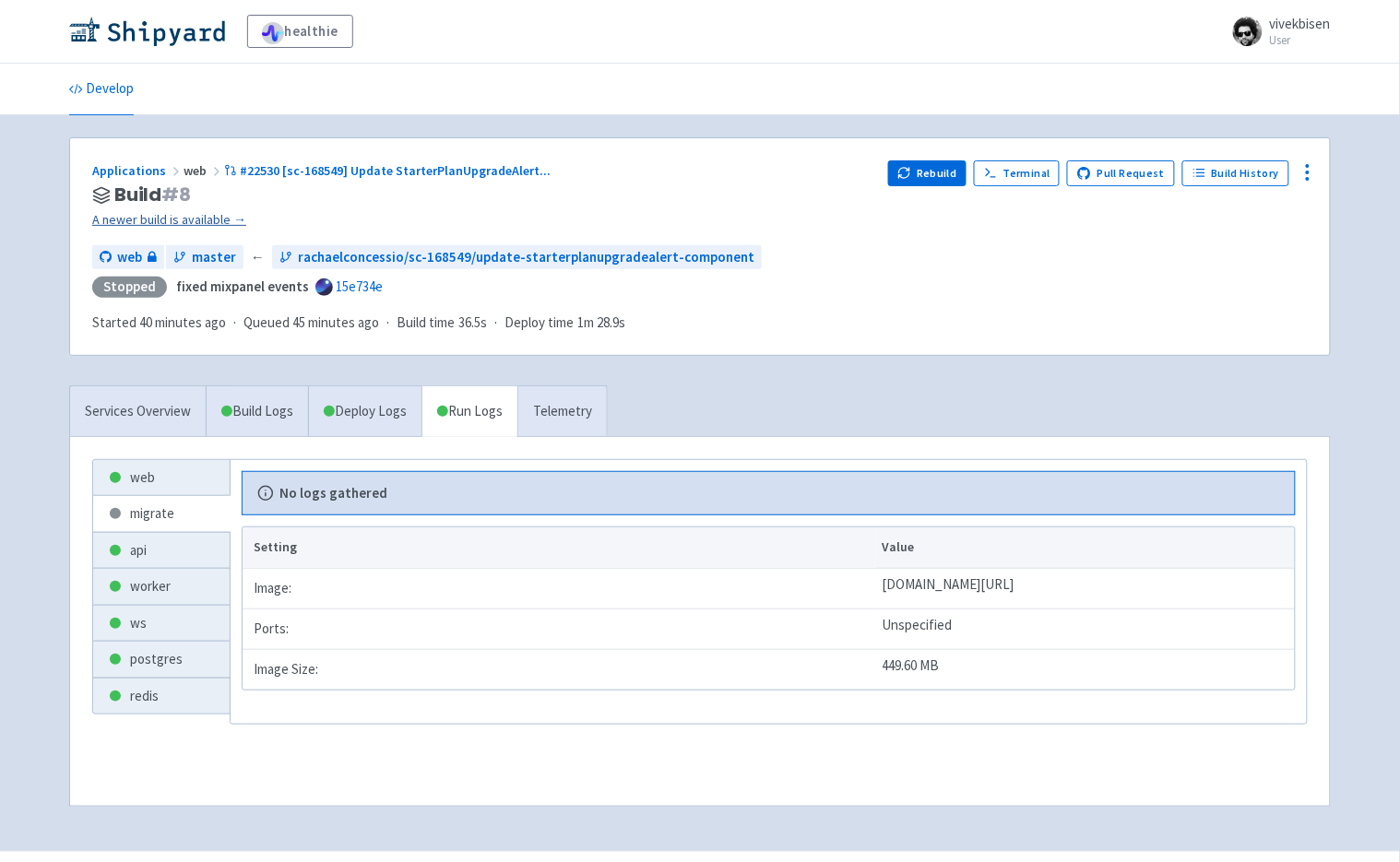
click at [223, 225] on link "A newer build is available →" at bounding box center [484, 220] width 782 height 21
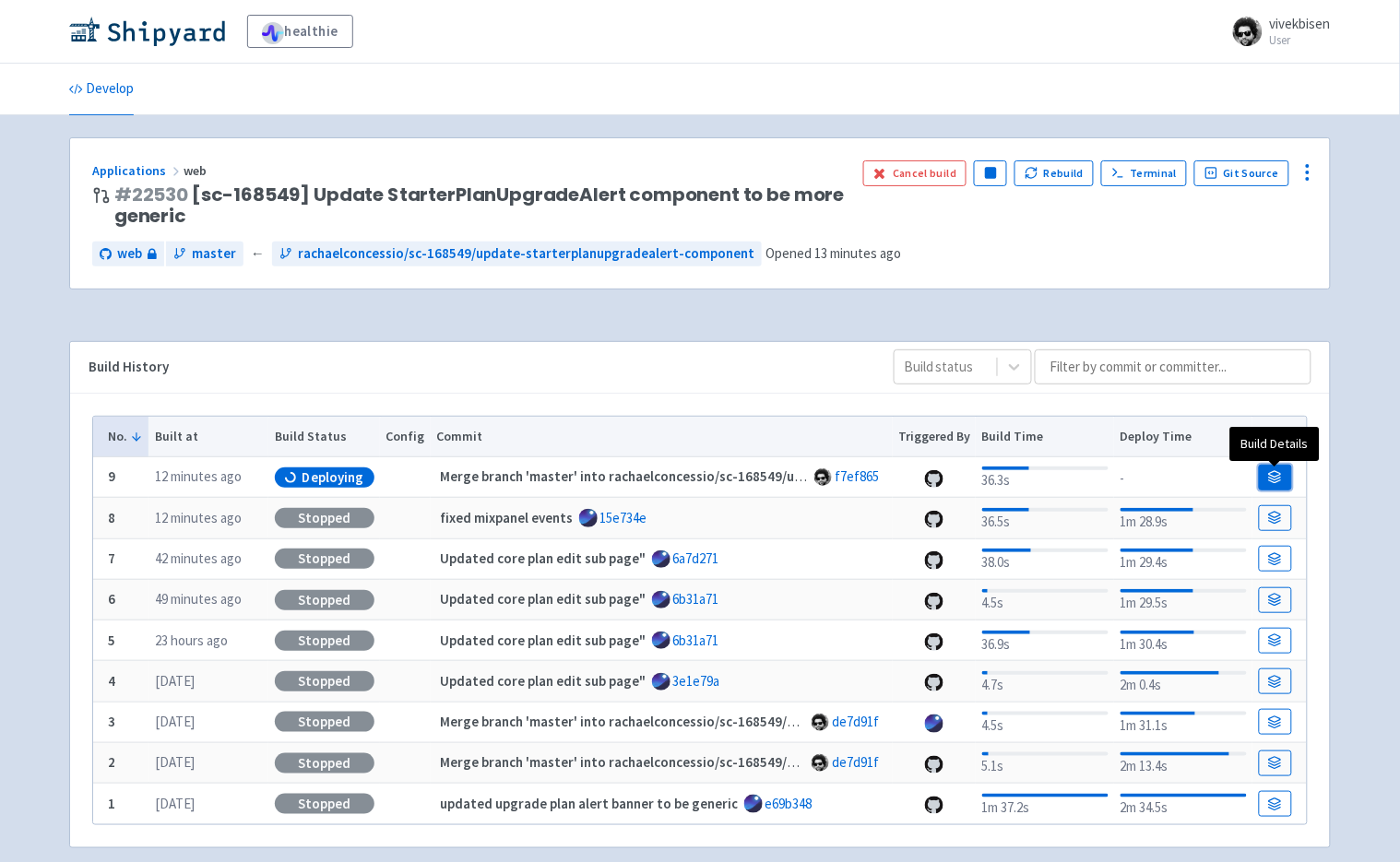
click at [1274, 477] on icon at bounding box center [1275, 477] width 13 height 13
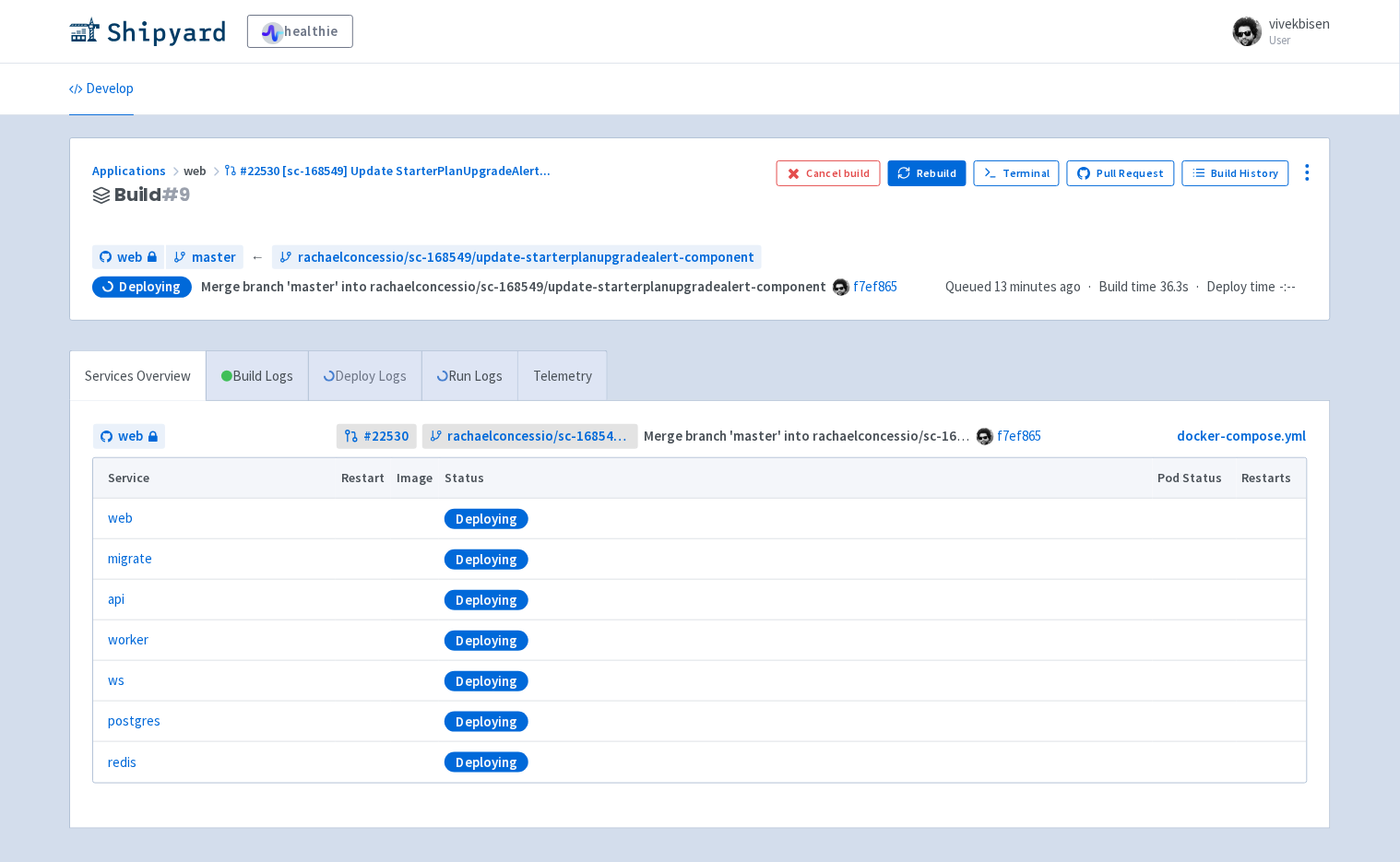
click at [326, 377] on link "Deploy Logs" at bounding box center [364, 377] width 114 height 51
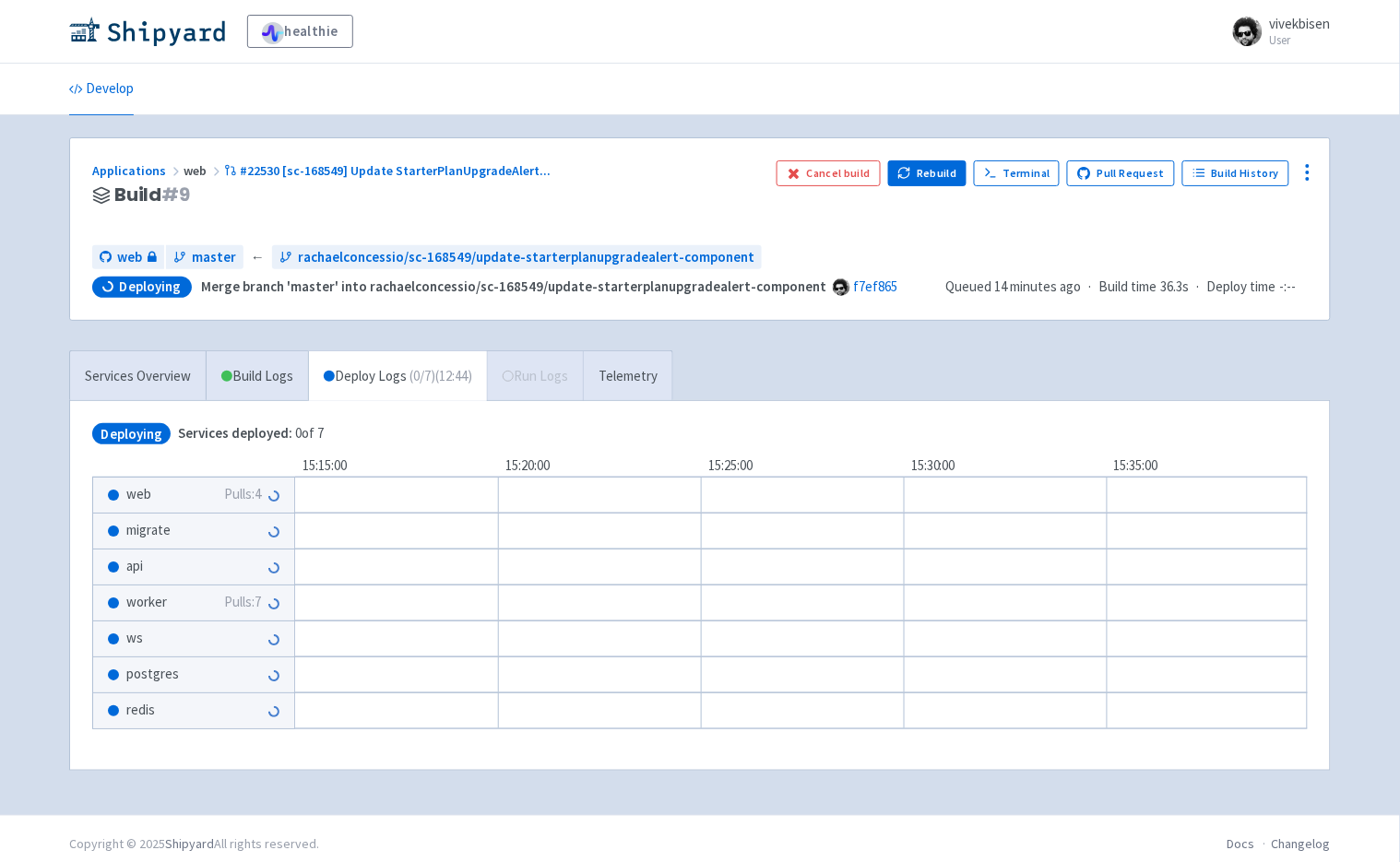
click at [1117, 351] on div "Services Overview Build Logs Deploy Logs ( 0 / 7 ) (12:44) Run Logs Telemetry D…" at bounding box center [700, 572] width 1284 height 443
click at [197, 41] on img at bounding box center [146, 31] width 156 height 30
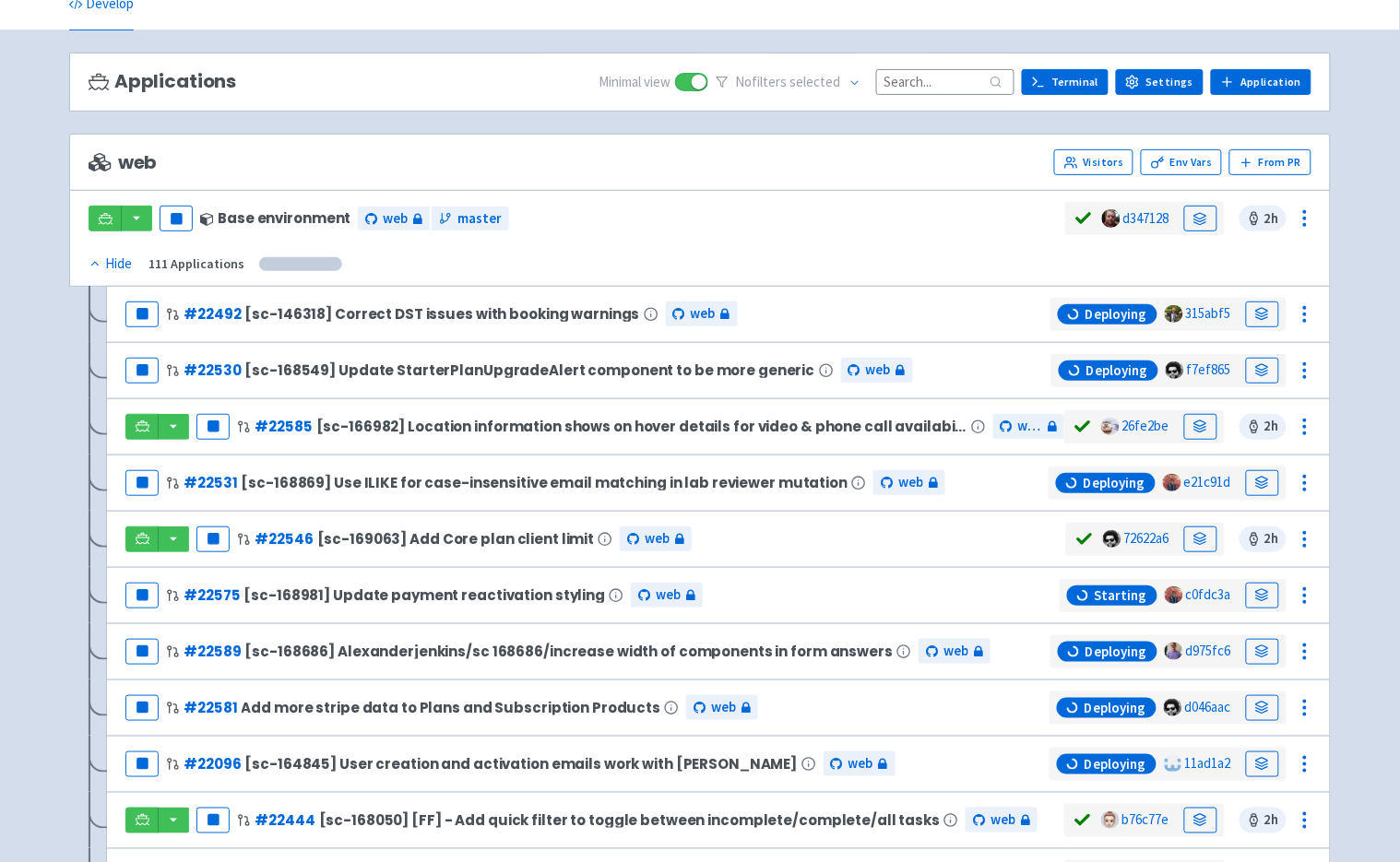
scroll to position [343, 0]
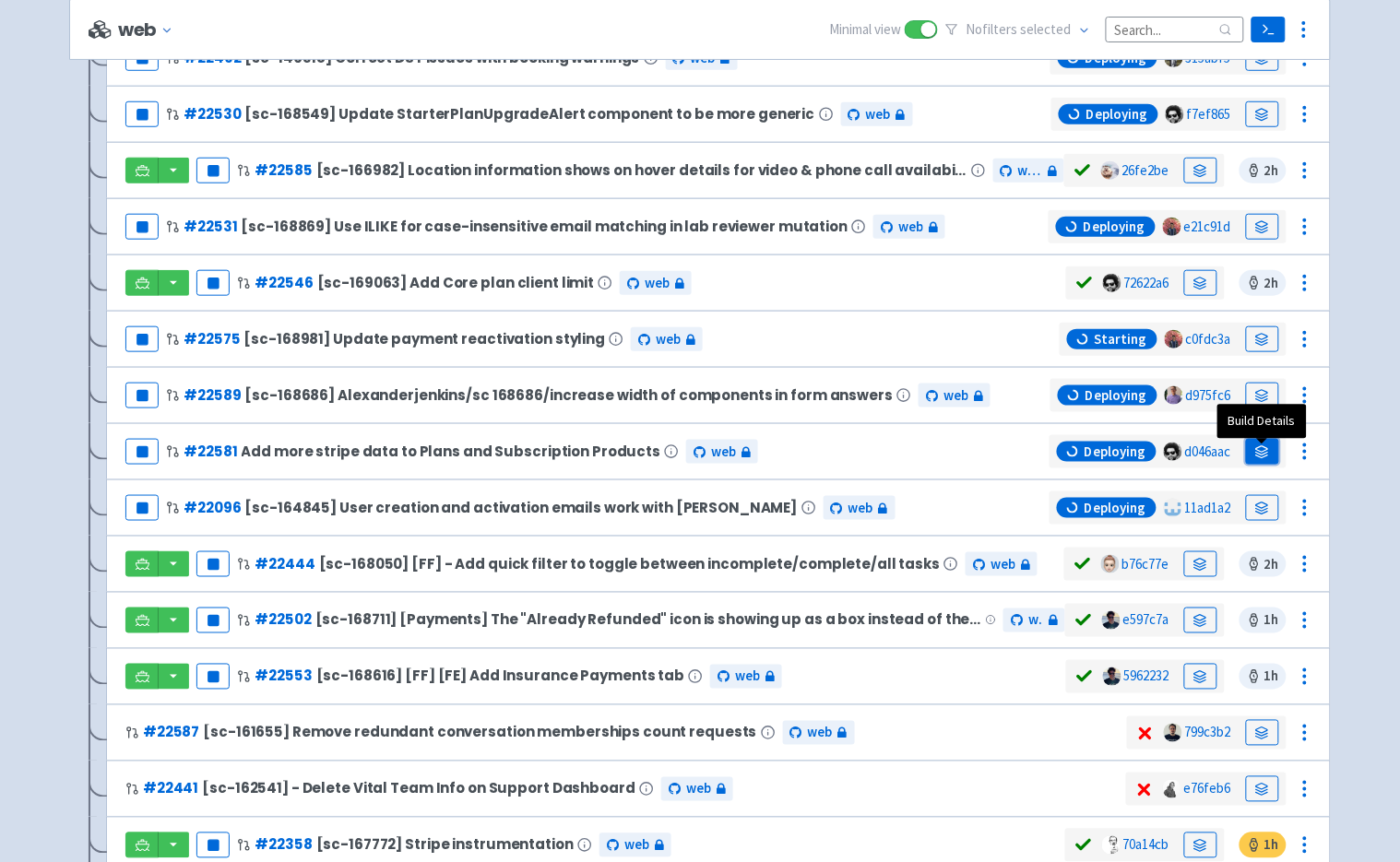
click at [1254, 459] on link at bounding box center [1262, 451] width 33 height 26
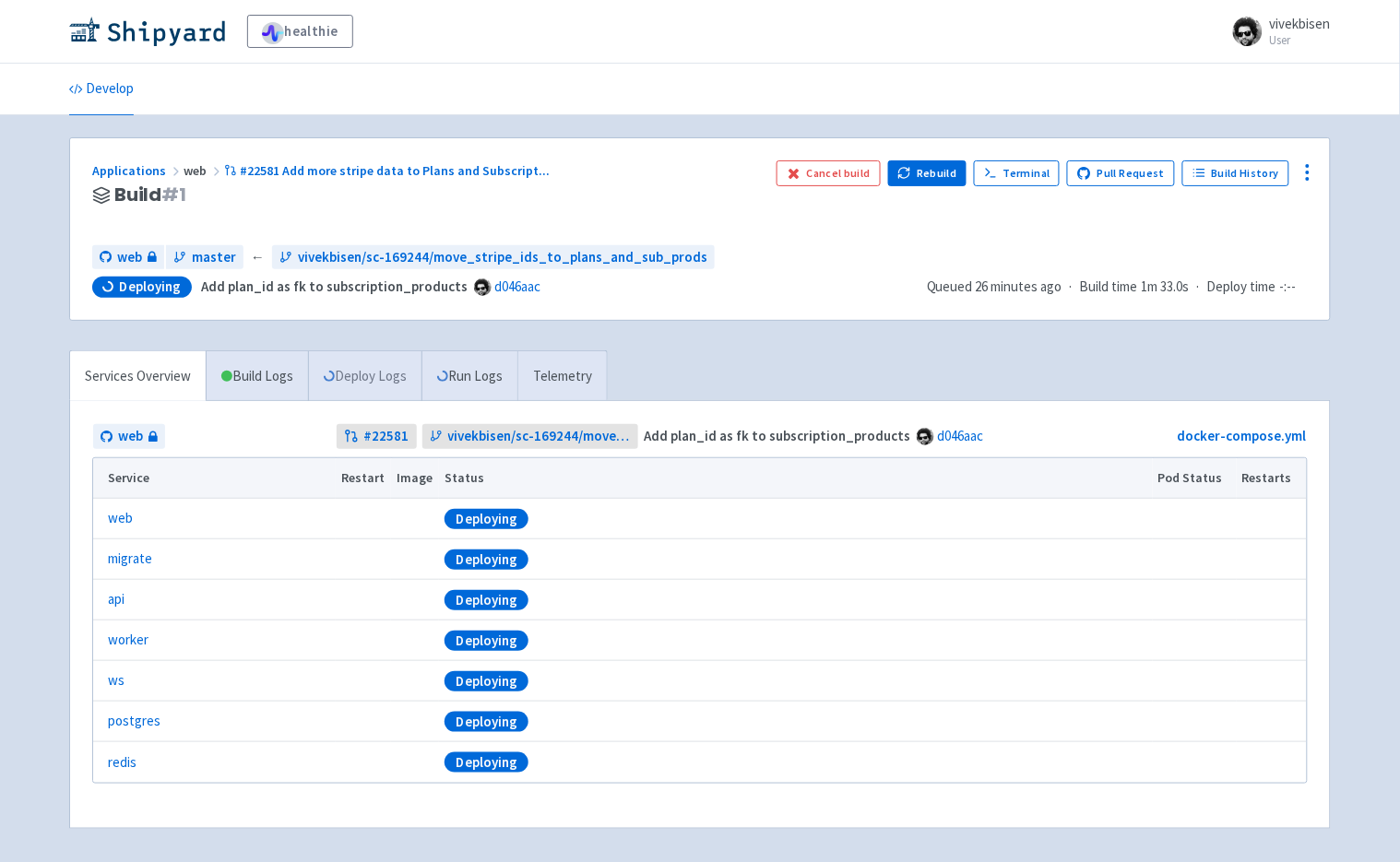
click at [395, 369] on link "Deploy Logs" at bounding box center [364, 377] width 114 height 51
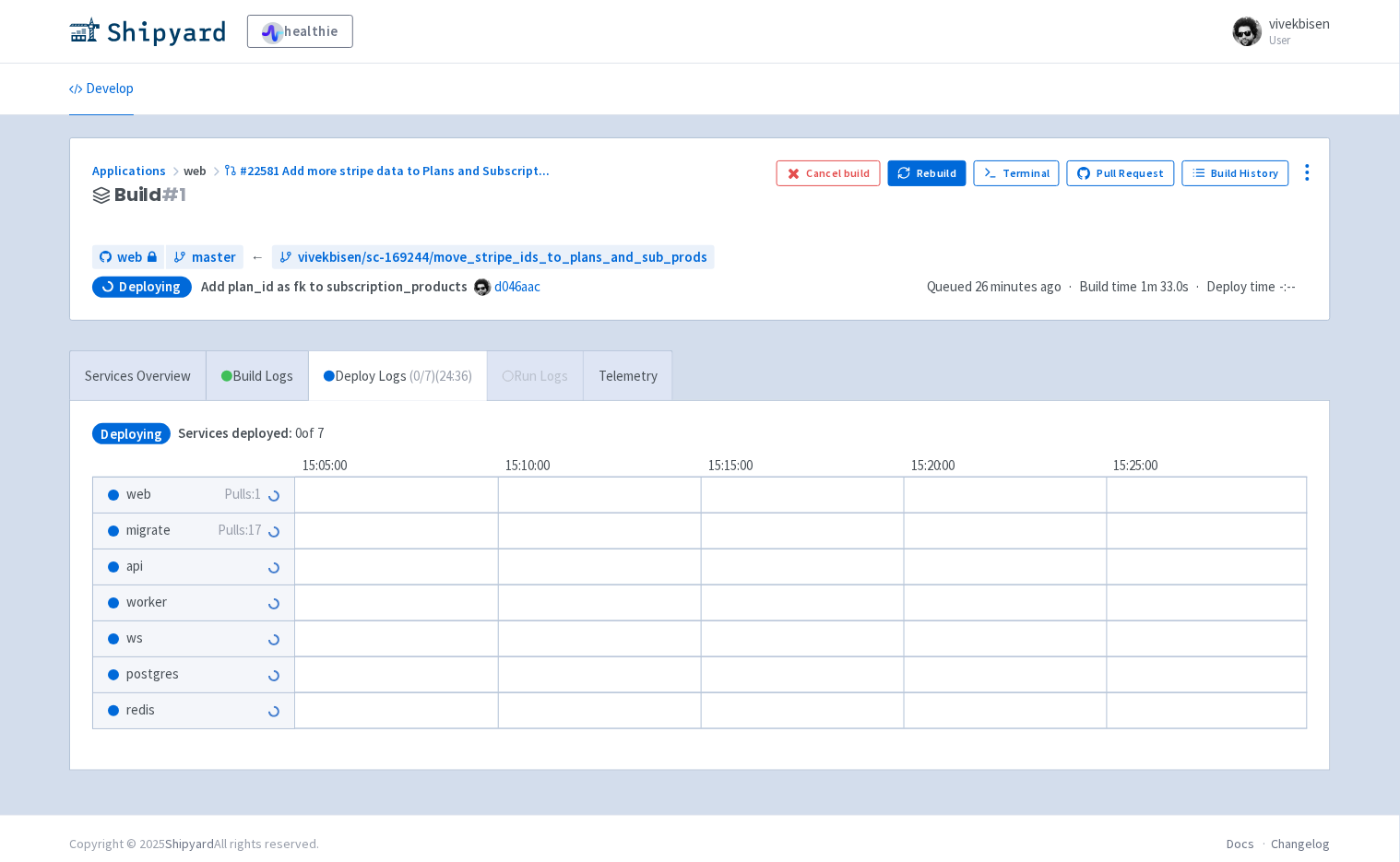
click at [487, 376] on link "Deploy Logs ( 0 / 7 ) (24:36)" at bounding box center [397, 377] width 179 height 51
click at [227, 535] on span "Pulls: 17" at bounding box center [239, 530] width 43 height 21
click at [621, 381] on link "Telemetry" at bounding box center [628, 377] width 90 height 51
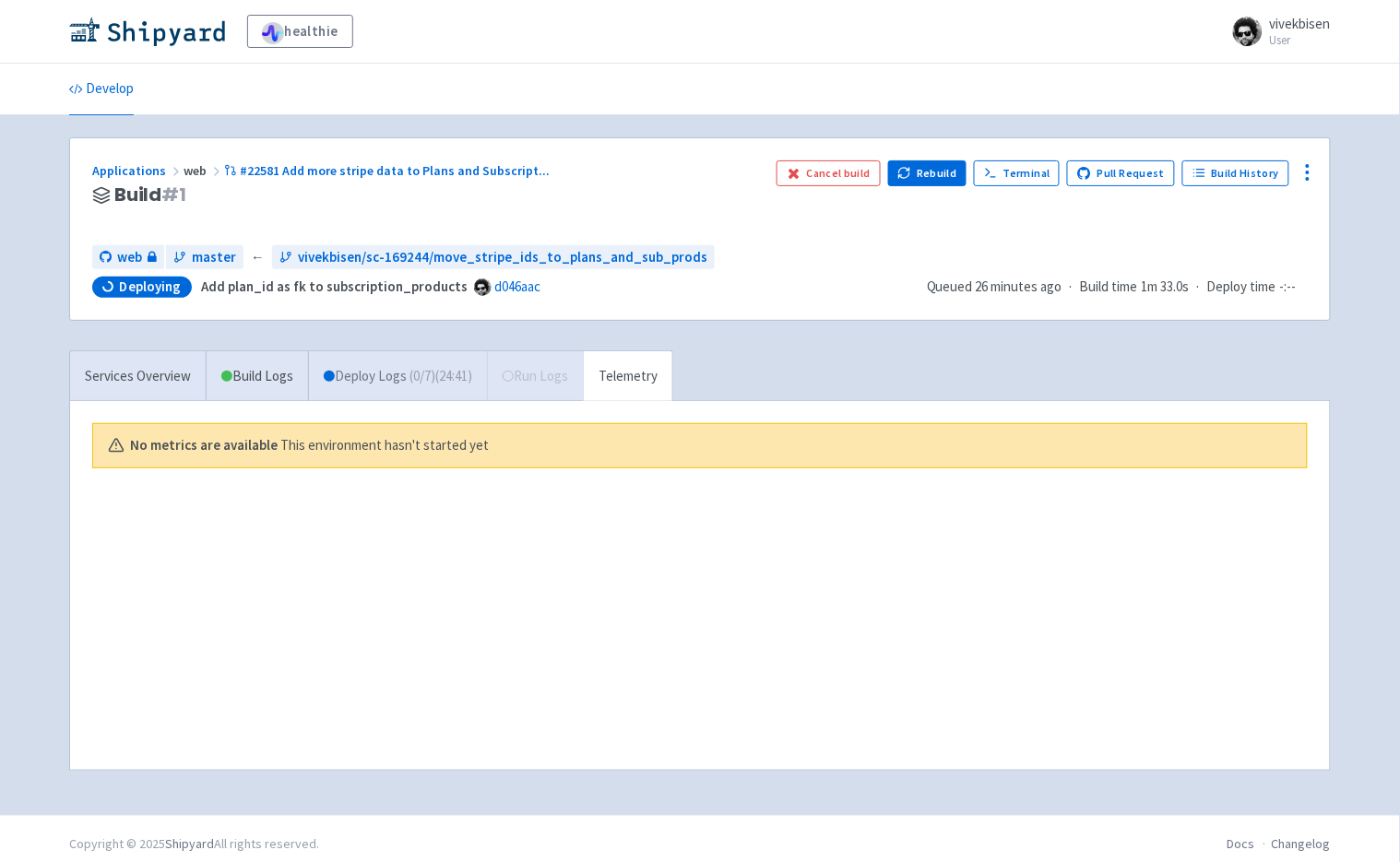
click at [406, 385] on link "Deploy Logs ( 0 / 7 ) (24:41)" at bounding box center [397, 377] width 179 height 51
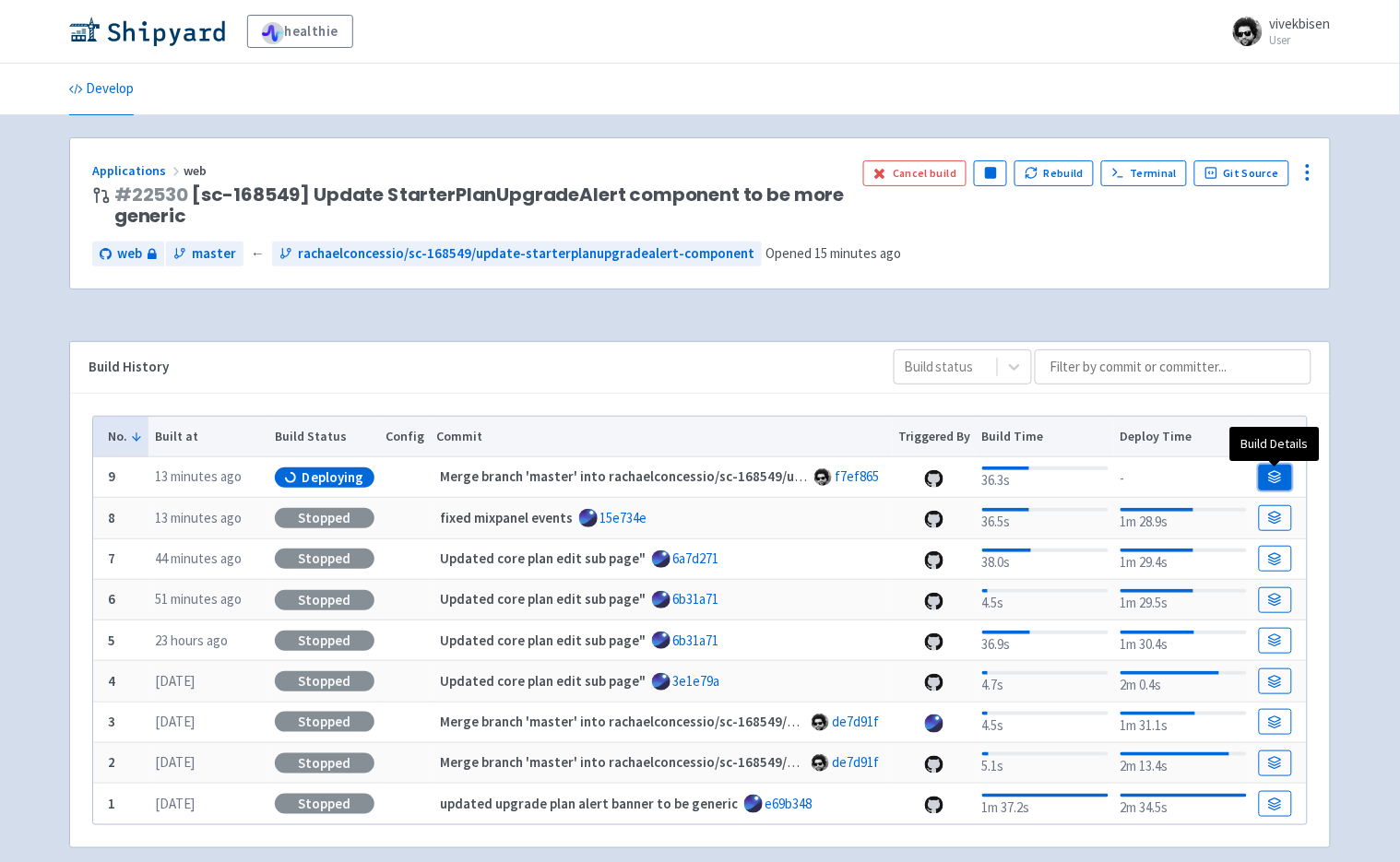
click at [1273, 481] on icon at bounding box center [1275, 477] width 13 height 13
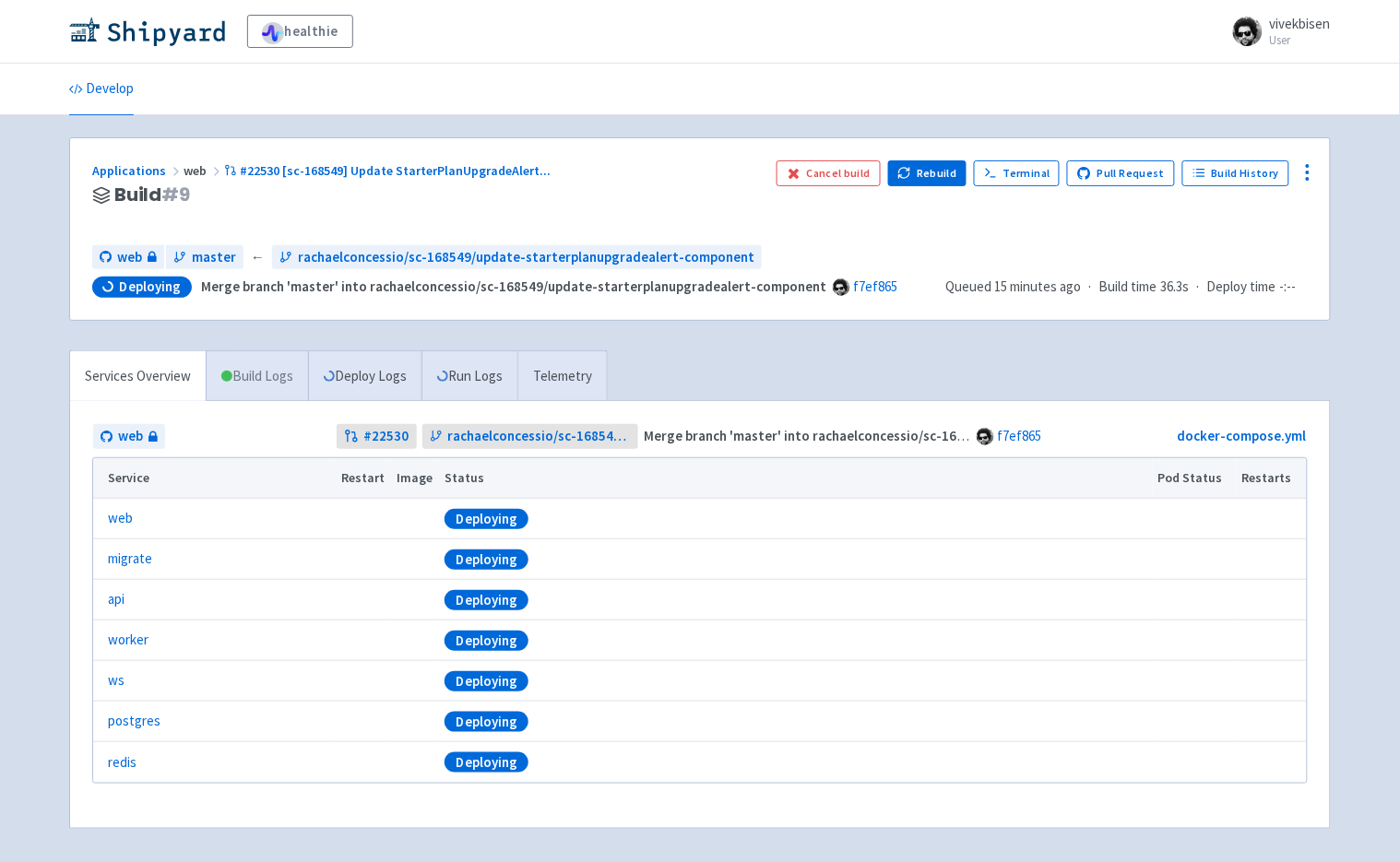
click at [284, 390] on link "Build Logs" at bounding box center [257, 377] width 101 height 51
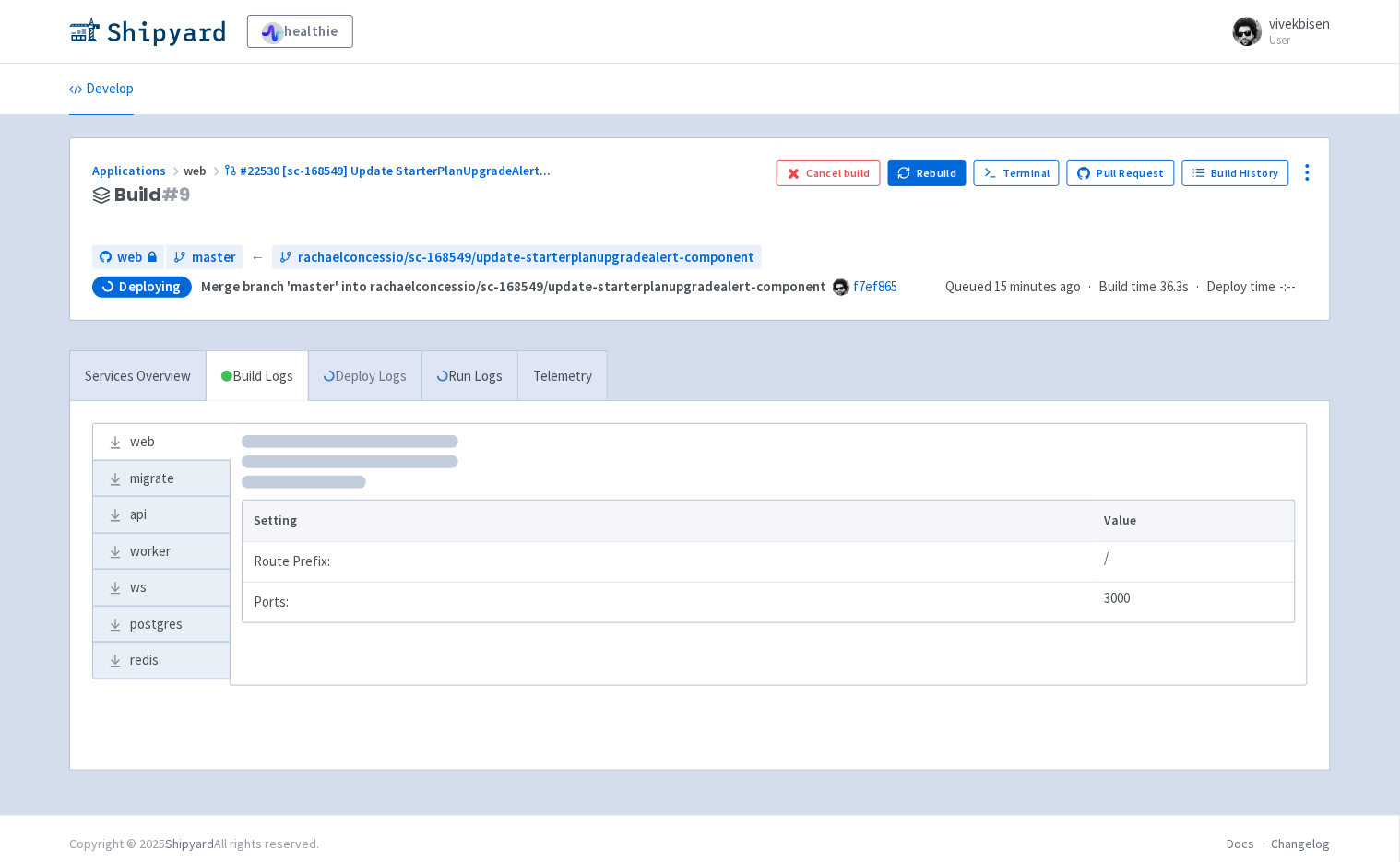
click at [362, 384] on link "Deploy Logs" at bounding box center [364, 377] width 114 height 51
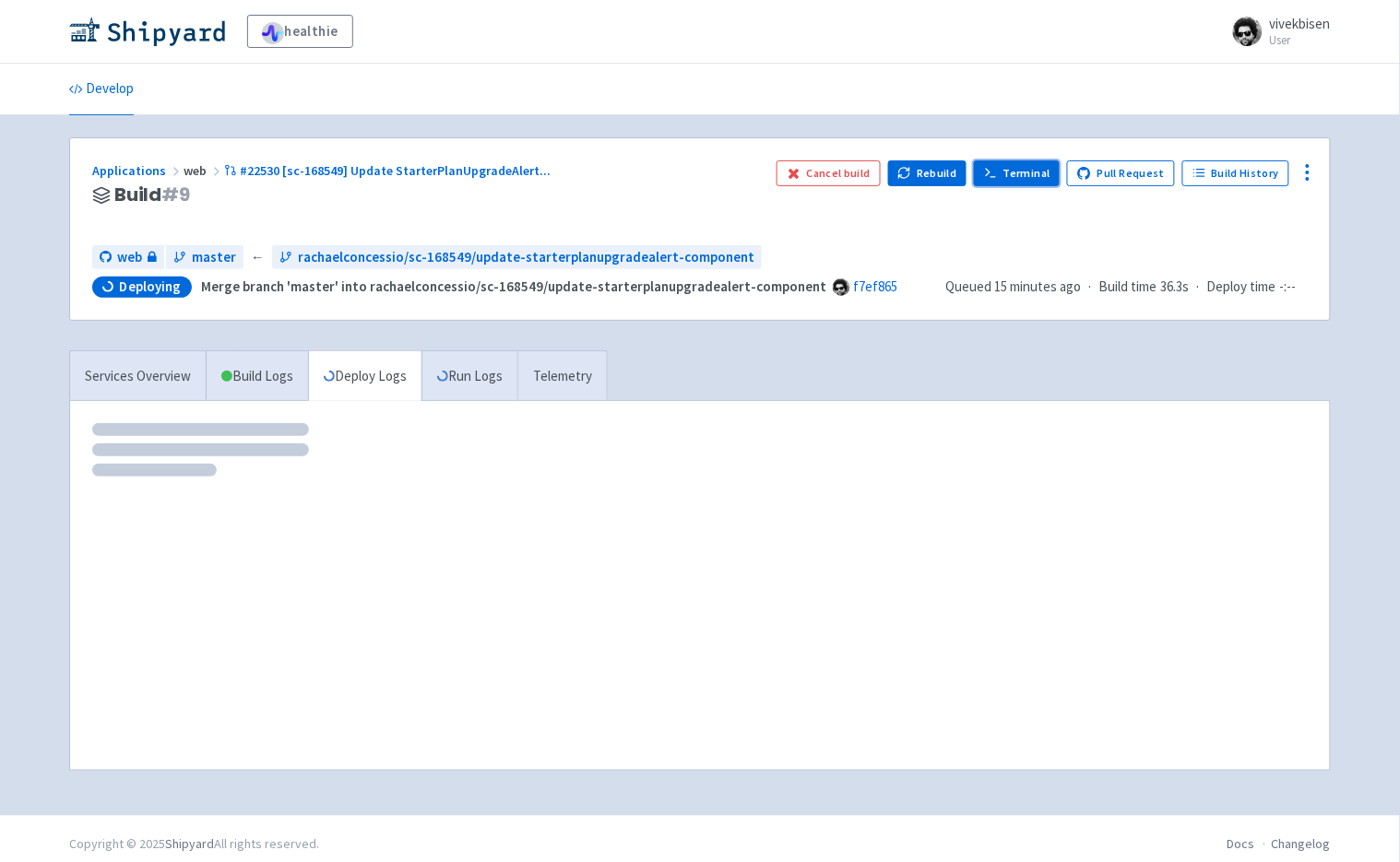
click at [1053, 178] on link "Terminal" at bounding box center [1017, 173] width 86 height 26
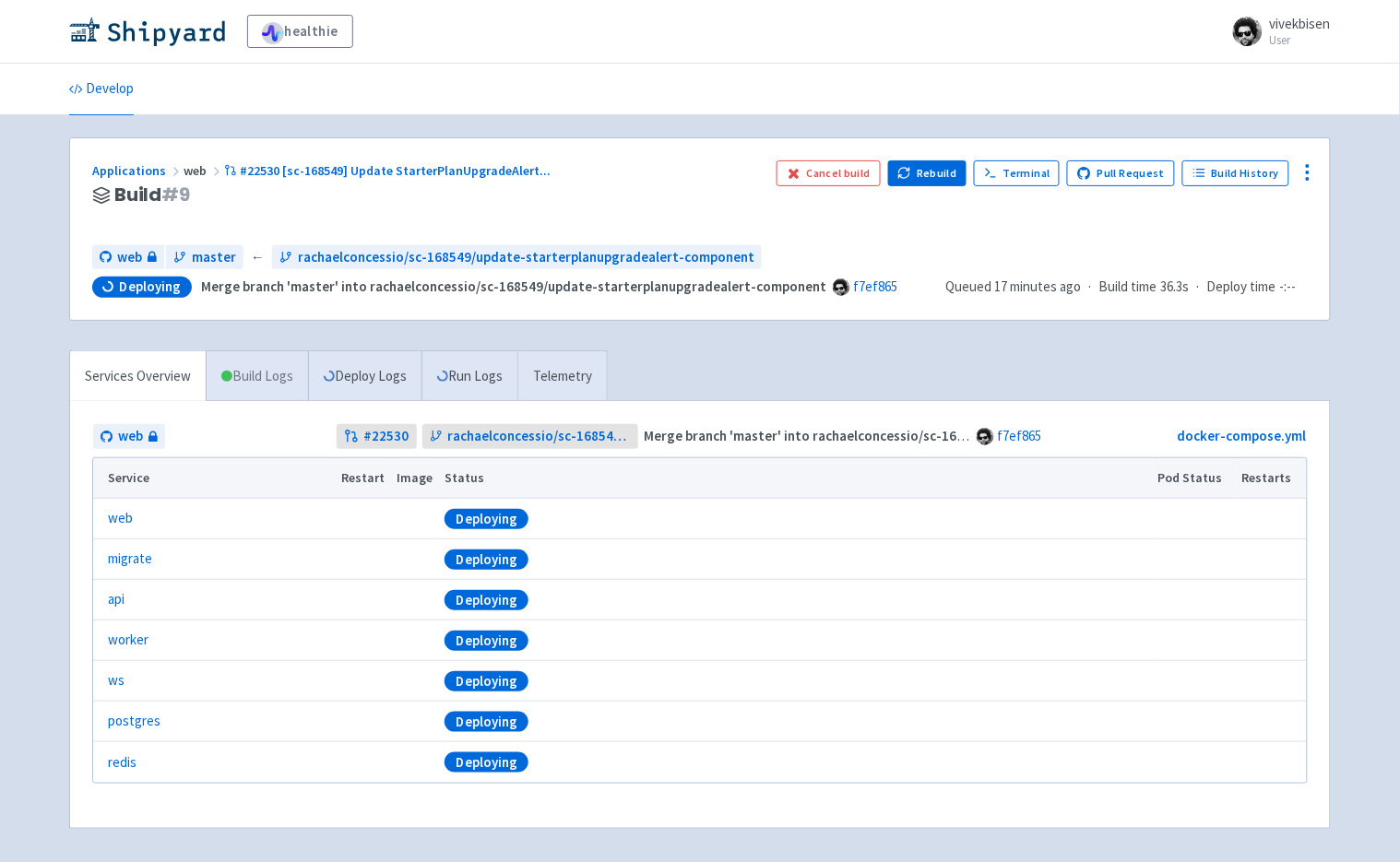
click at [286, 392] on link "Build Logs" at bounding box center [257, 377] width 101 height 51
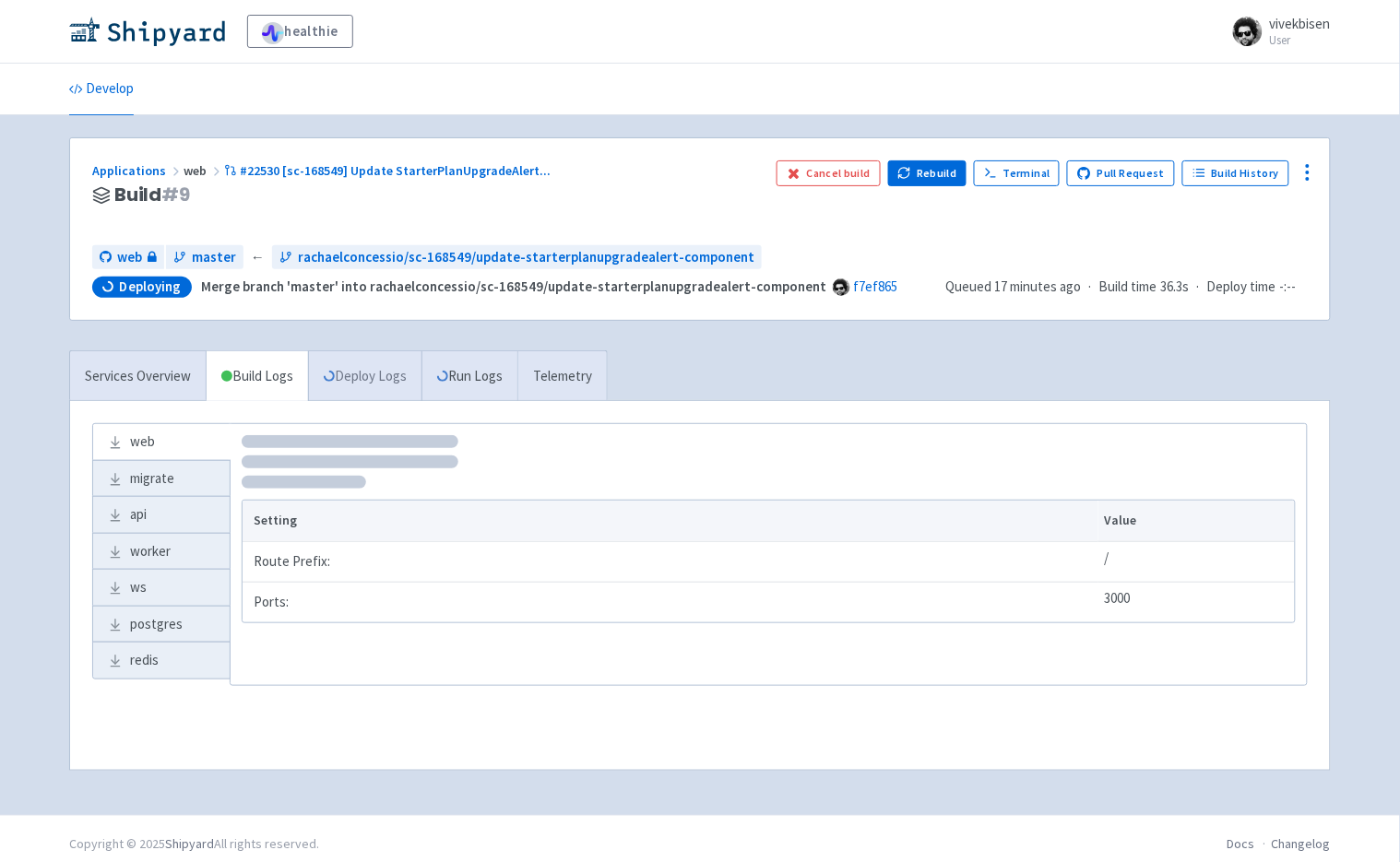
click at [348, 383] on link "Deploy Logs" at bounding box center [364, 377] width 114 height 51
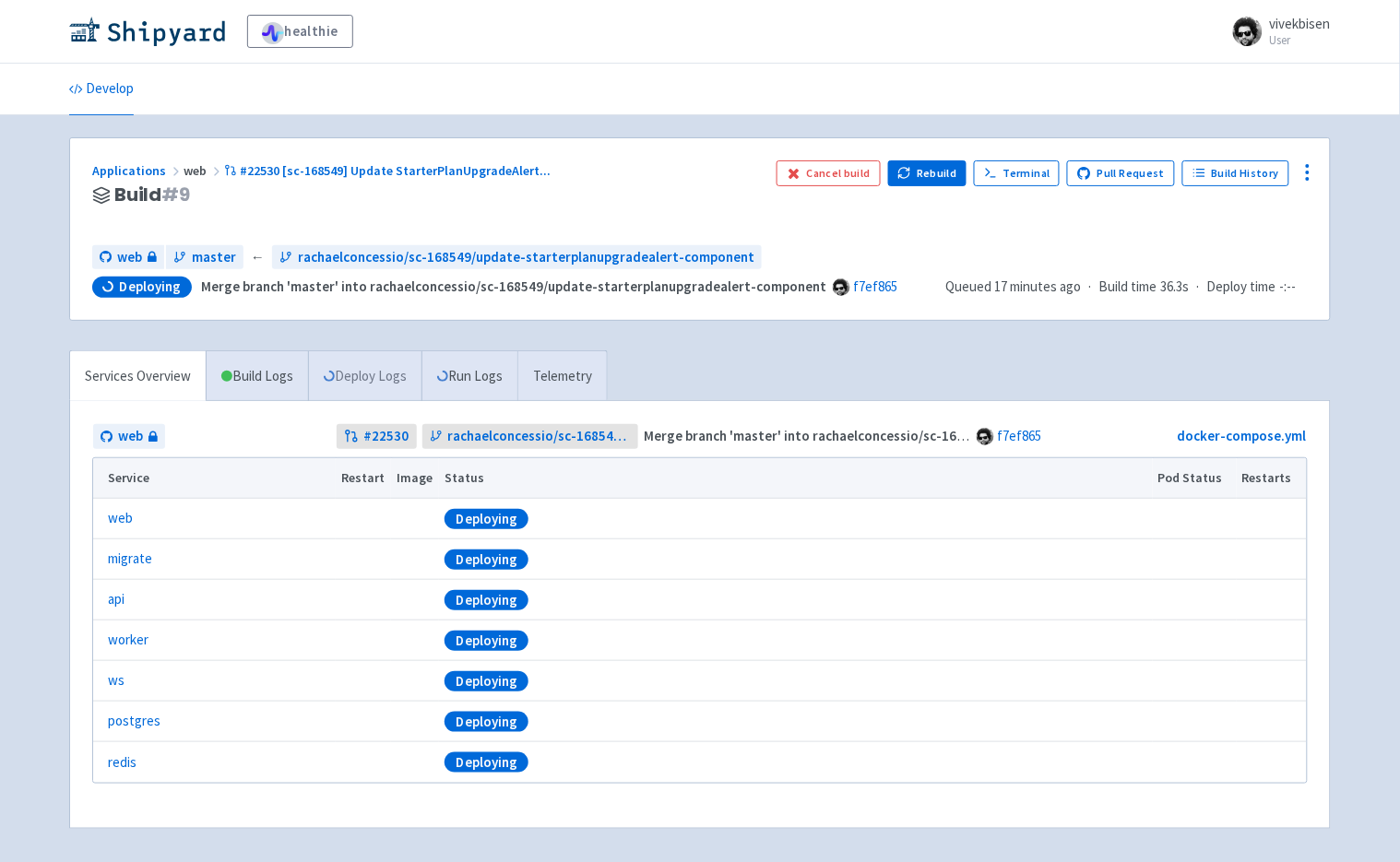
click at [378, 365] on link "Deploy Logs" at bounding box center [364, 377] width 114 height 51
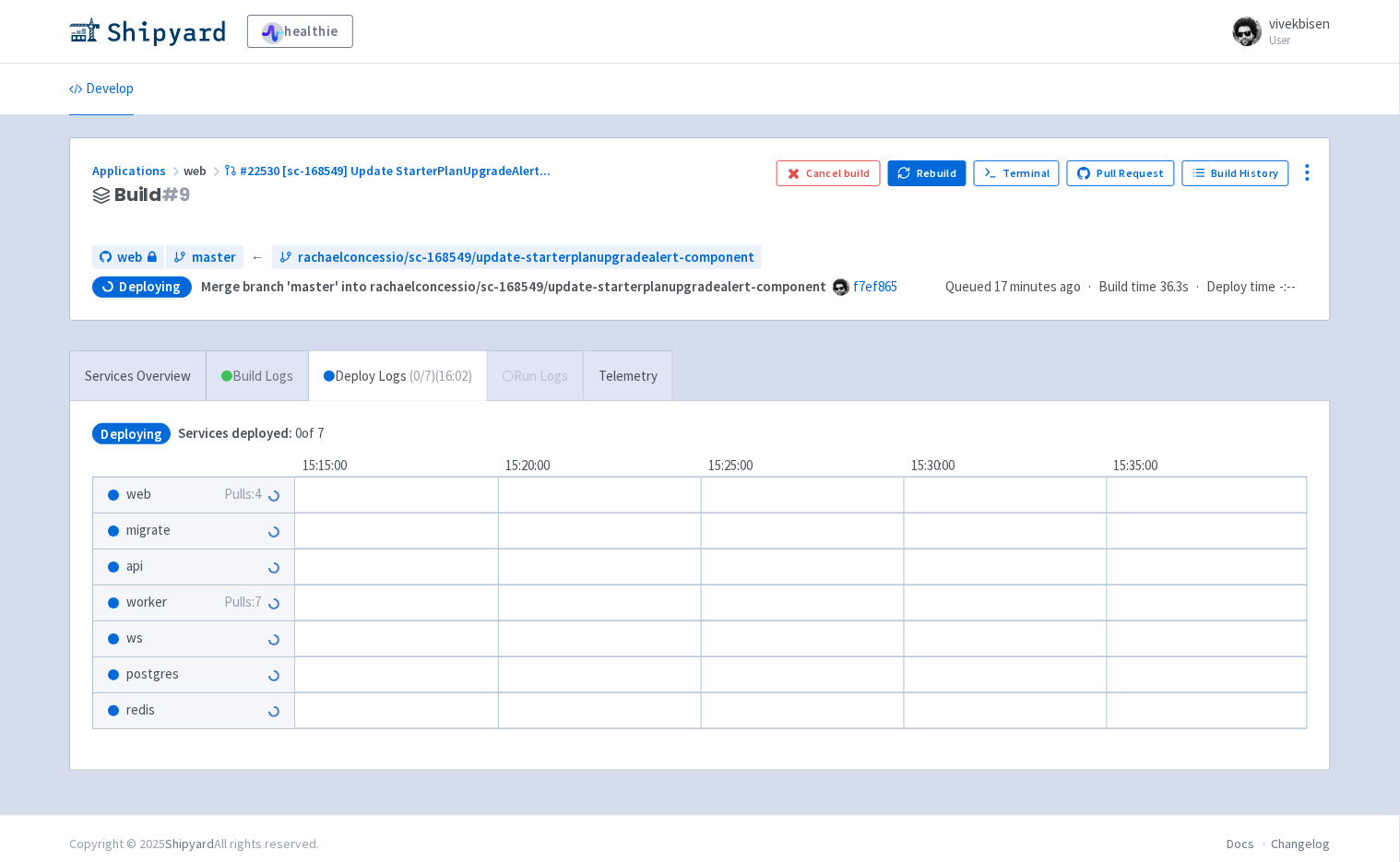
click at [280, 381] on link "Build Logs" at bounding box center [257, 377] width 101 height 51
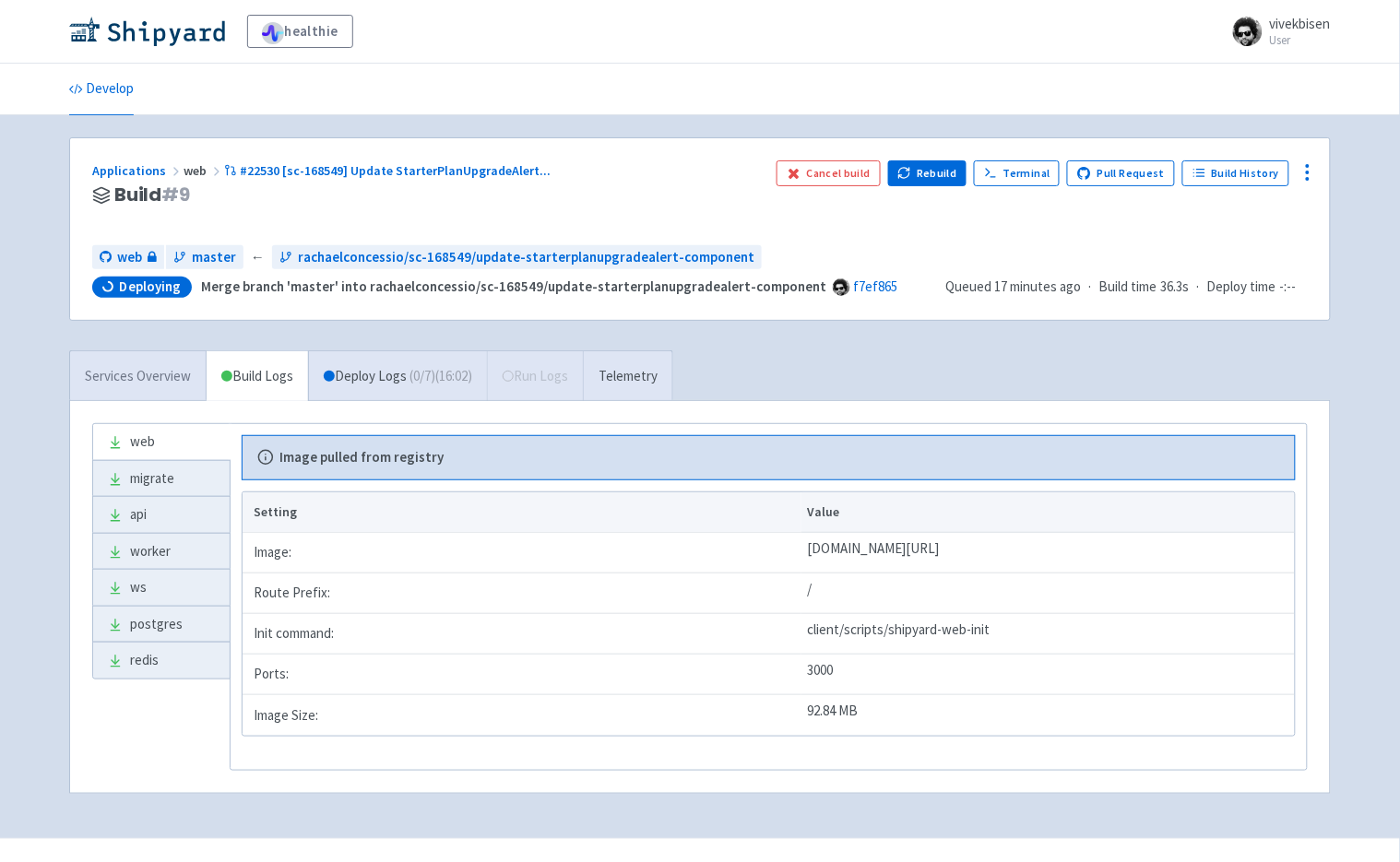
click at [162, 382] on link "Services Overview" at bounding box center [138, 377] width 136 height 51
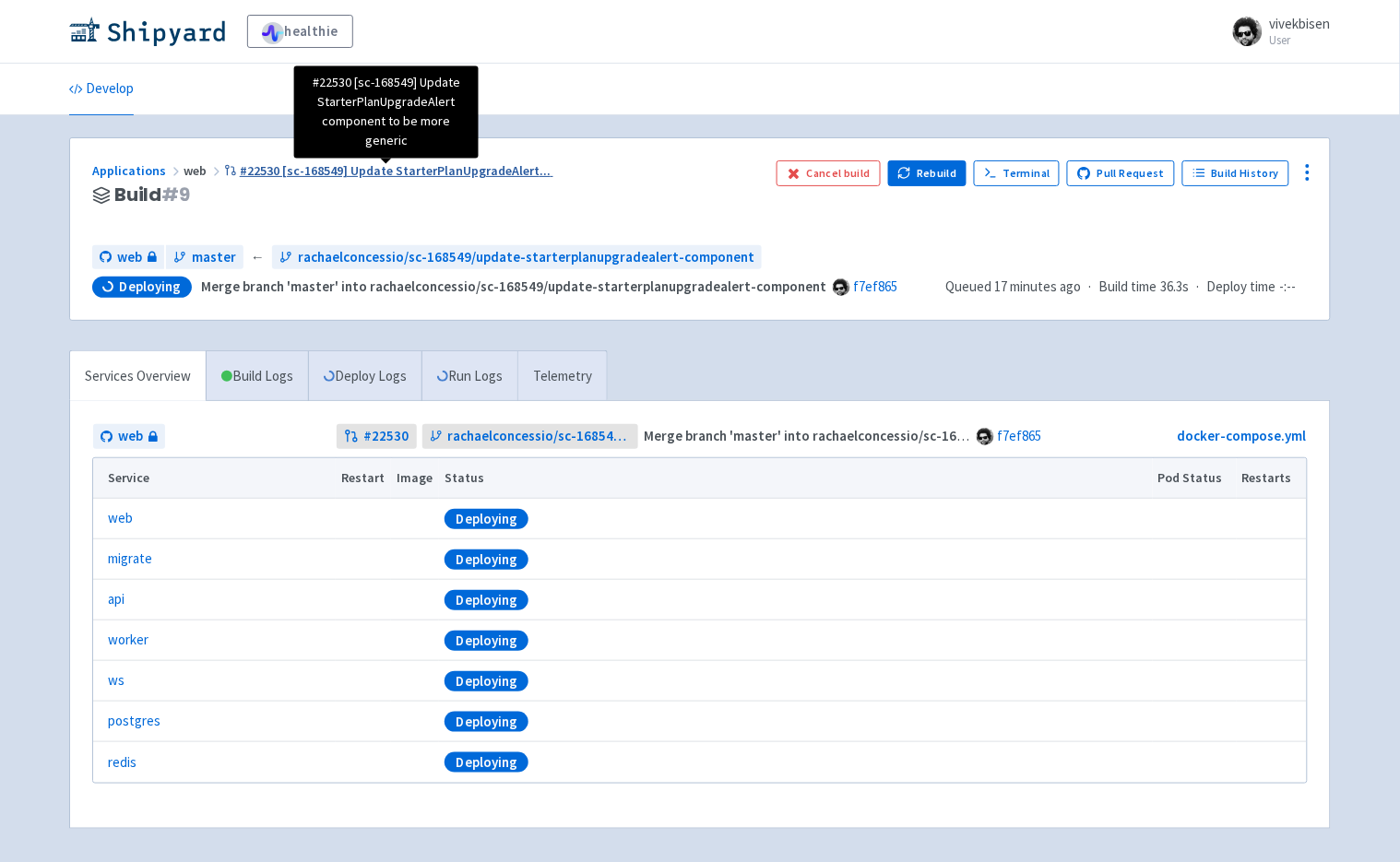
click at [273, 176] on span "#22530 [sc-168549] Update StarterPlanUpgradeAlert ..." at bounding box center [395, 170] width 311 height 16
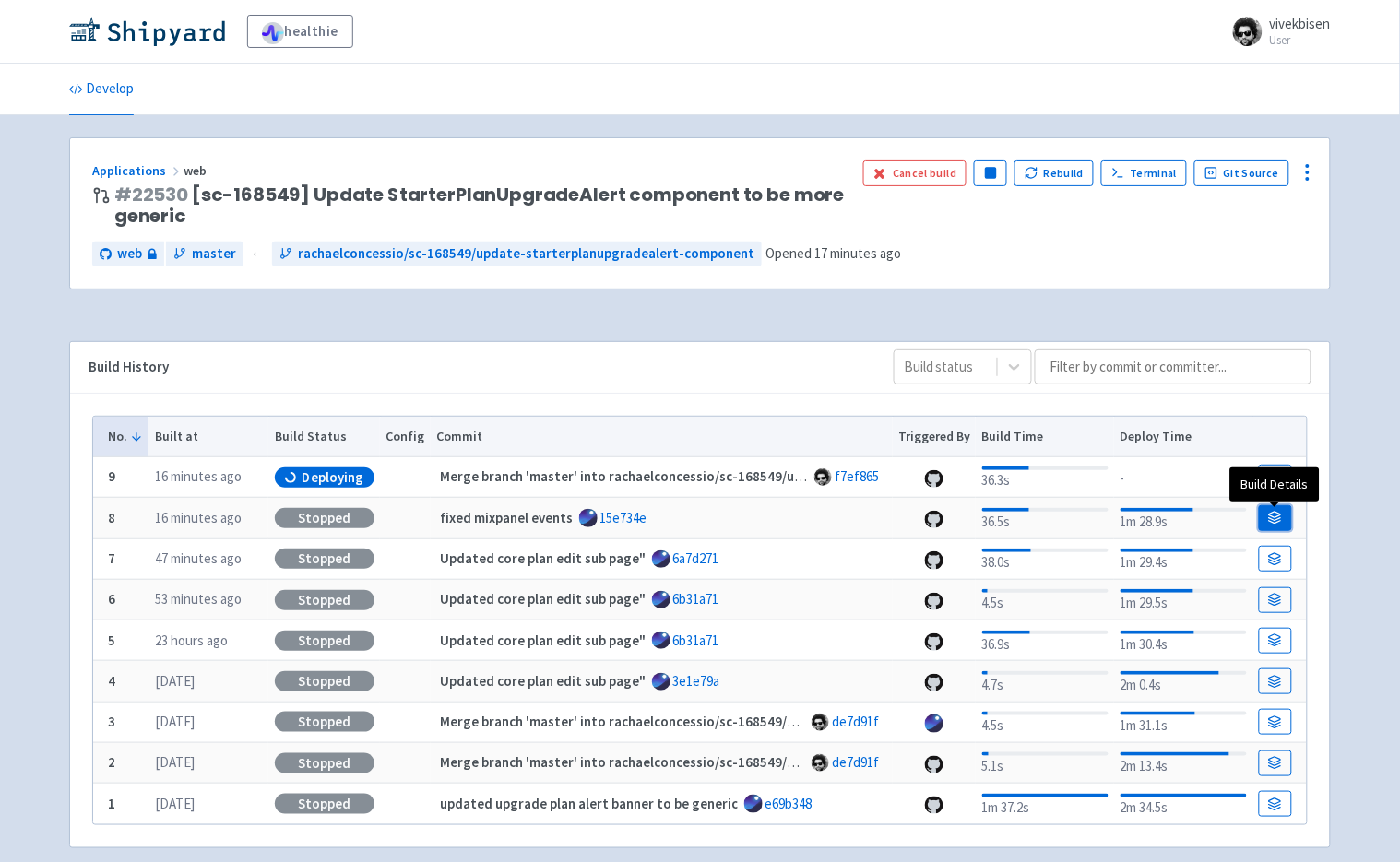
click at [1288, 515] on link at bounding box center [1275, 518] width 33 height 26
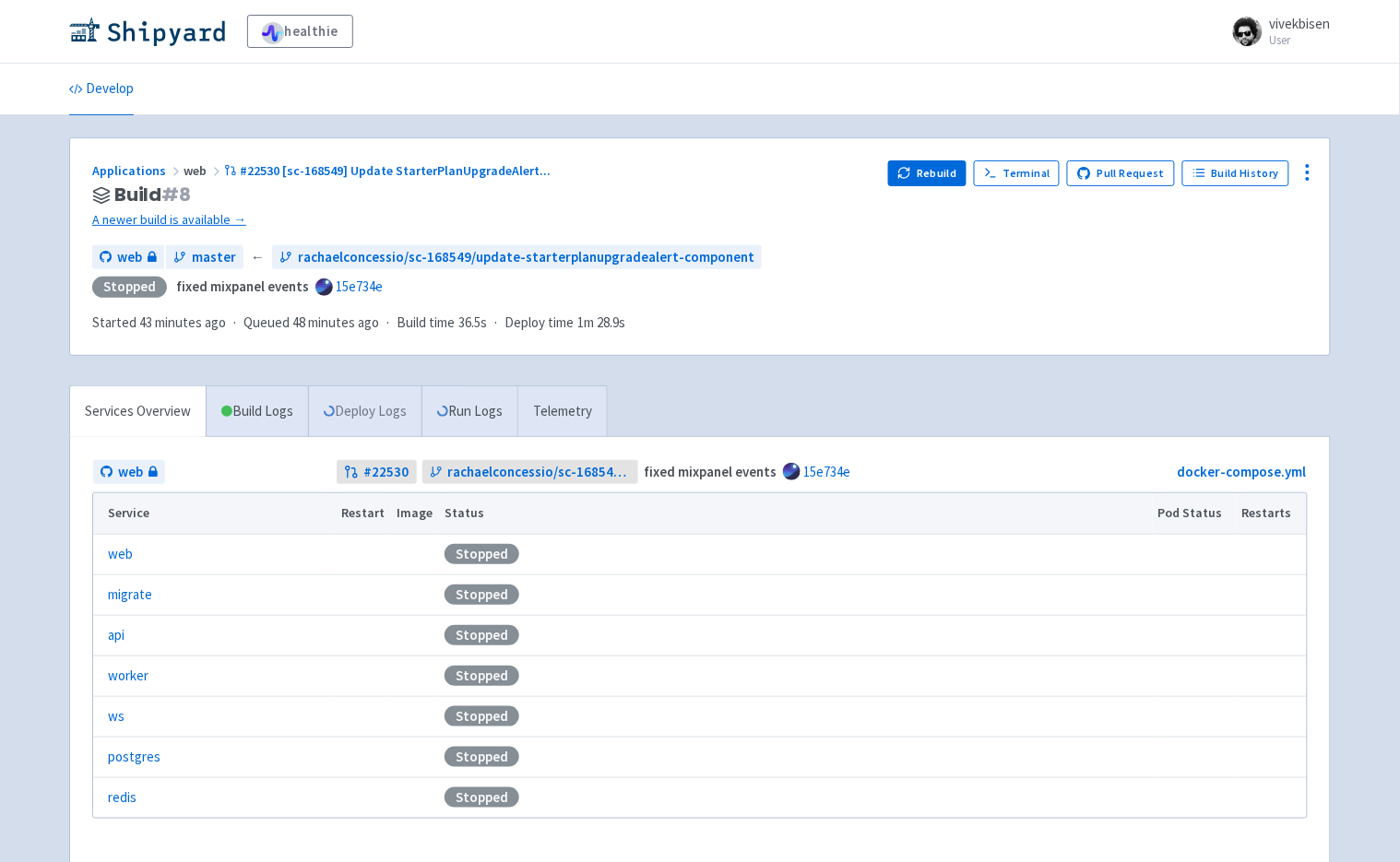
click at [359, 386] on link "Deploy Logs" at bounding box center [364, 411] width 114 height 51
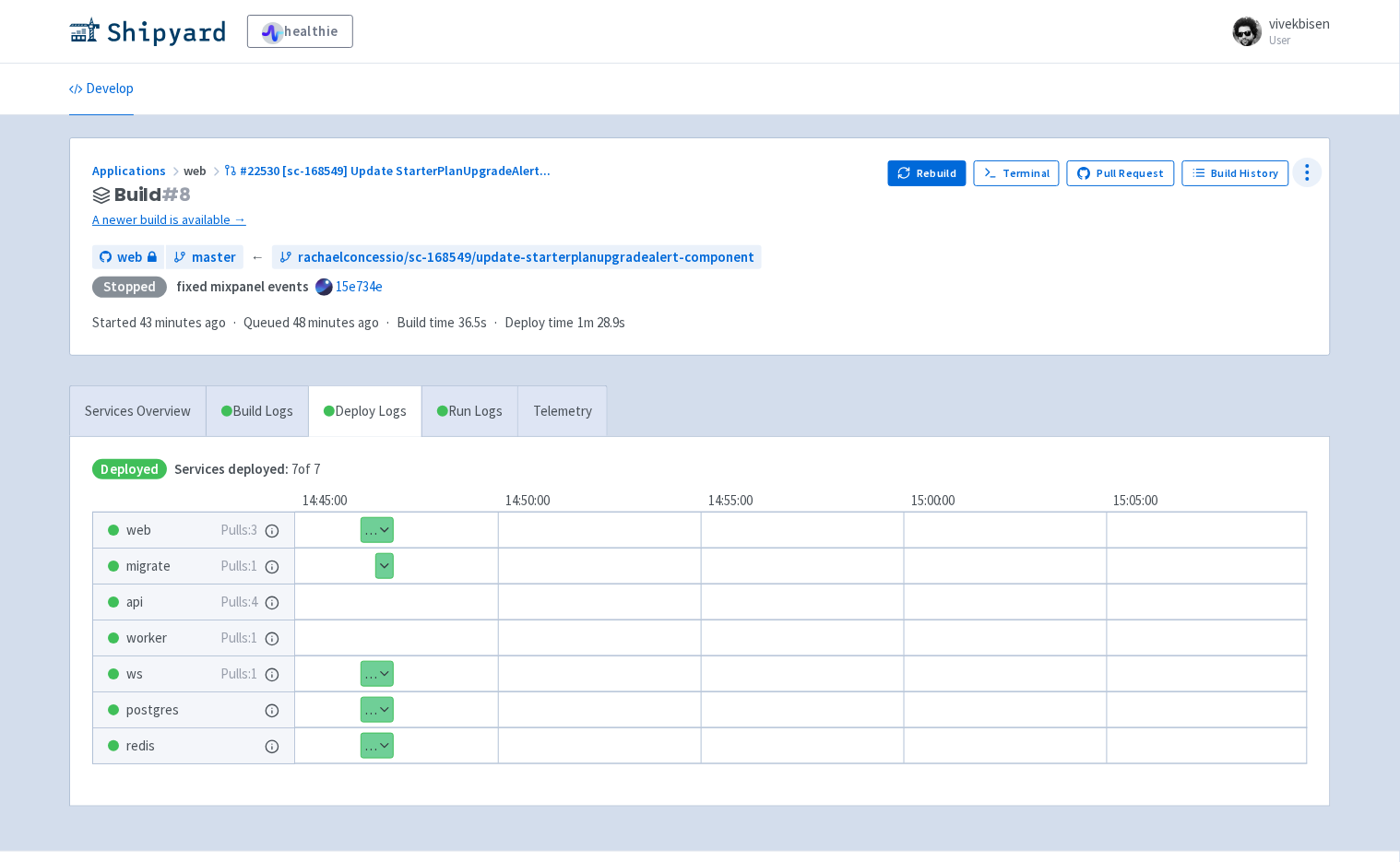
click at [1305, 175] on icon at bounding box center [1307, 172] width 22 height 22
click at [1187, 246] on span "Data Dashboard" at bounding box center [1217, 247] width 93 height 26
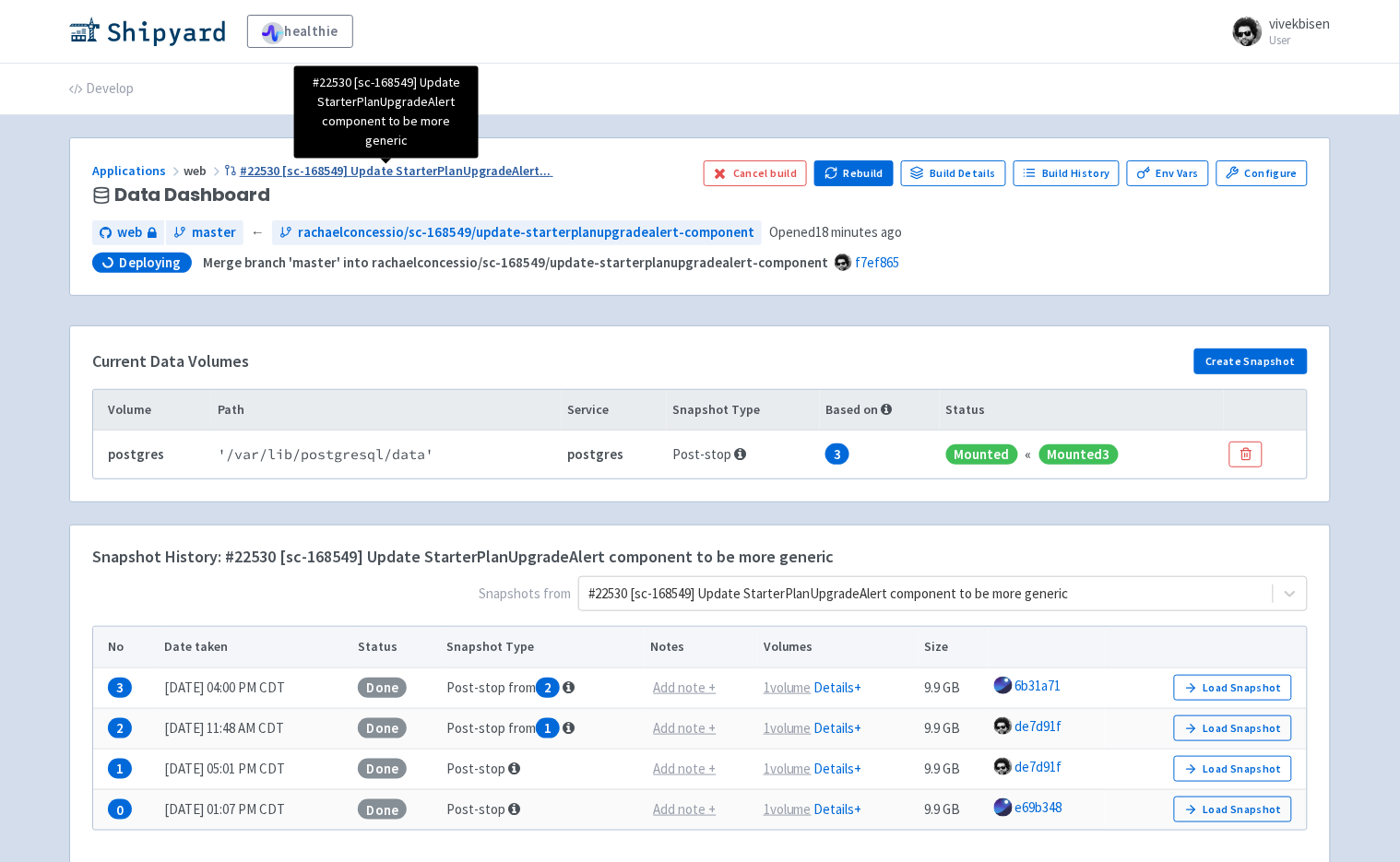
click at [296, 168] on span "#22530 [sc-168549] Update StarterPlanUpgradeAlert ..." at bounding box center [395, 170] width 311 height 16
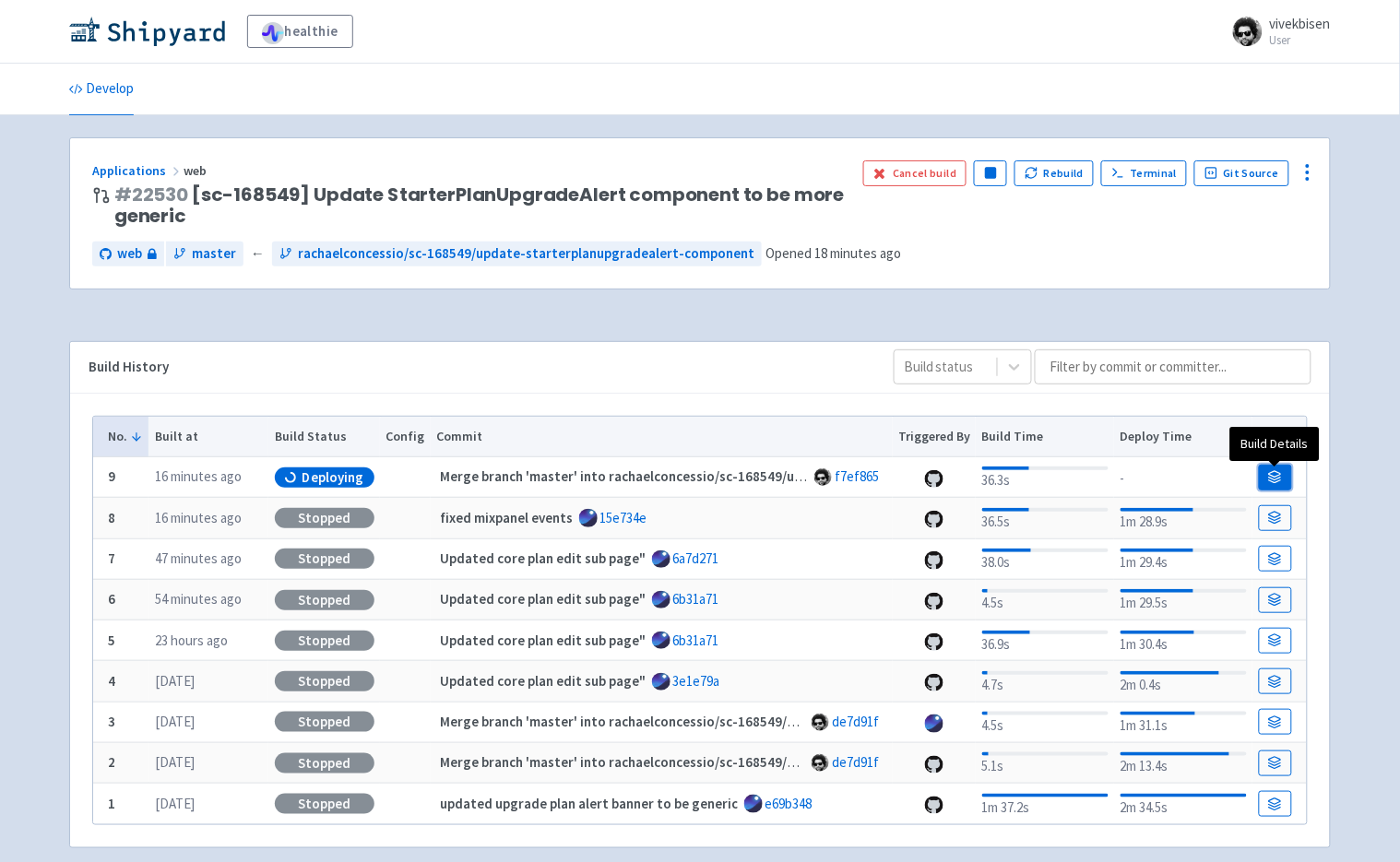
click at [1274, 477] on icon at bounding box center [1276, 474] width 12 height 6
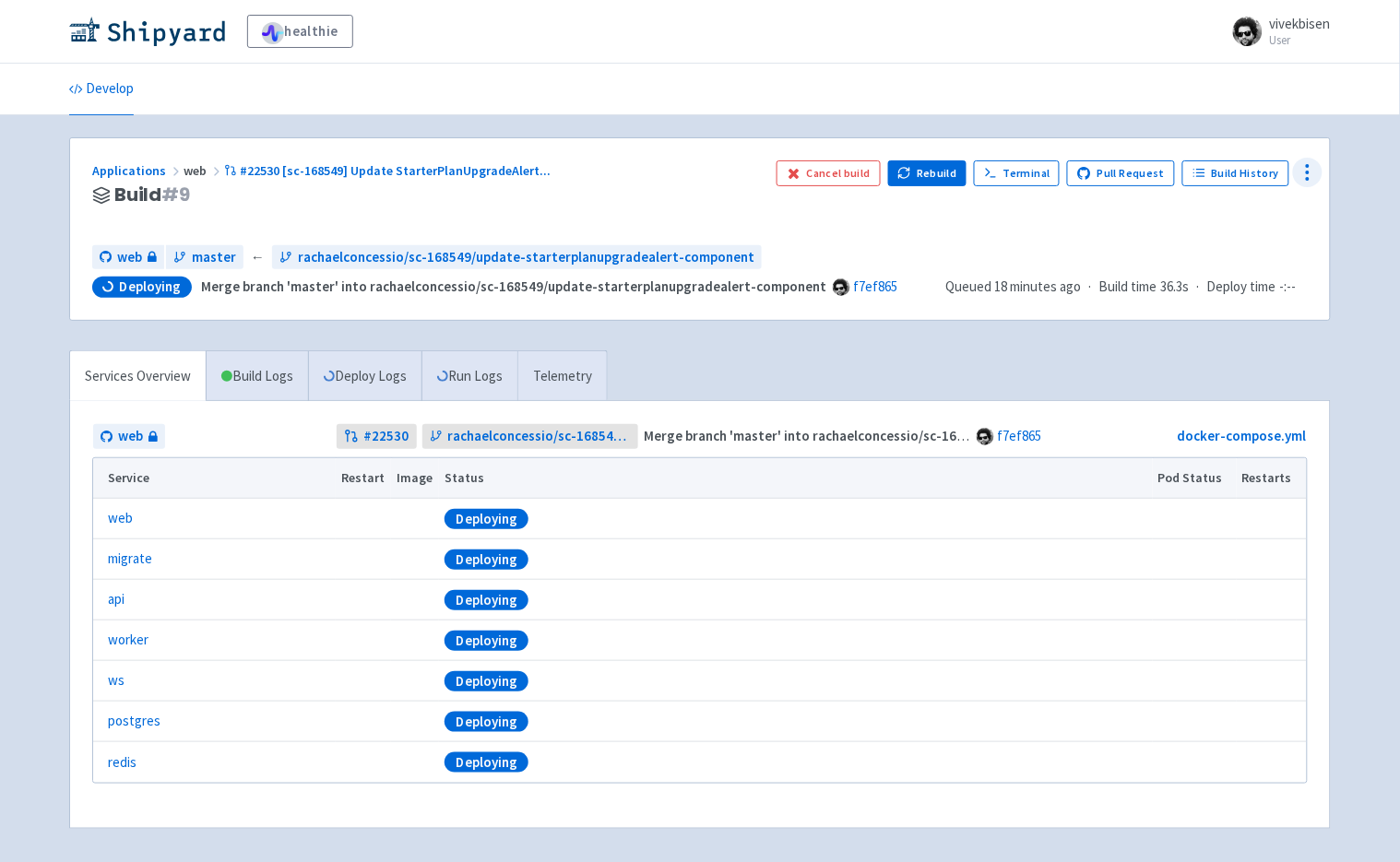
click at [1315, 172] on icon at bounding box center [1307, 172] width 22 height 22
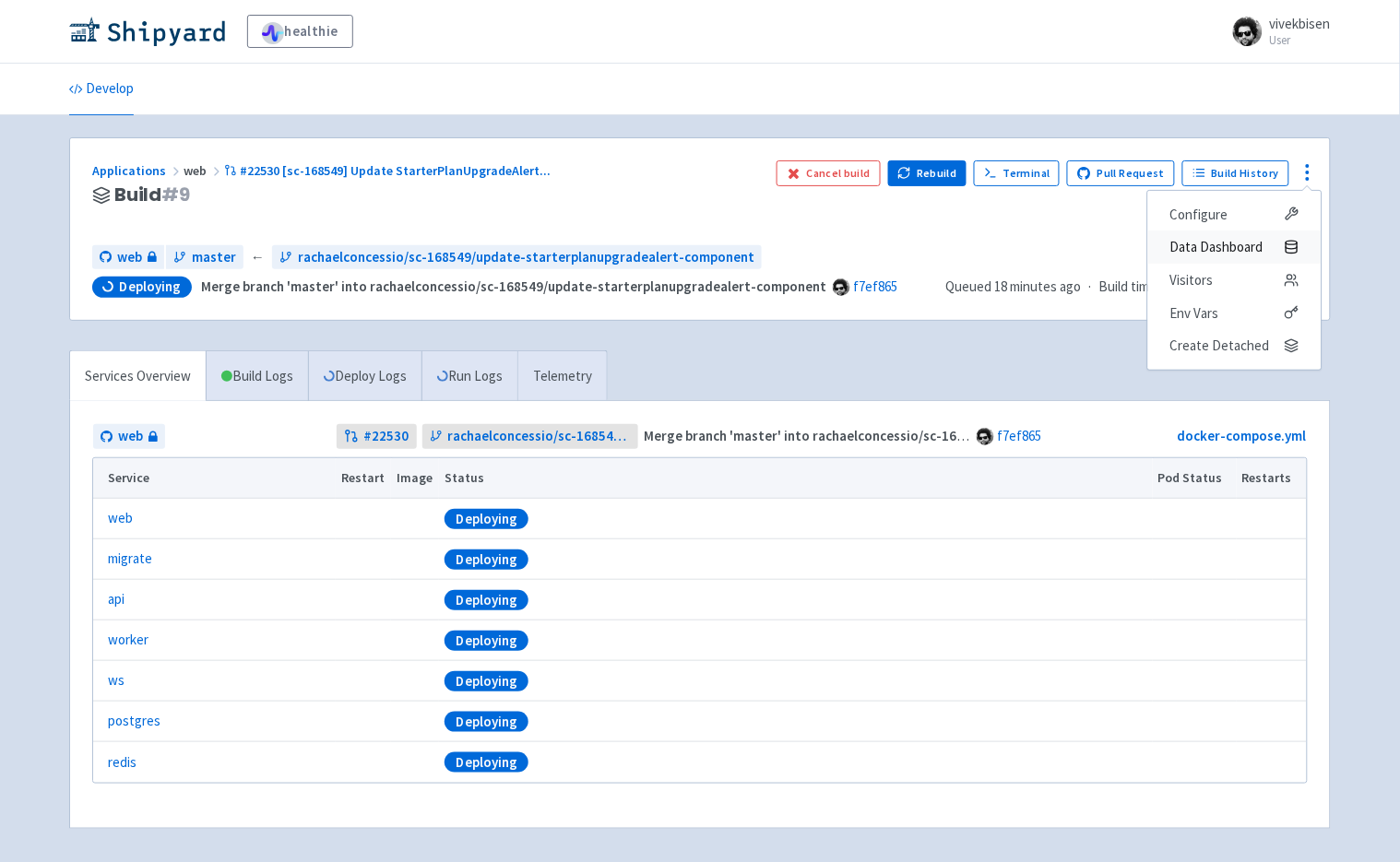
click at [1275, 254] on span "Data Dashboard" at bounding box center [1235, 247] width 129 height 26
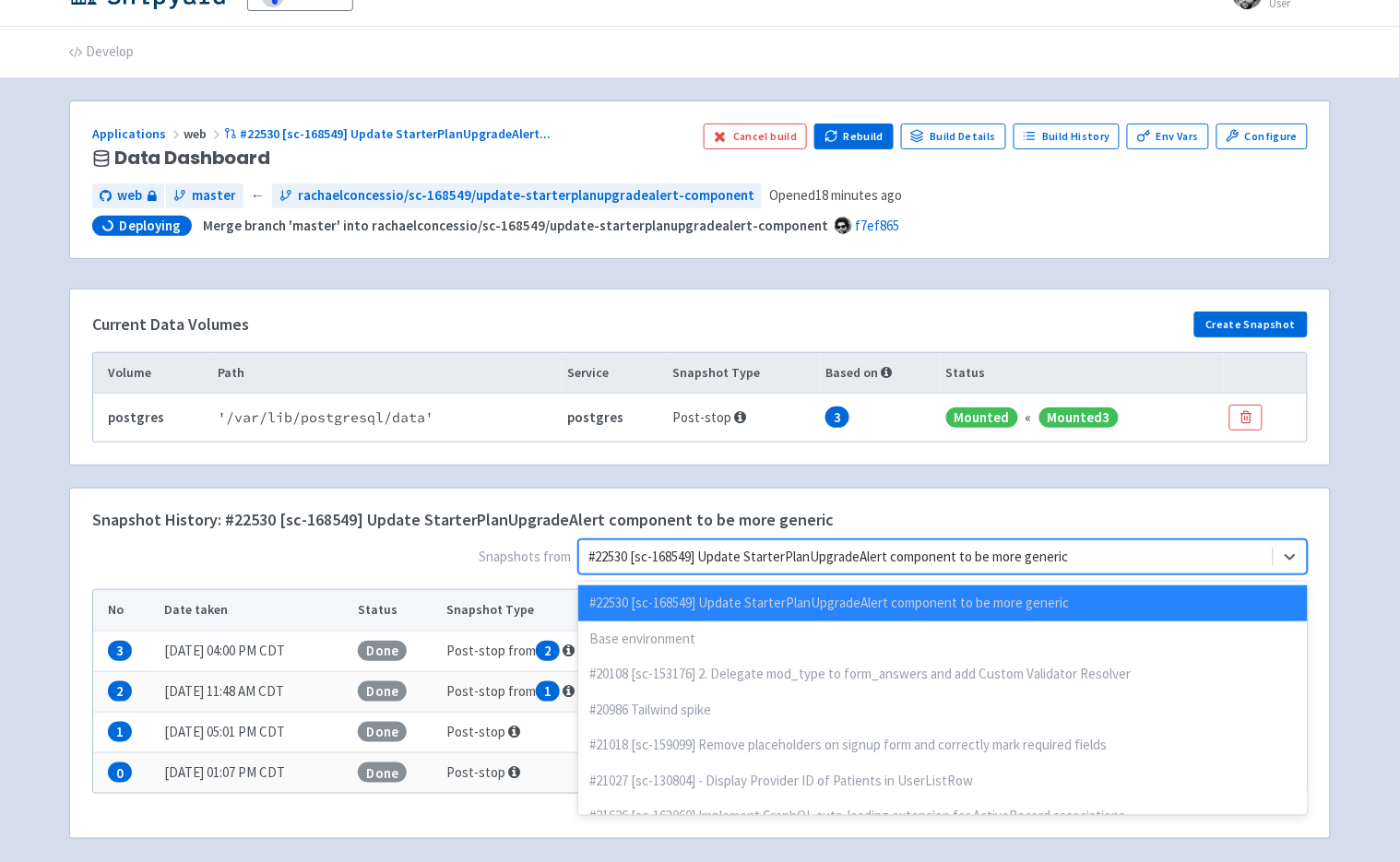
click at [1085, 574] on div "option #22530 [sc-168549] Update StarterPlanUpgradeAlert component to be more g…" at bounding box center [942, 557] width 729 height 35
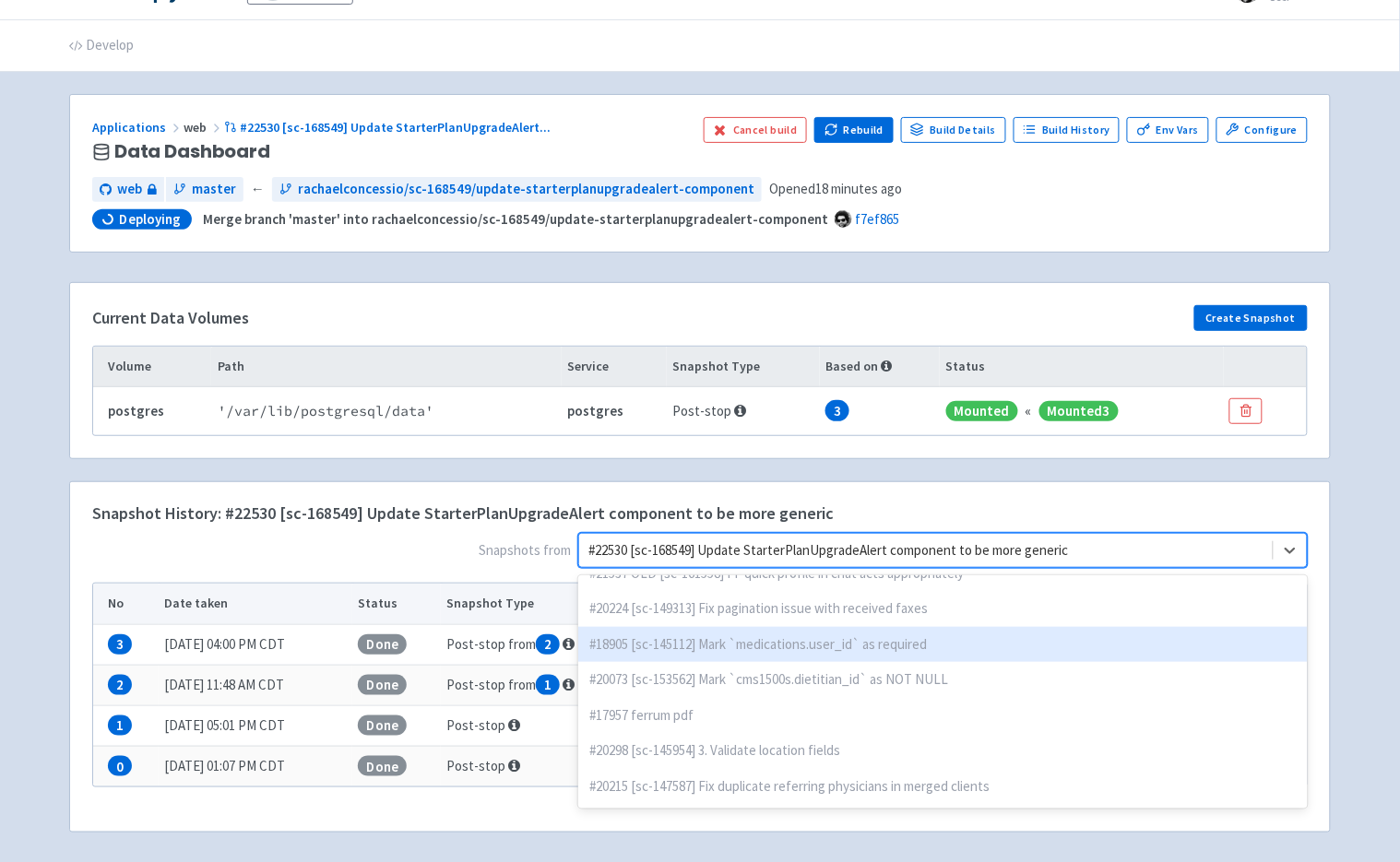
scroll to position [119, 0]
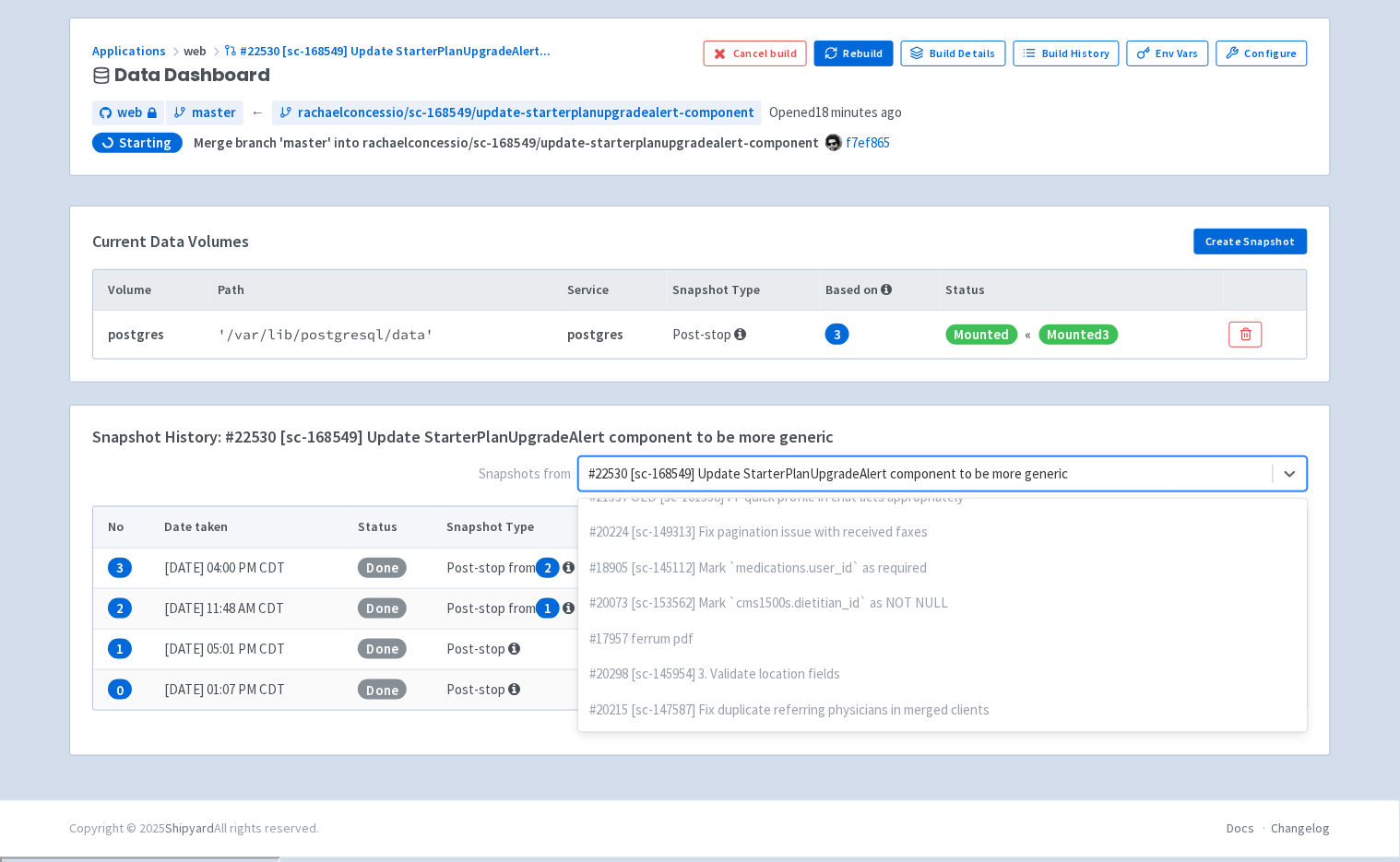
click at [269, 473] on span "Snapshots from option #22530 [sc-168549] Update StarterPlanUpgradeAlert compone…" at bounding box center [700, 478] width 1216 height 42
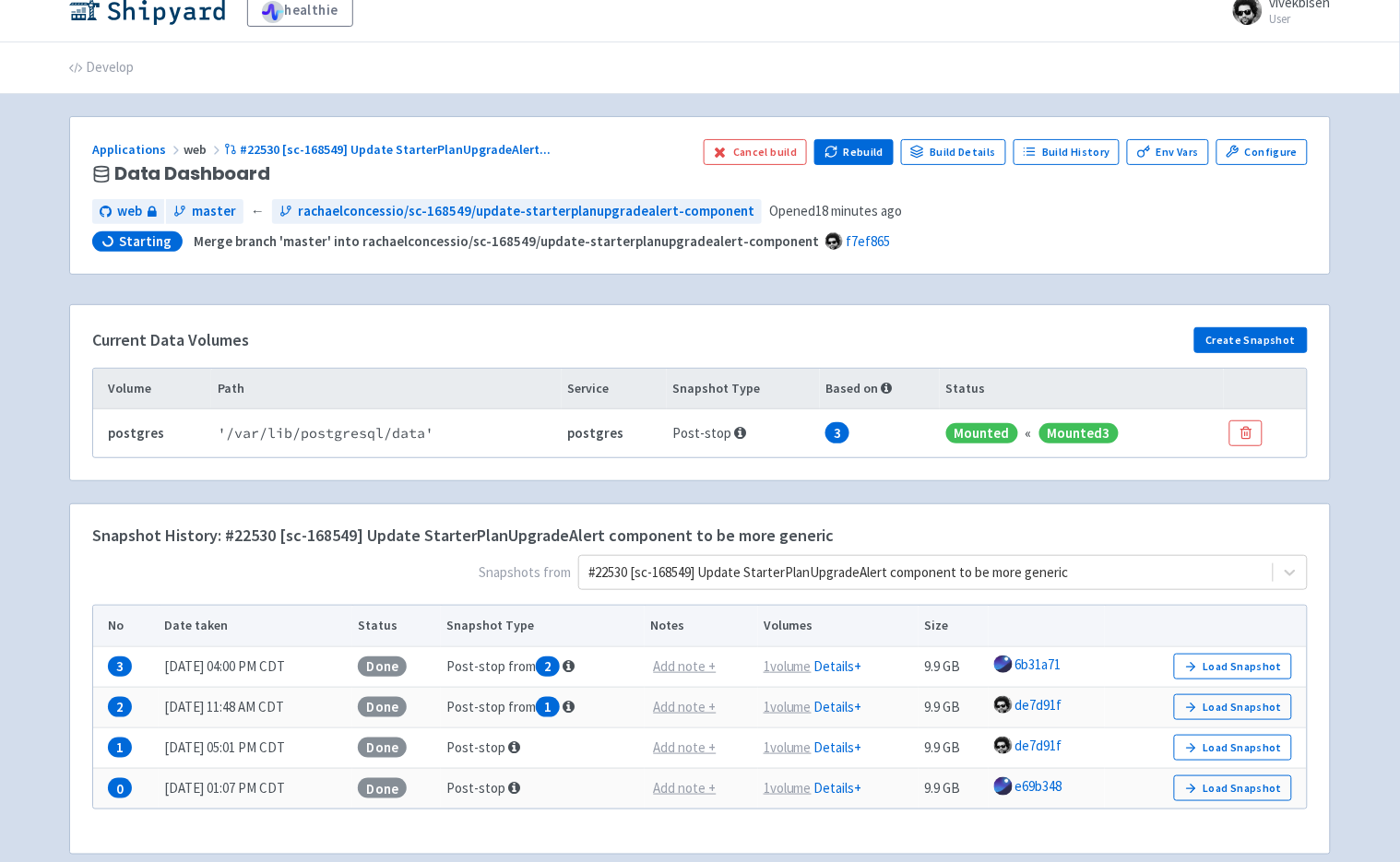
scroll to position [7, 0]
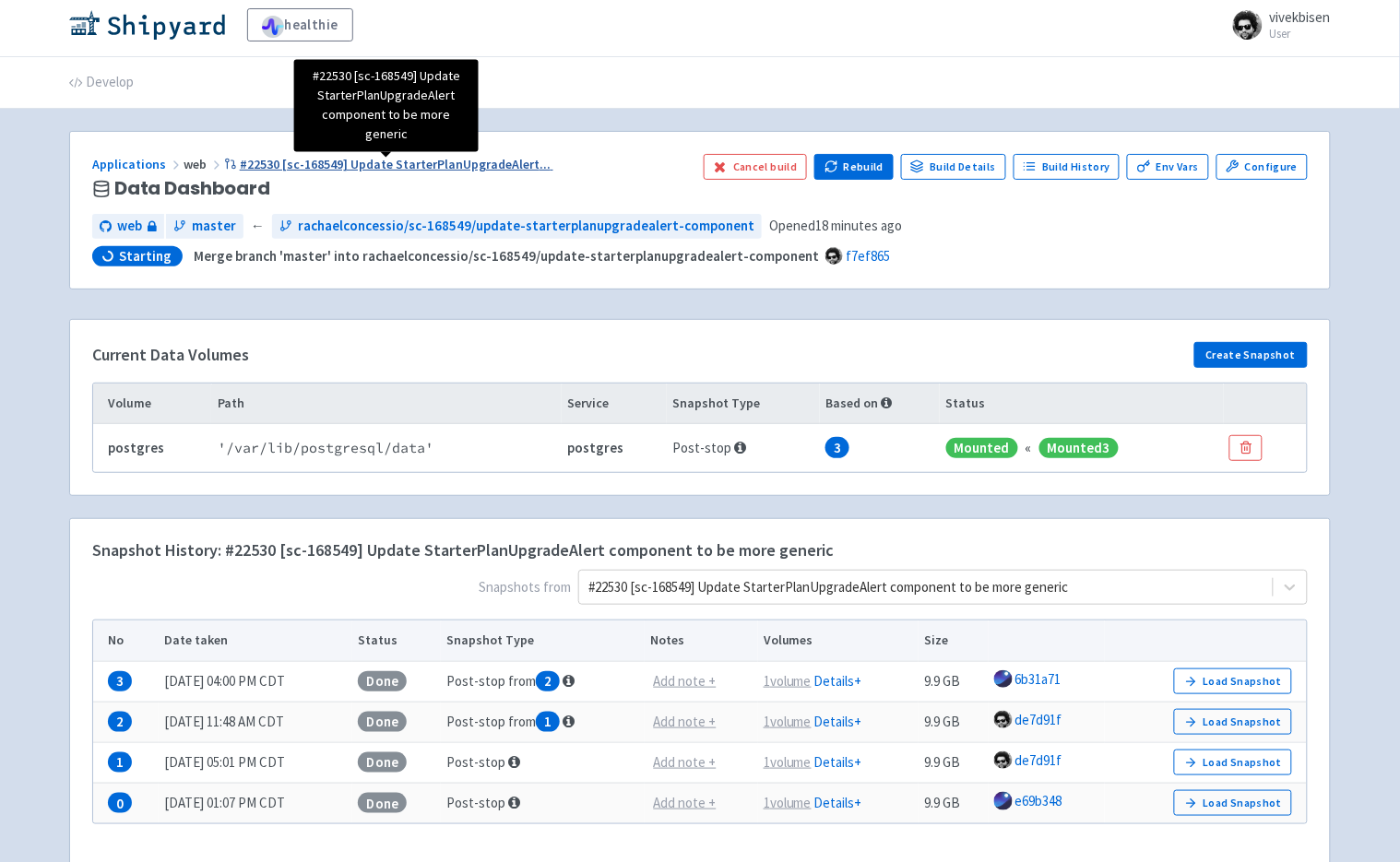
click at [467, 170] on span "#22530 [sc-168549] Update StarterPlanUpgradeAlert ..." at bounding box center [395, 163] width 311 height 16
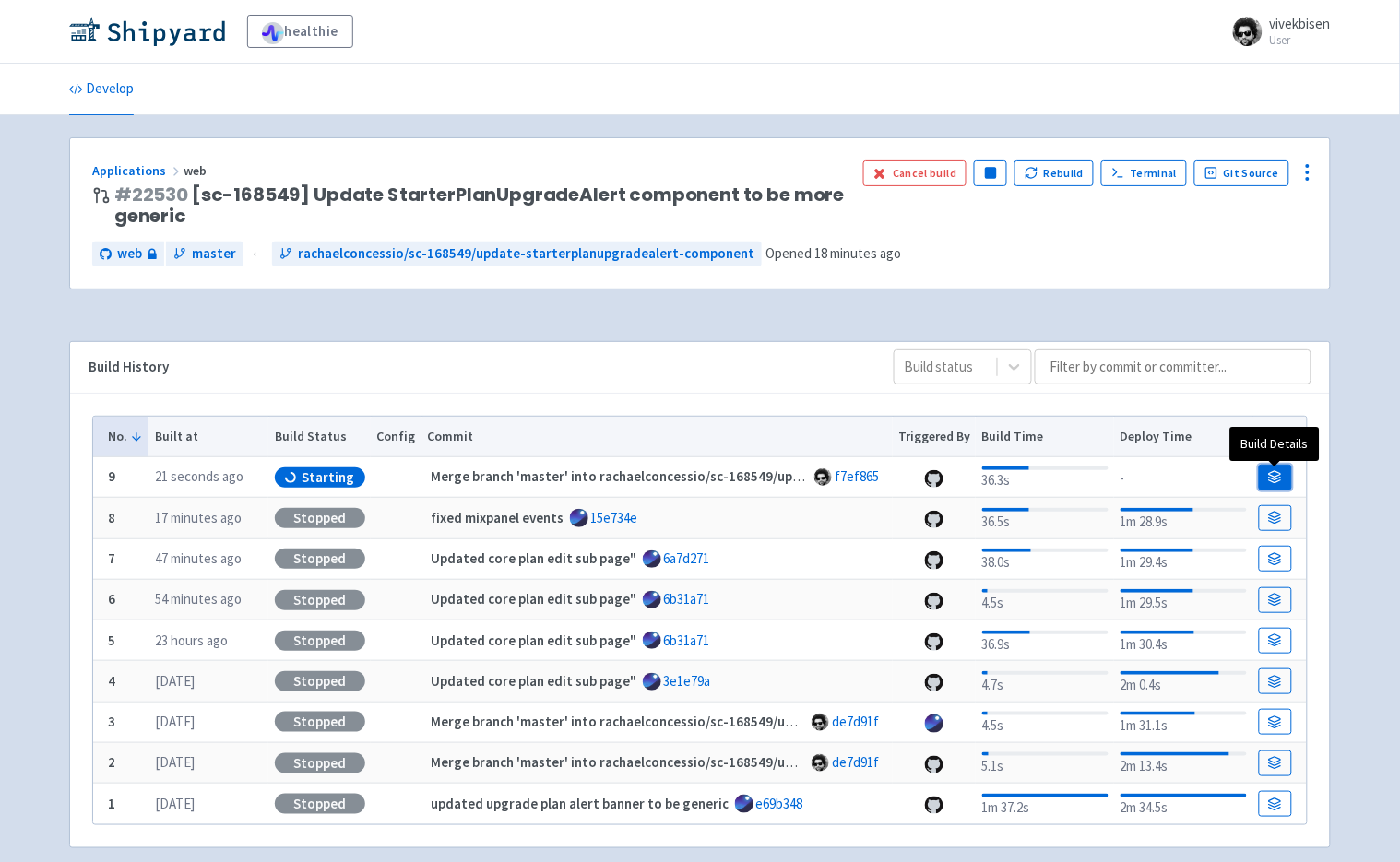
click at [1285, 482] on link at bounding box center [1275, 477] width 33 height 26
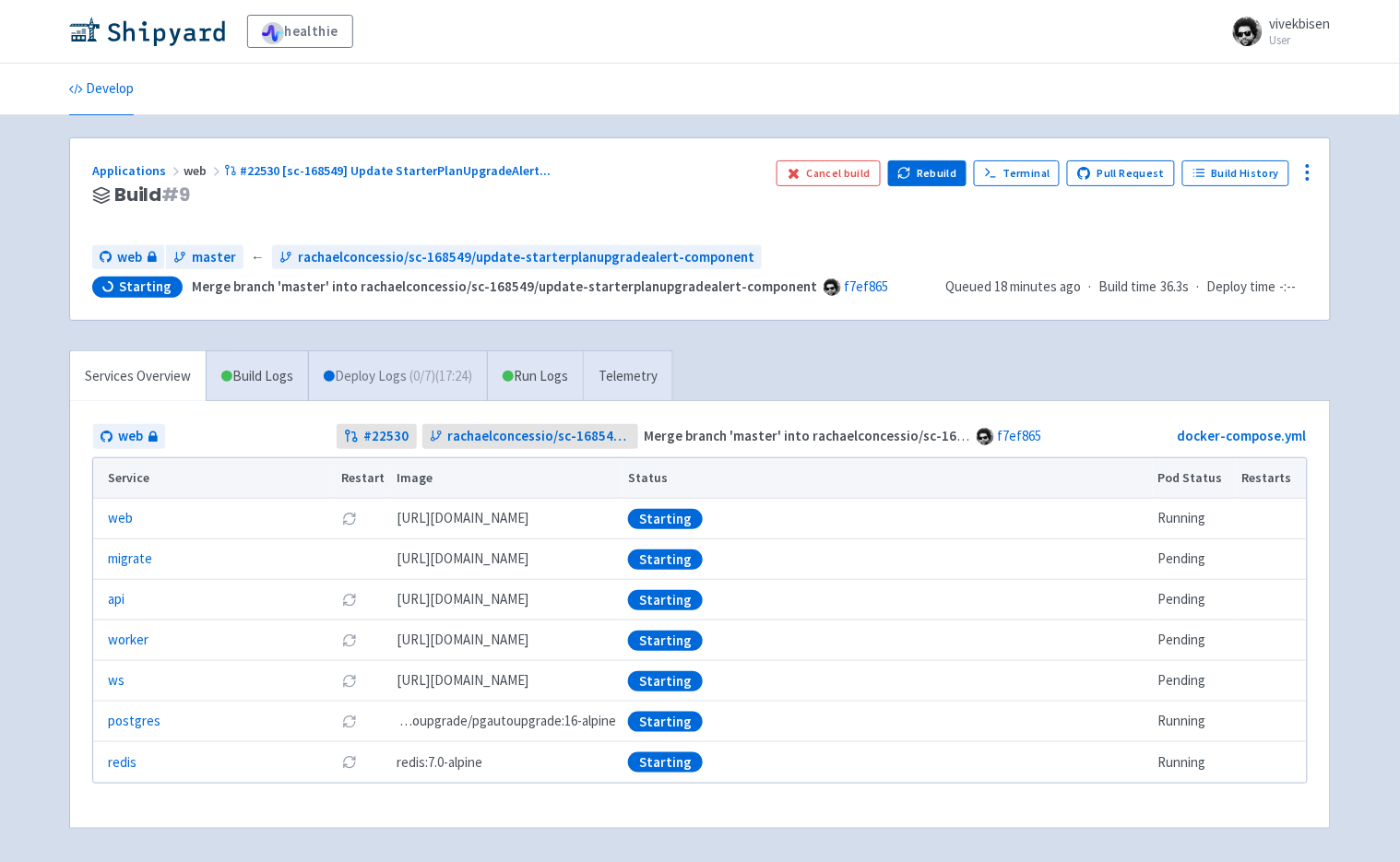
click at [384, 388] on link "Deploy Logs ( 0 / 7 ) (17:24)" at bounding box center [397, 377] width 179 height 51
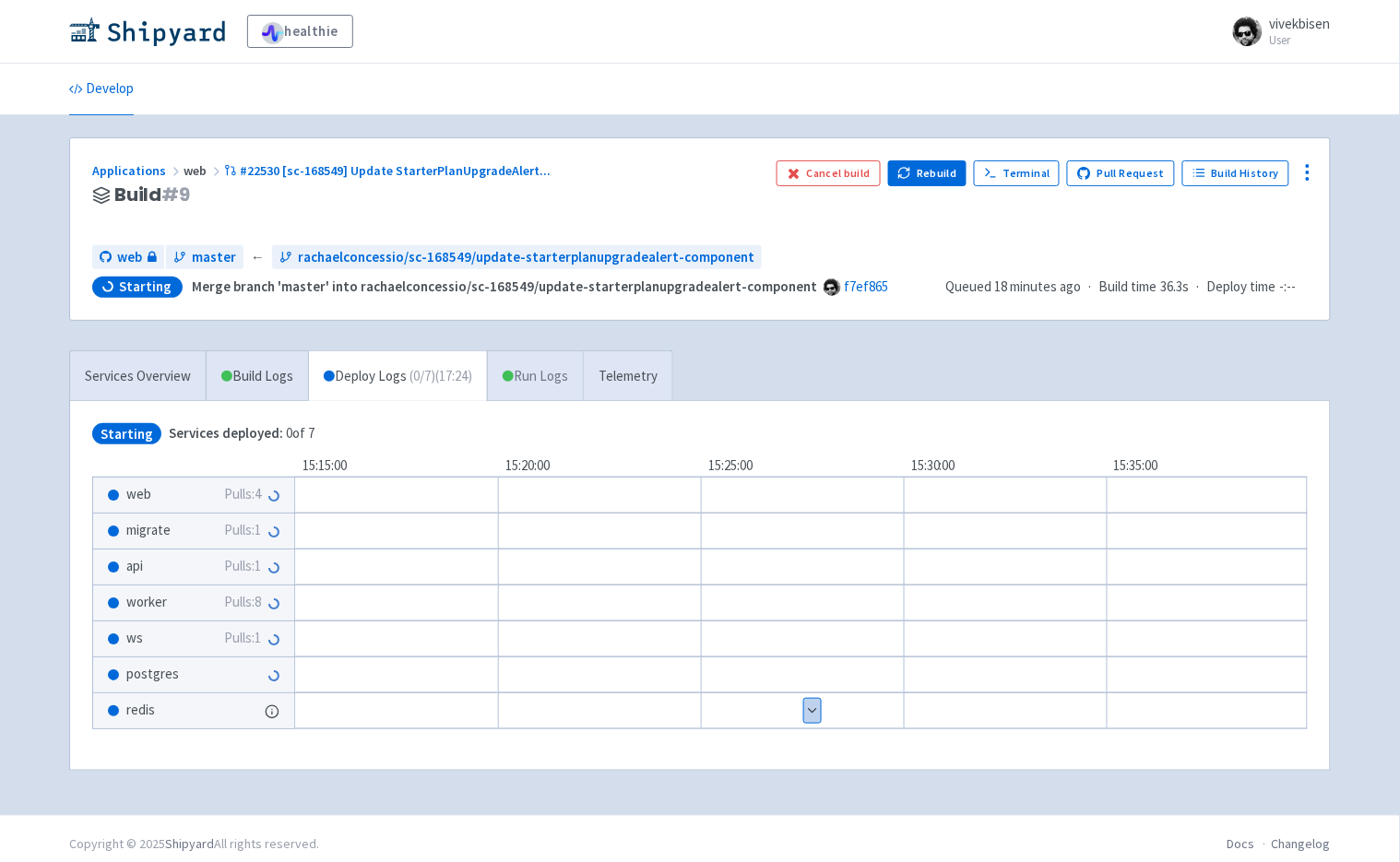
click at [583, 381] on link "Run Logs" at bounding box center [535, 377] width 96 height 51
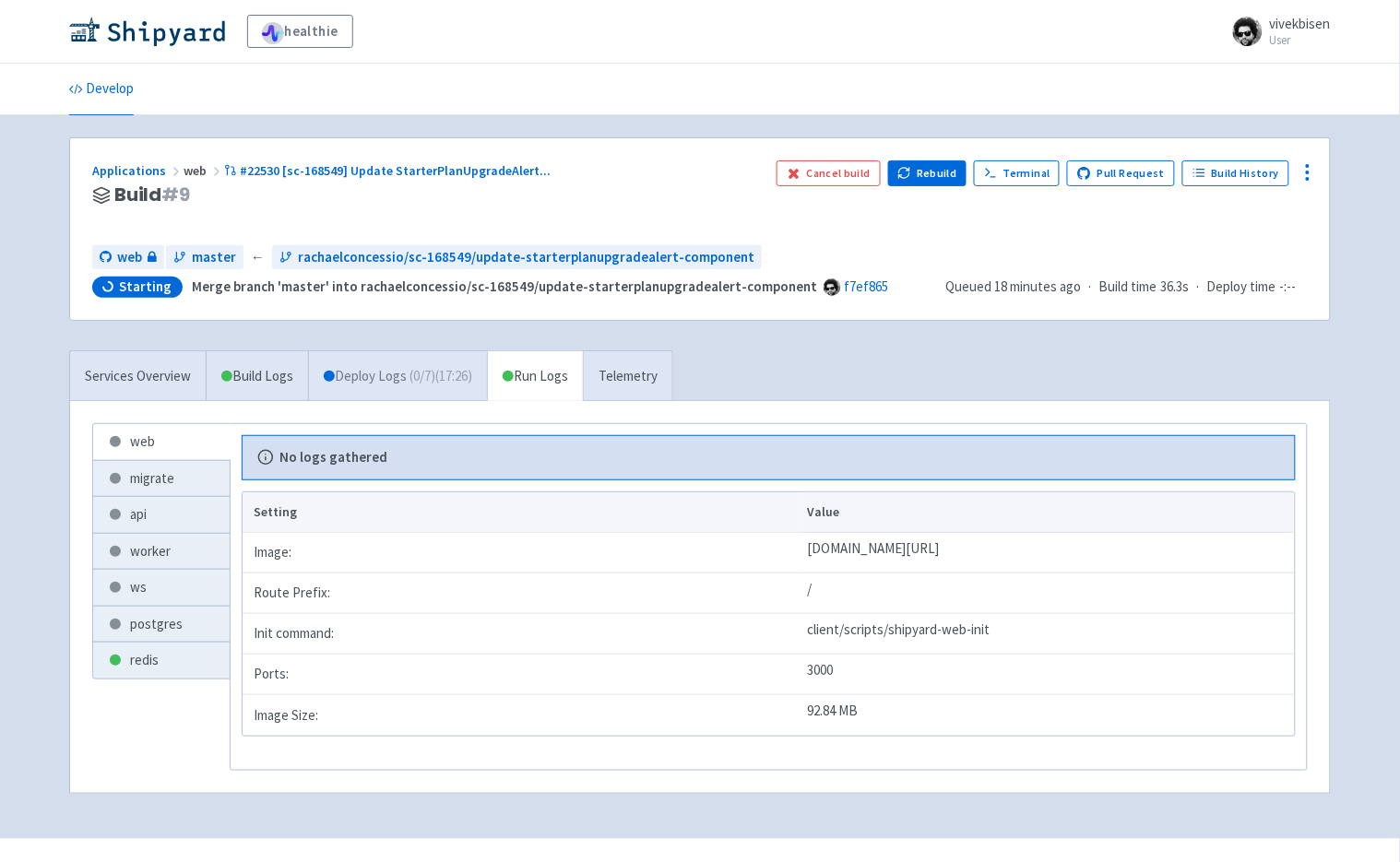
click at [446, 384] on span "( 0 / 7 ) (17:26)" at bounding box center [442, 377] width 63 height 21
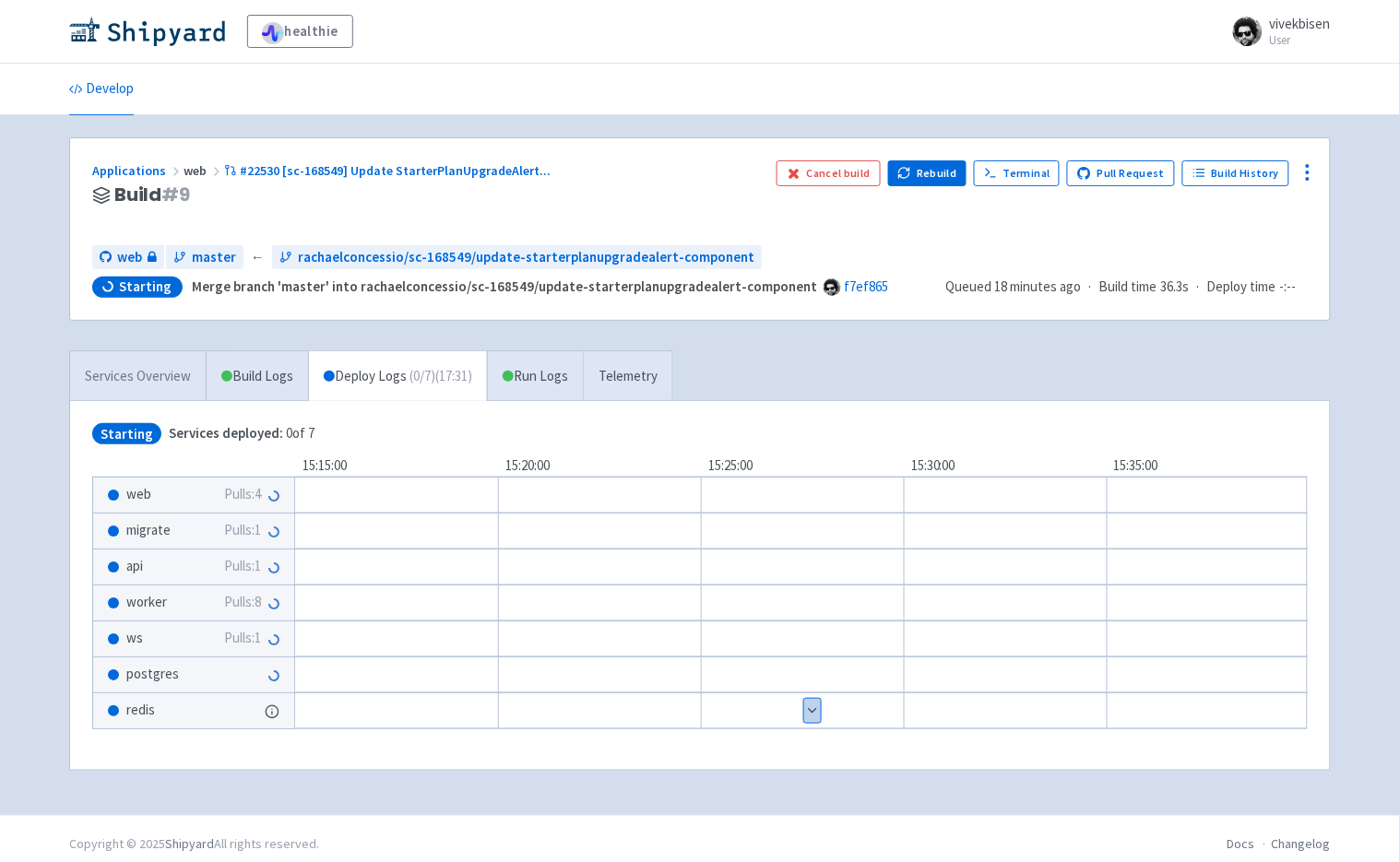
click at [151, 362] on link "Services Overview" at bounding box center [138, 377] width 136 height 51
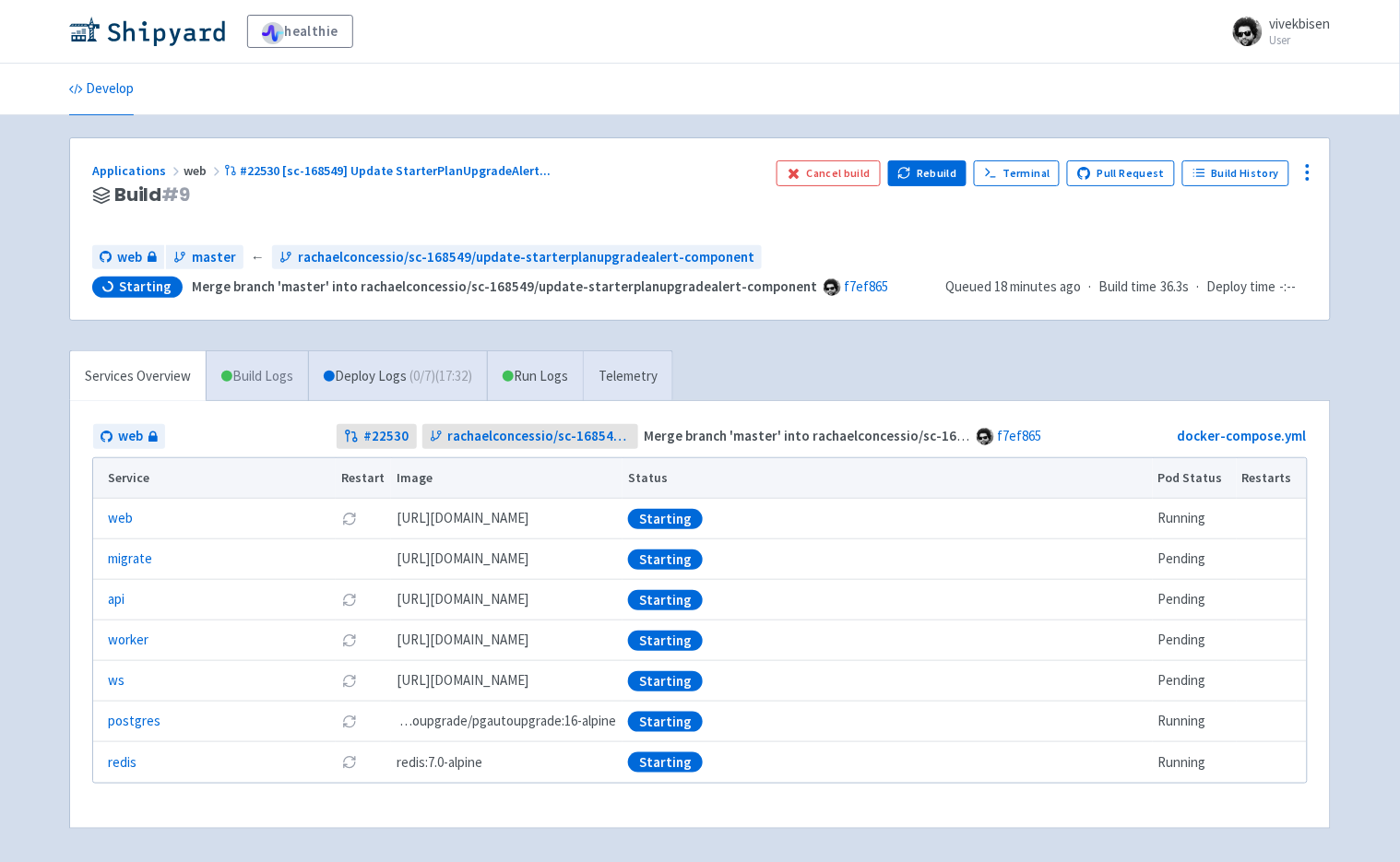
click at [234, 377] on link "Build Logs" at bounding box center [257, 377] width 101 height 51
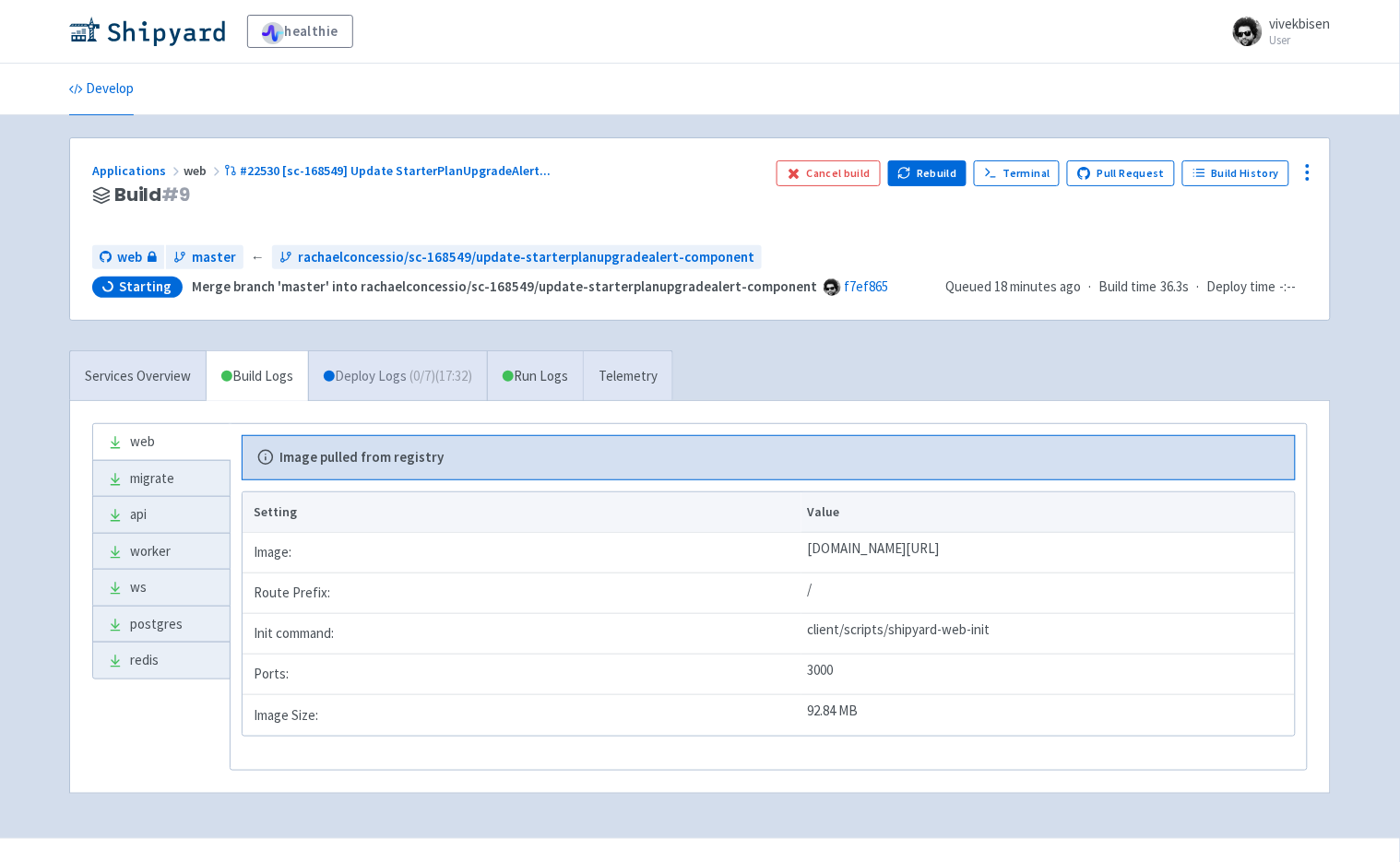
click at [403, 374] on link "Deploy Logs ( 0 / 7 ) (17:32)" at bounding box center [397, 377] width 179 height 51
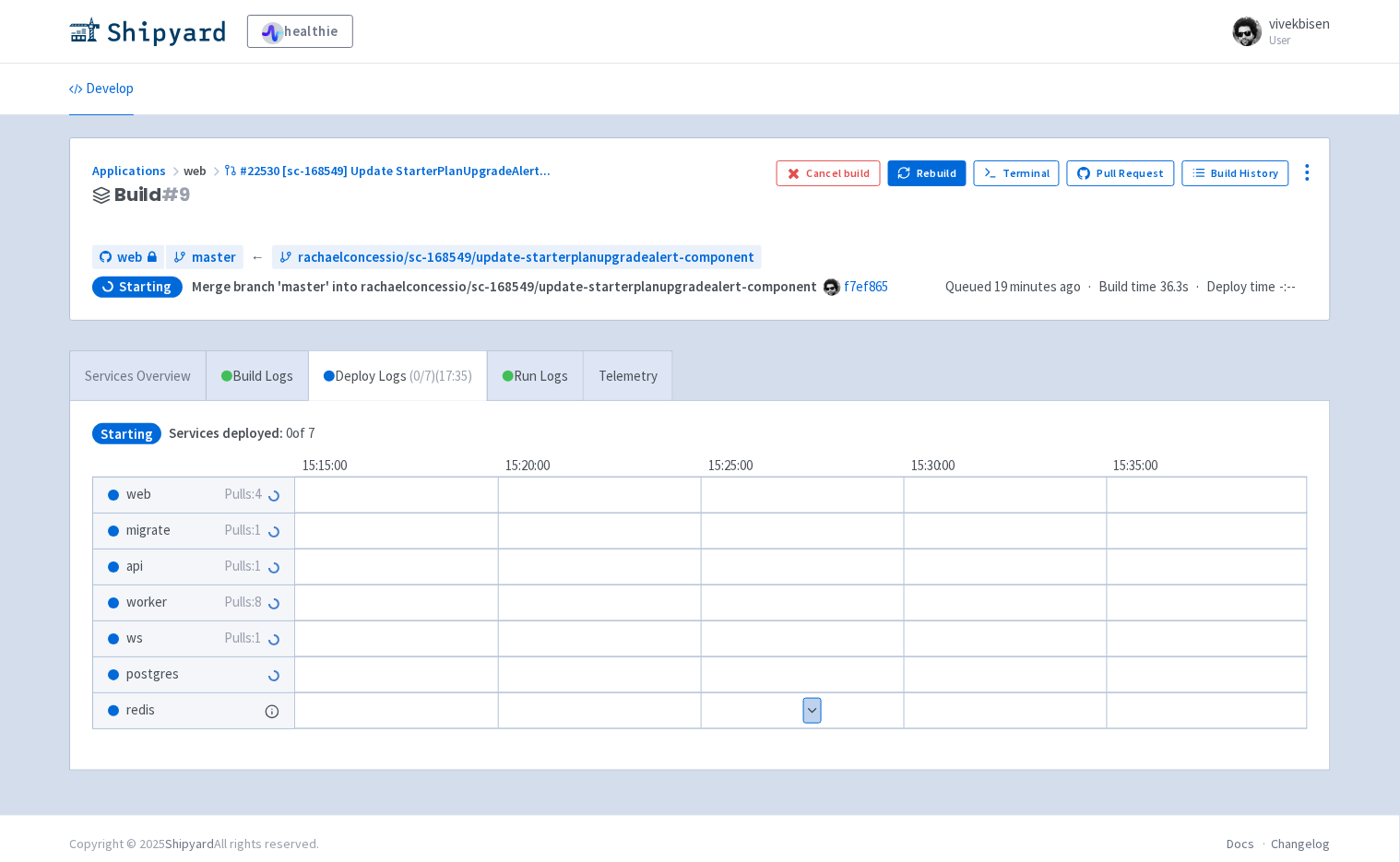
click at [172, 377] on link "Services Overview" at bounding box center [138, 377] width 136 height 51
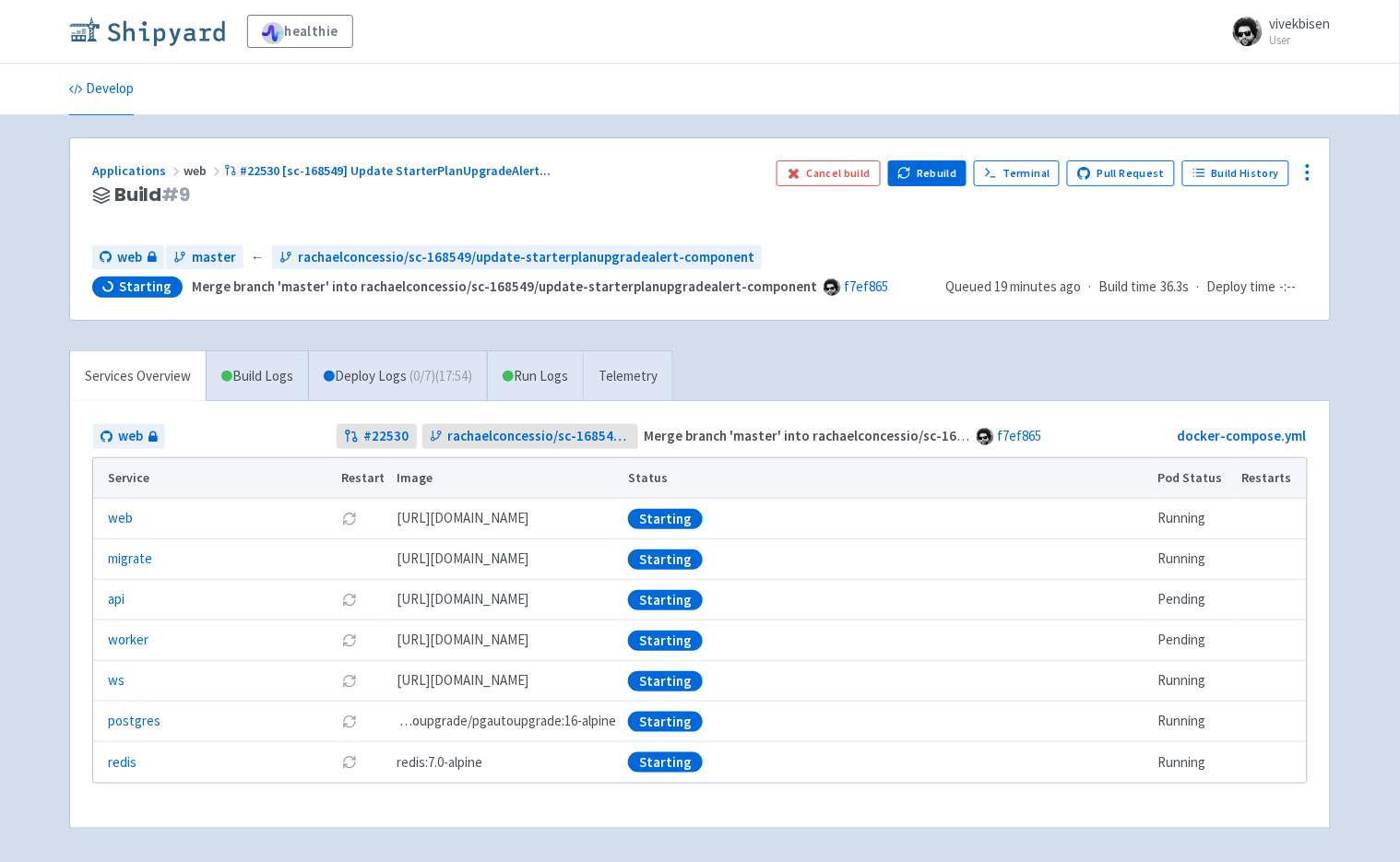
click at [169, 33] on img at bounding box center [146, 31] width 156 height 30
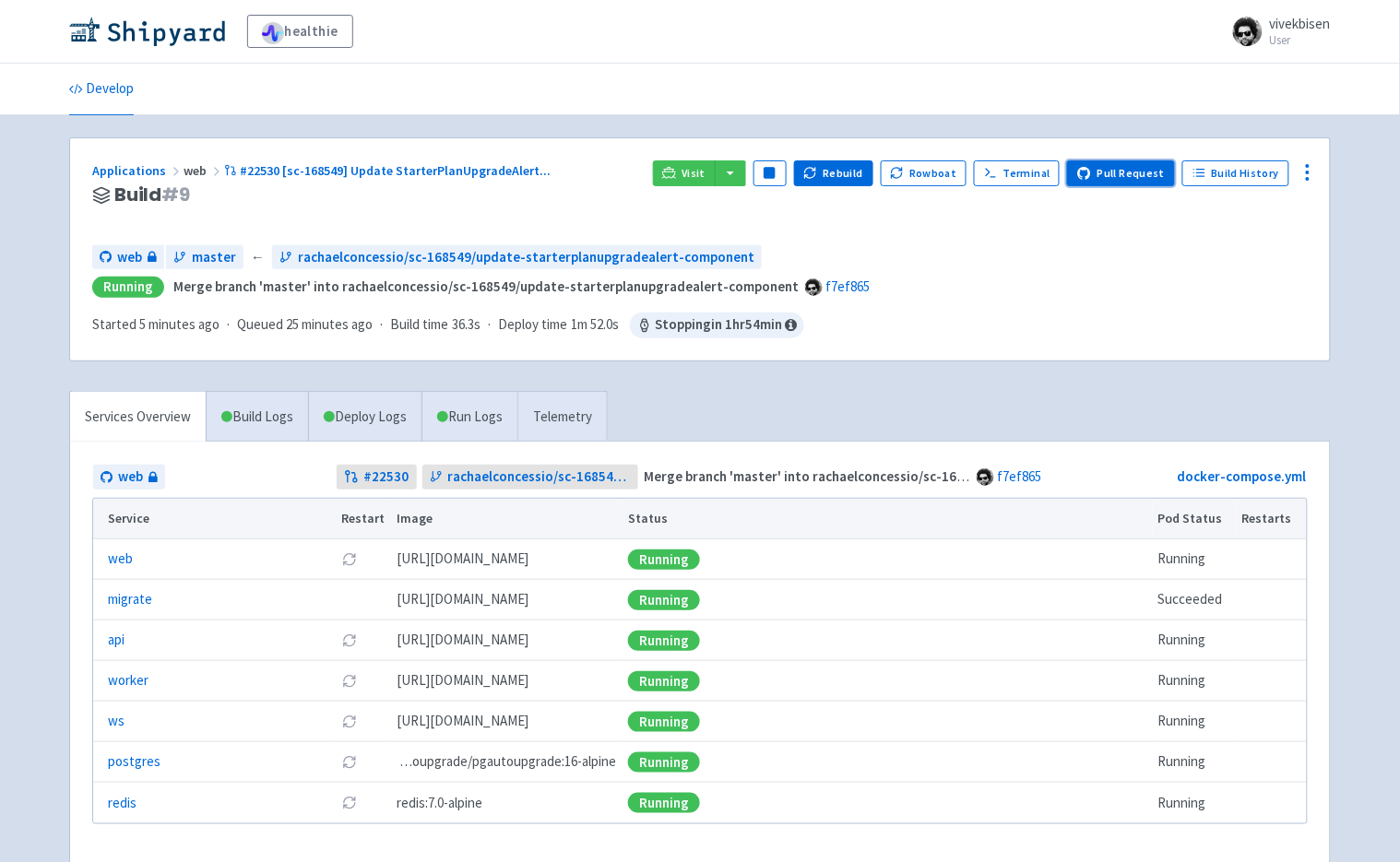
click at [1157, 182] on link "Pull Request" at bounding box center [1121, 173] width 108 height 26
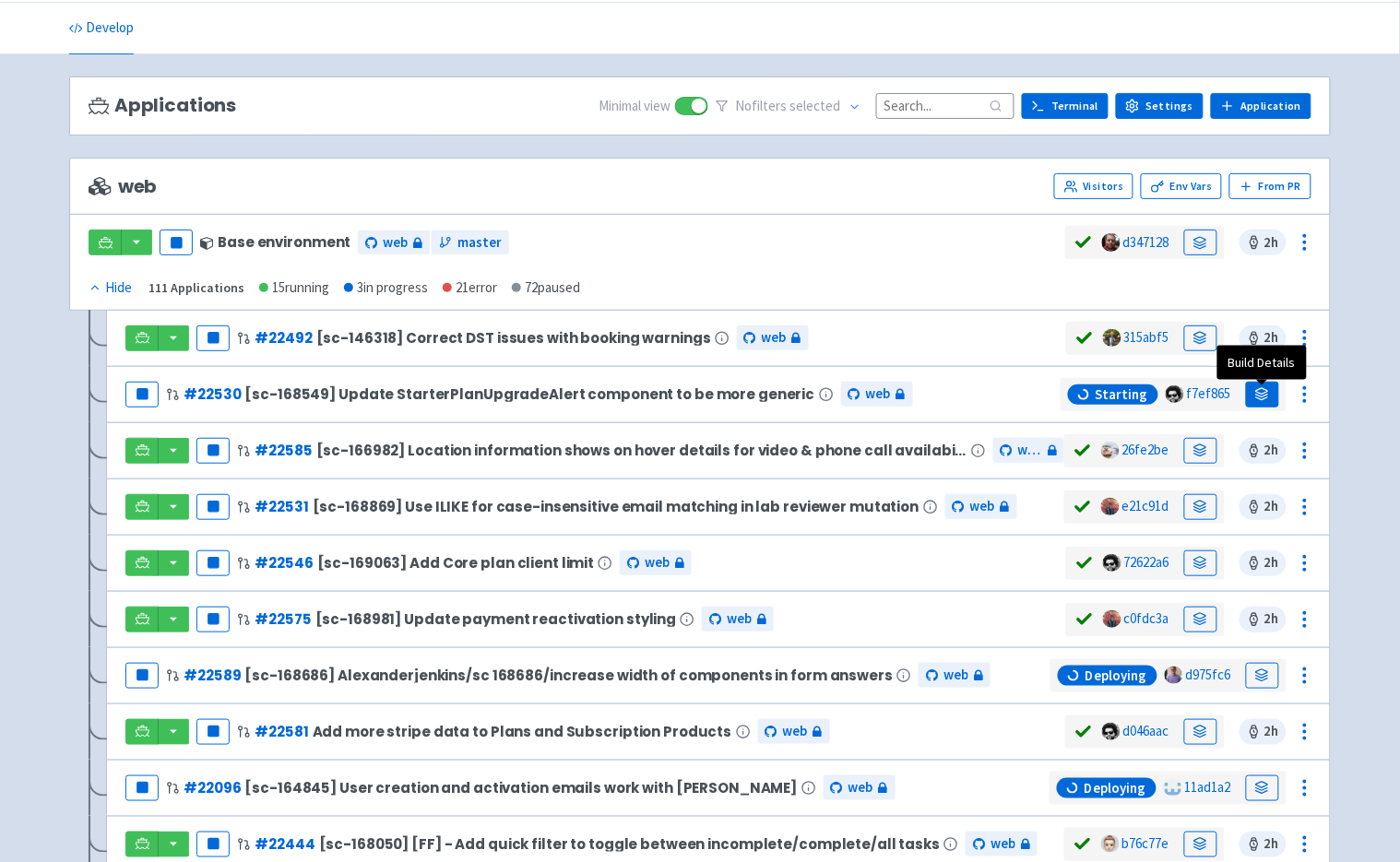
scroll to position [75, 0]
